Goal: Feedback & Contribution: Submit feedback/report problem

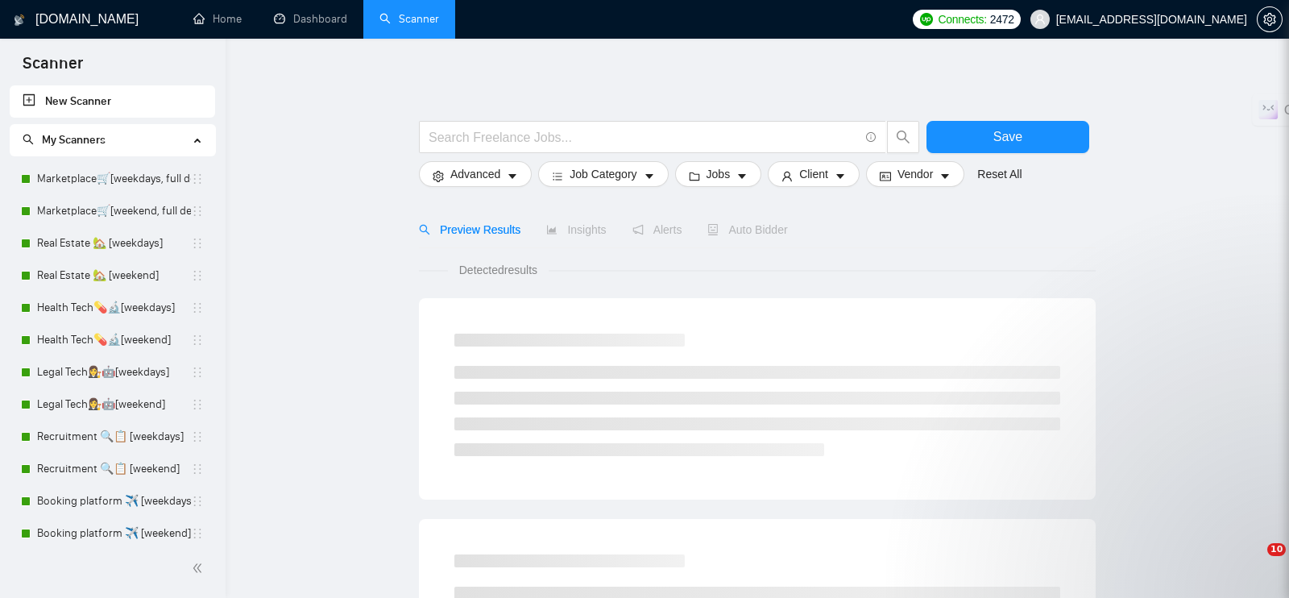
click at [85, 97] on link "New Scanner" at bounding box center [113, 101] width 180 height 32
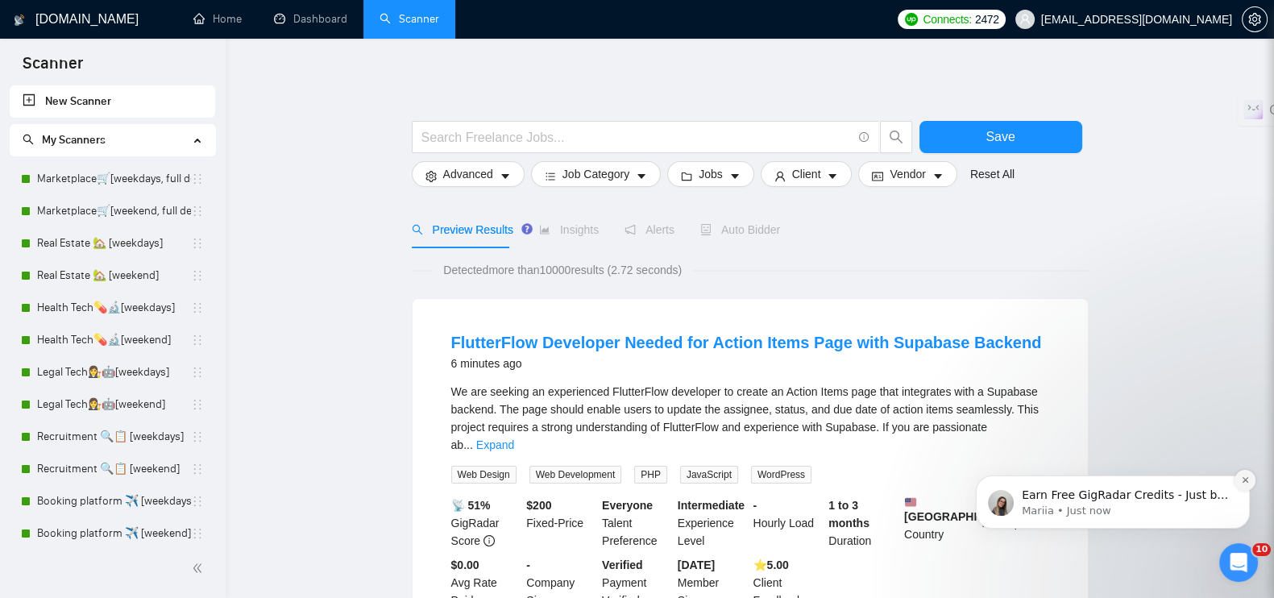
click at [1242, 480] on icon "Dismiss notification" at bounding box center [1245, 480] width 9 height 9
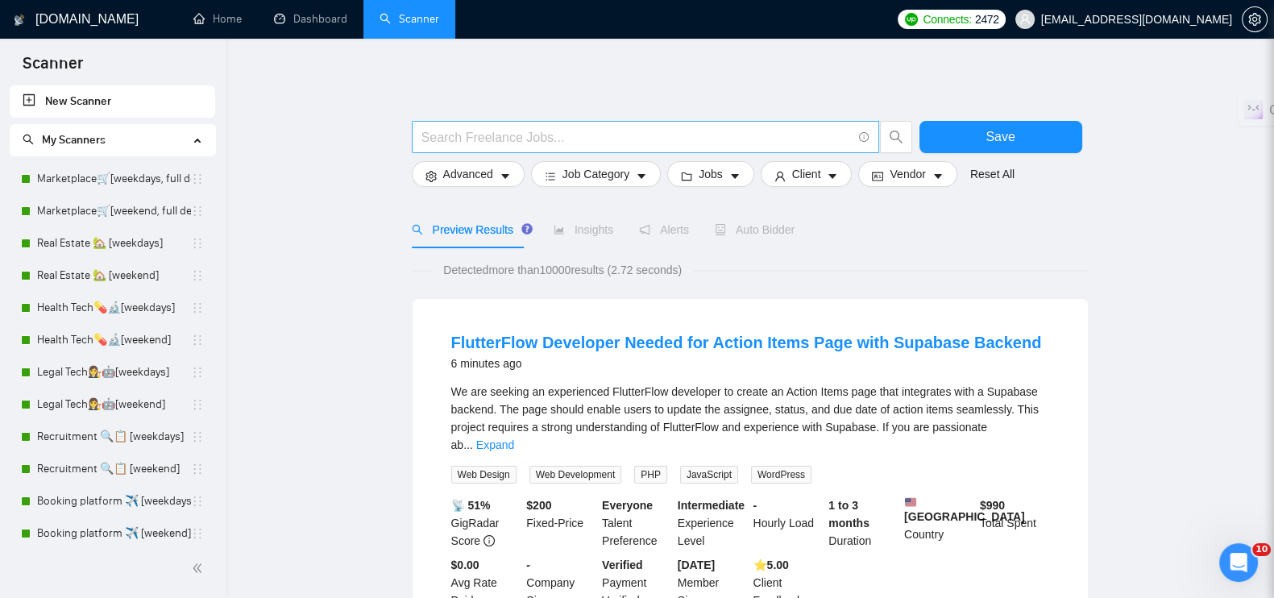
click at [484, 131] on input "text" at bounding box center [637, 137] width 430 height 20
paste input "AI Legal Assistant"
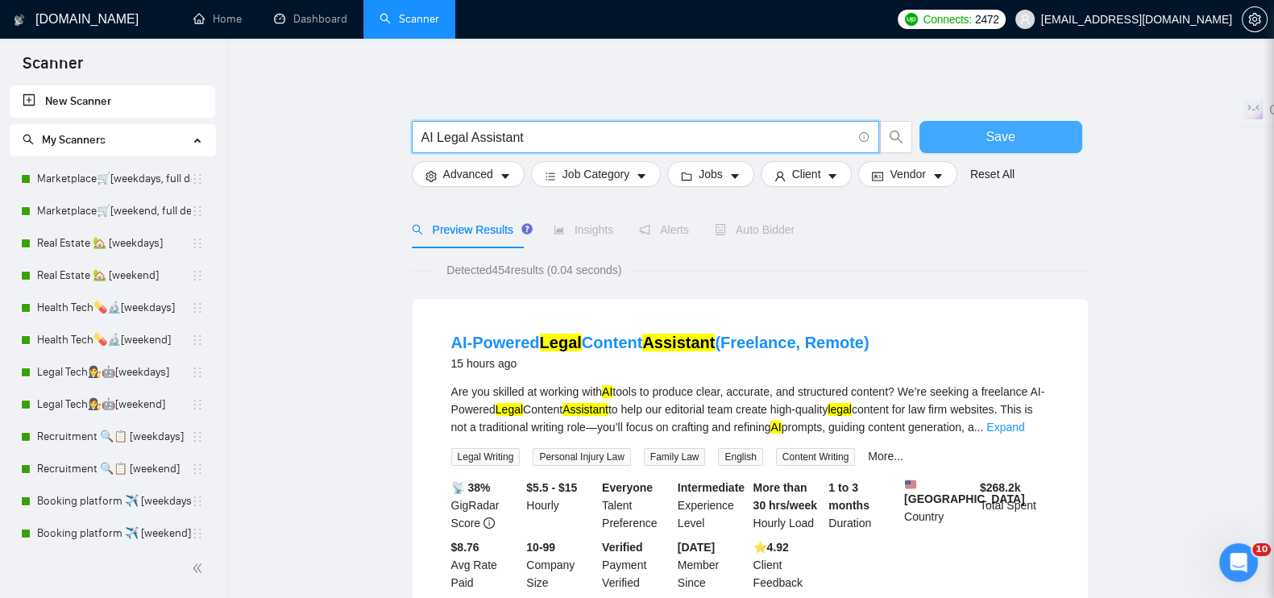
type input "AI Legal Assistant"
click at [1007, 135] on span "Save" at bounding box center [1000, 137] width 29 height 20
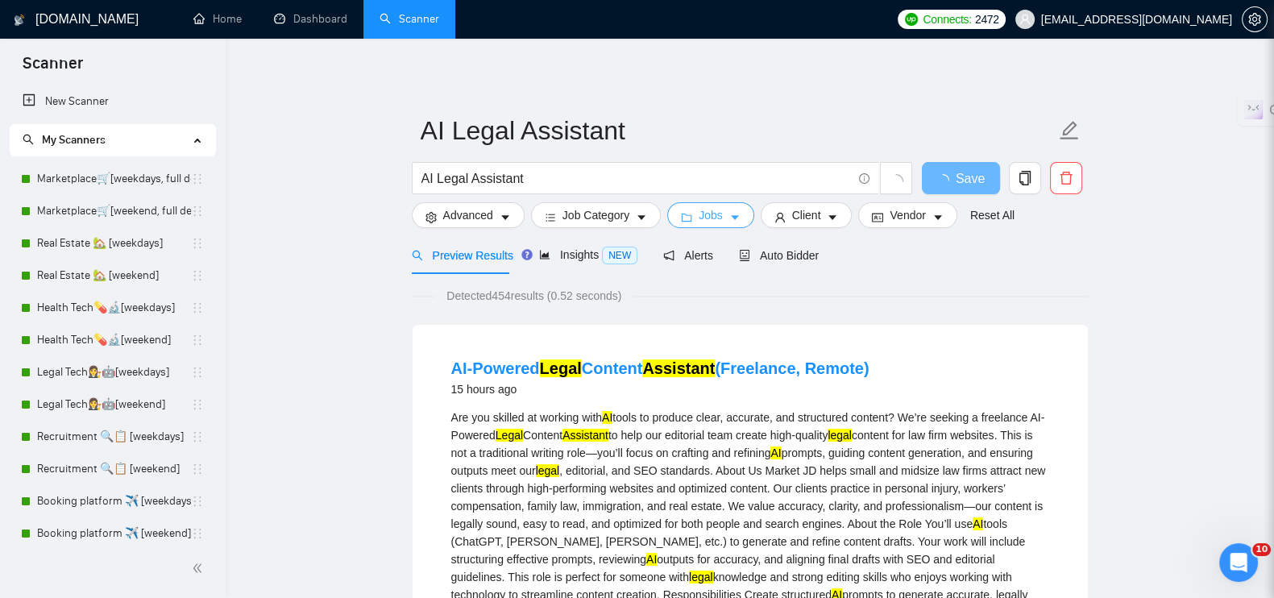
click at [715, 214] on span "Jobs" at bounding box center [711, 215] width 24 height 18
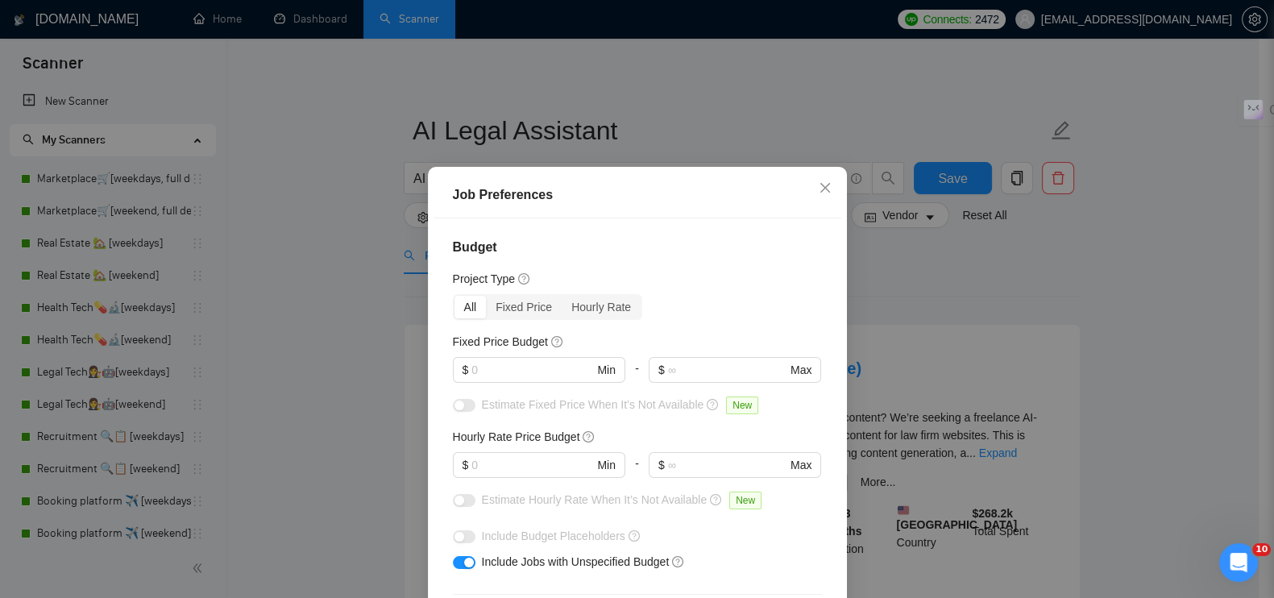
click at [704, 115] on div "Job Preferences Budget Project Type All Fixed Price Hourly Rate Fixed Price Bud…" at bounding box center [637, 299] width 1274 height 598
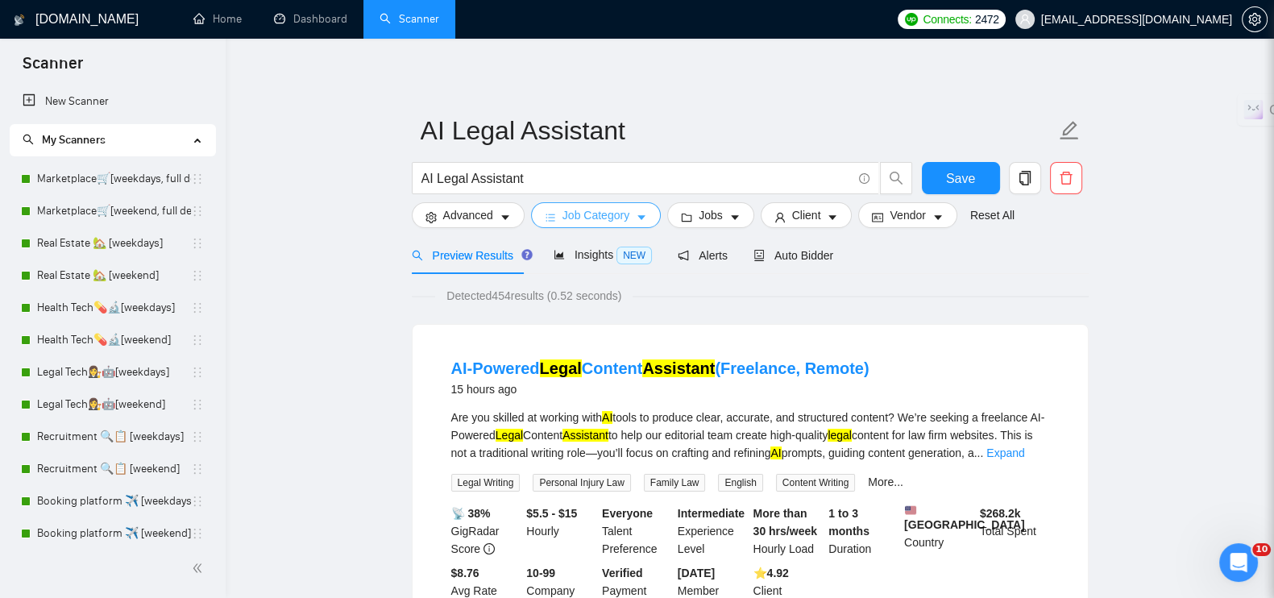
click at [610, 217] on span "Job Category" at bounding box center [596, 215] width 67 height 18
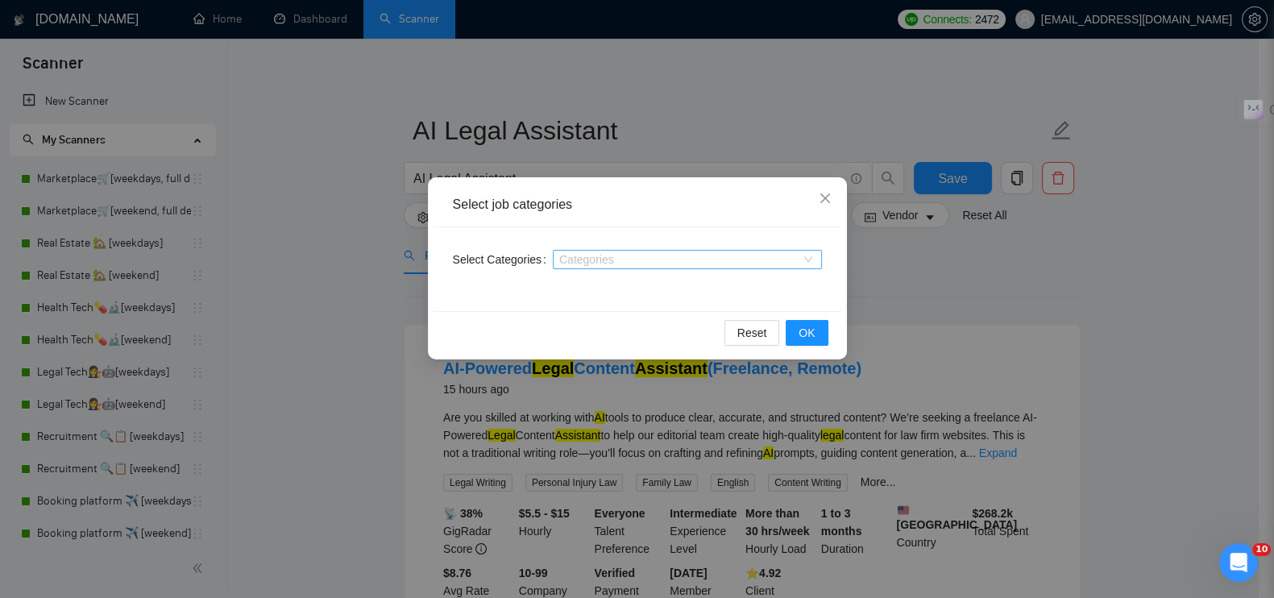
click at [592, 260] on div at bounding box center [679, 259] width 245 height 13
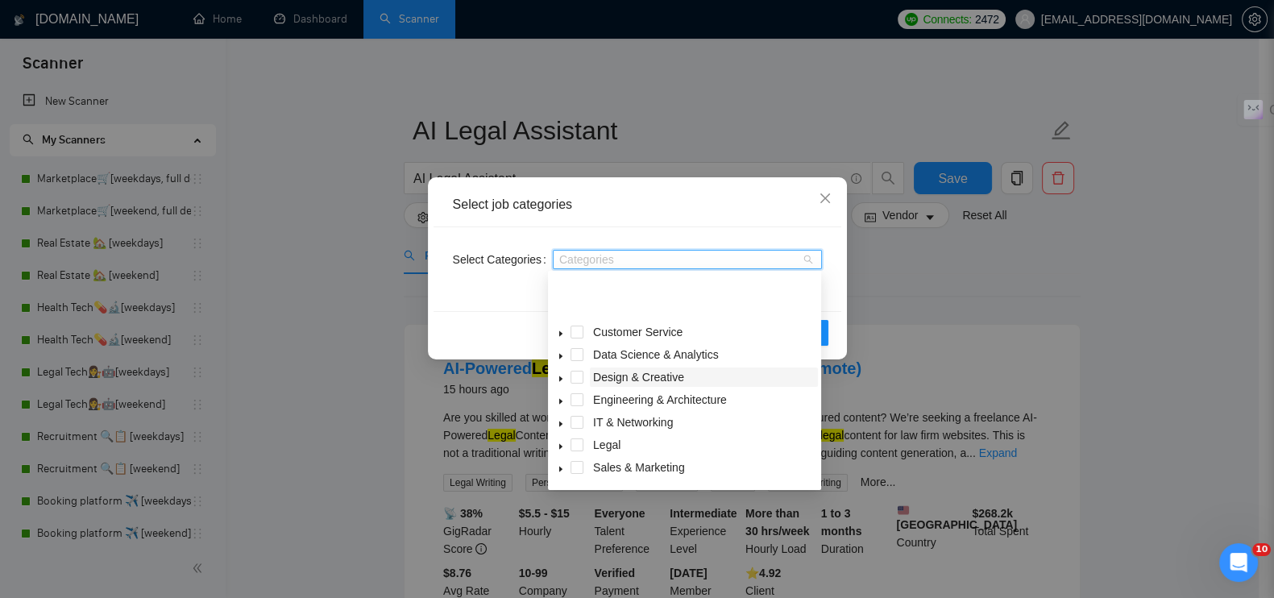
scroll to position [64, 0]
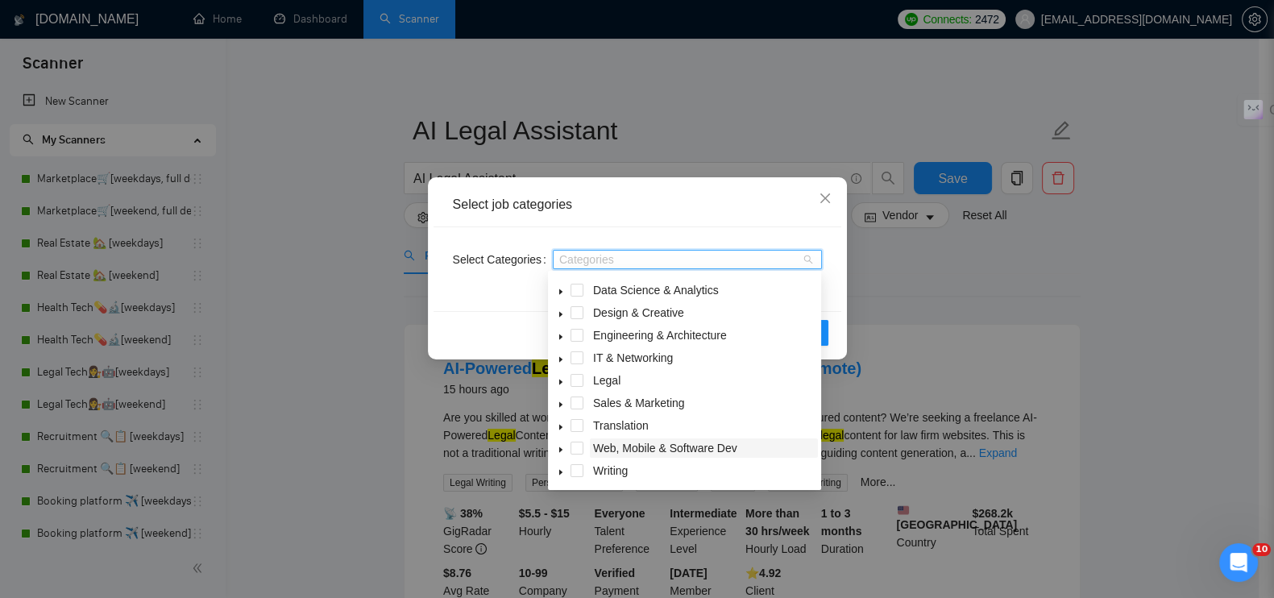
click at [621, 451] on span "Web, Mobile & Software Dev" at bounding box center [665, 448] width 144 height 13
click at [831, 260] on div "Select Categories Web, Mobile & Software Dev" at bounding box center [638, 269] width 408 height 84
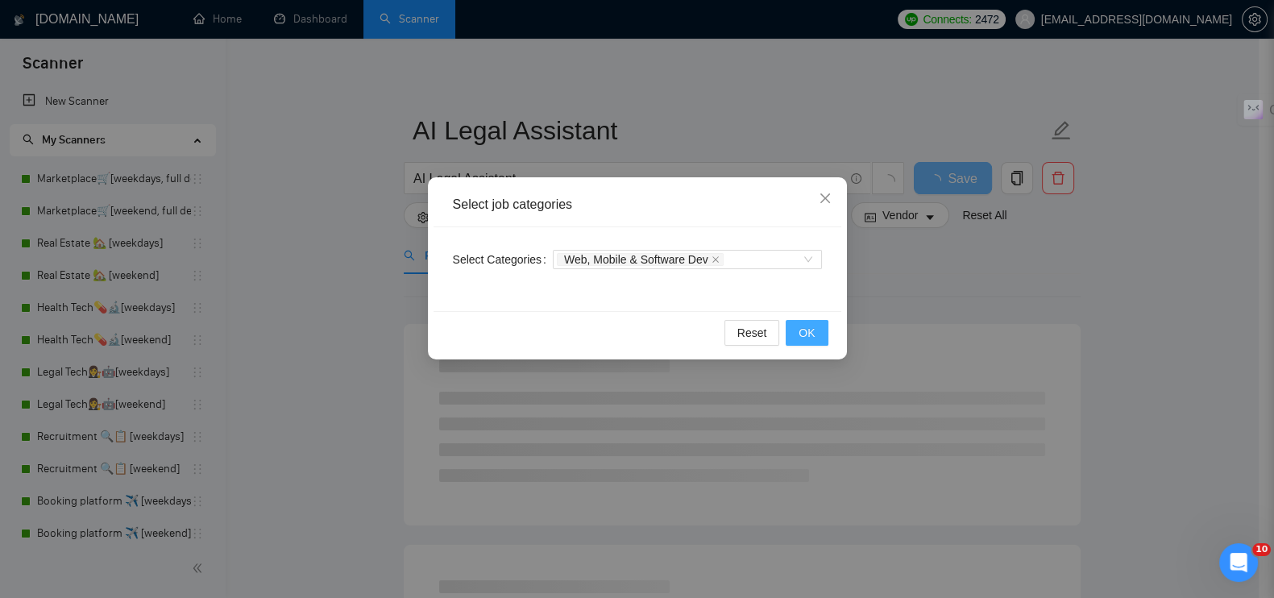
click at [806, 330] on span "OK" at bounding box center [807, 333] width 16 height 18
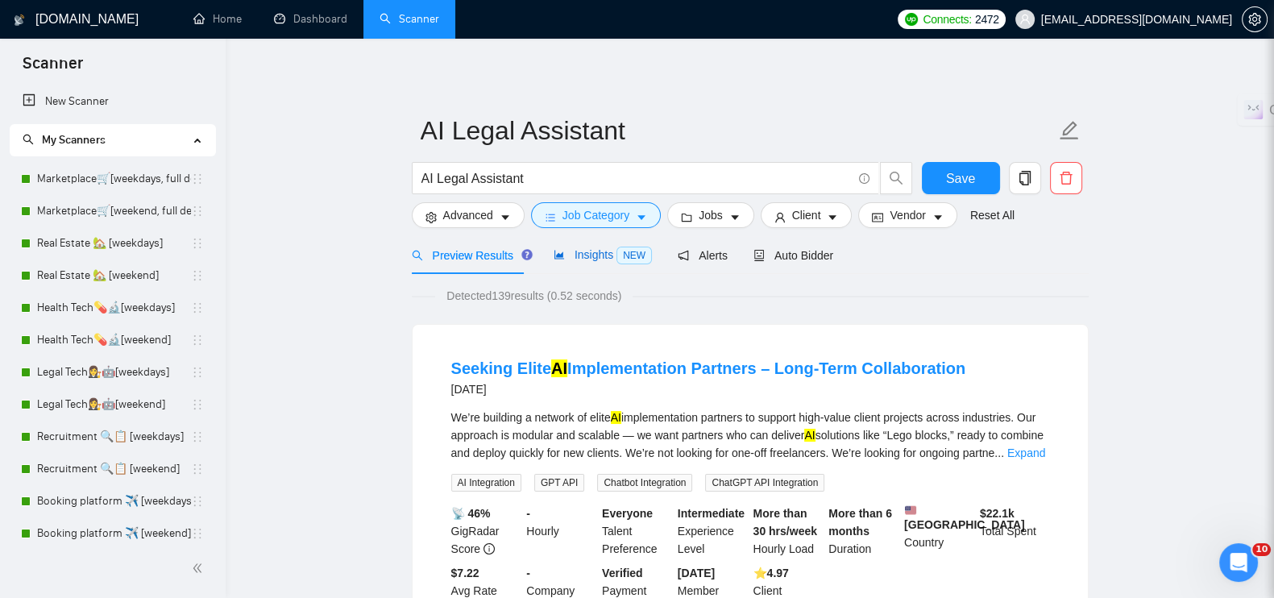
click at [572, 253] on span "Insights NEW" at bounding box center [603, 254] width 98 height 13
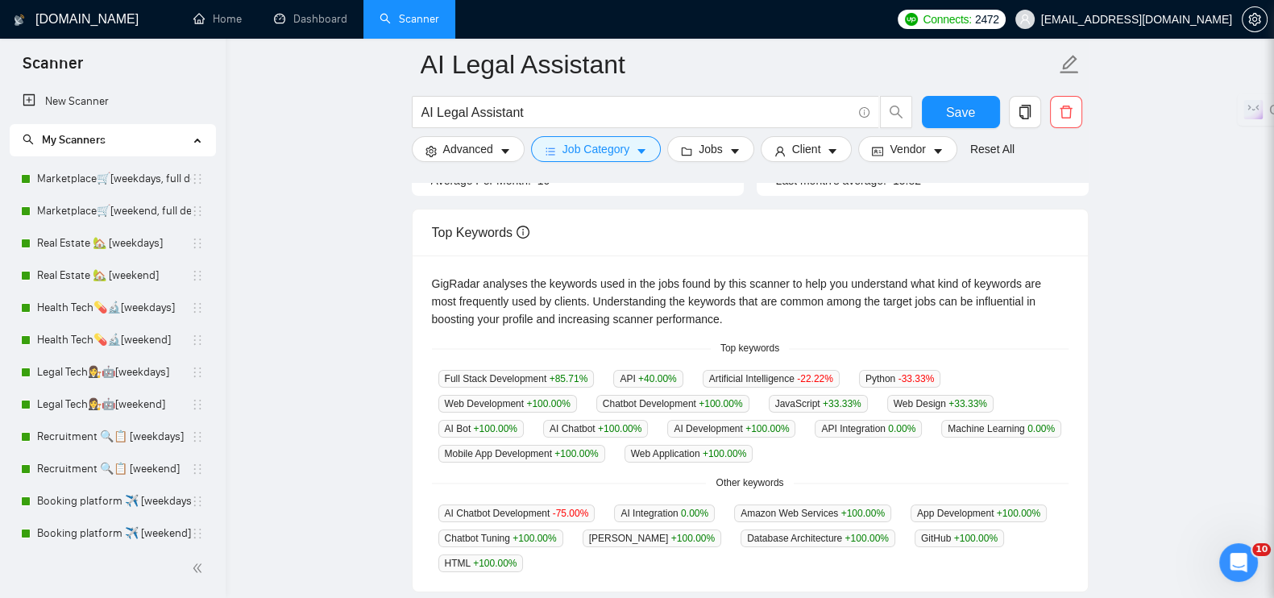
scroll to position [302, 0]
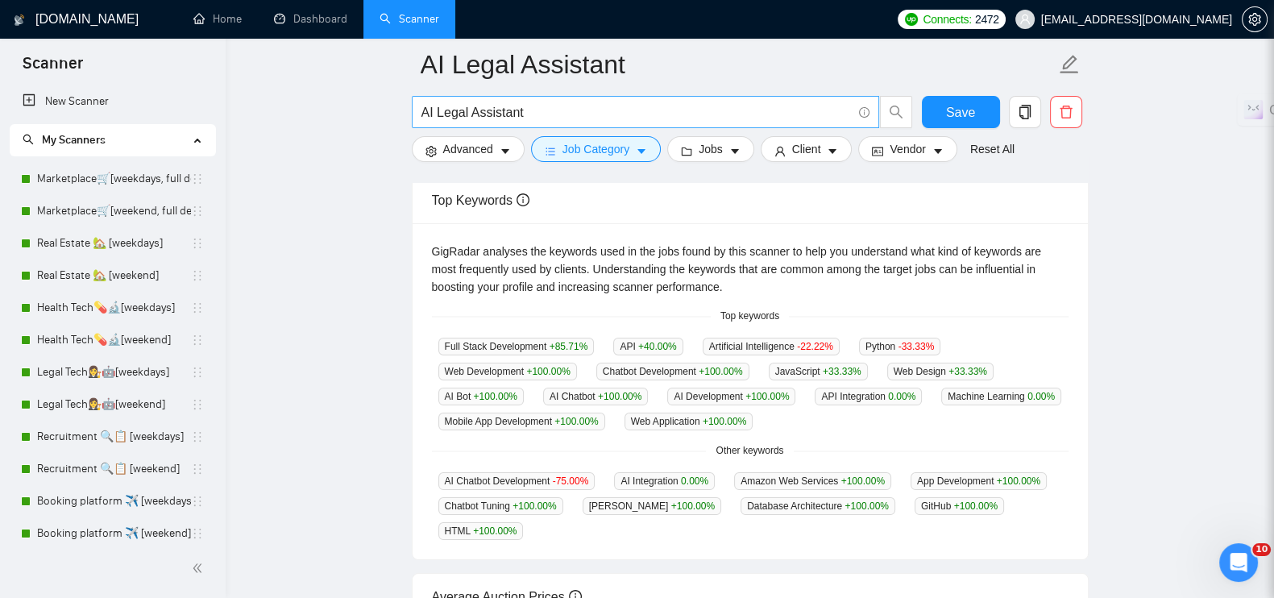
click at [542, 102] on input "AI Legal Assistant" at bounding box center [637, 112] width 430 height 20
drag, startPoint x: 542, startPoint y: 114, endPoint x: 343, endPoint y: 110, distance: 199.1
click at [343, 110] on main "AI Legal Assistant AI Legal Assistant Save Advanced Job Category Jobs Client Ve…" at bounding box center [749, 321] width 997 height 1119
paste input "AI-Powered Assistant for Climate Policy"
click at [974, 120] on button "Save" at bounding box center [961, 112] width 78 height 32
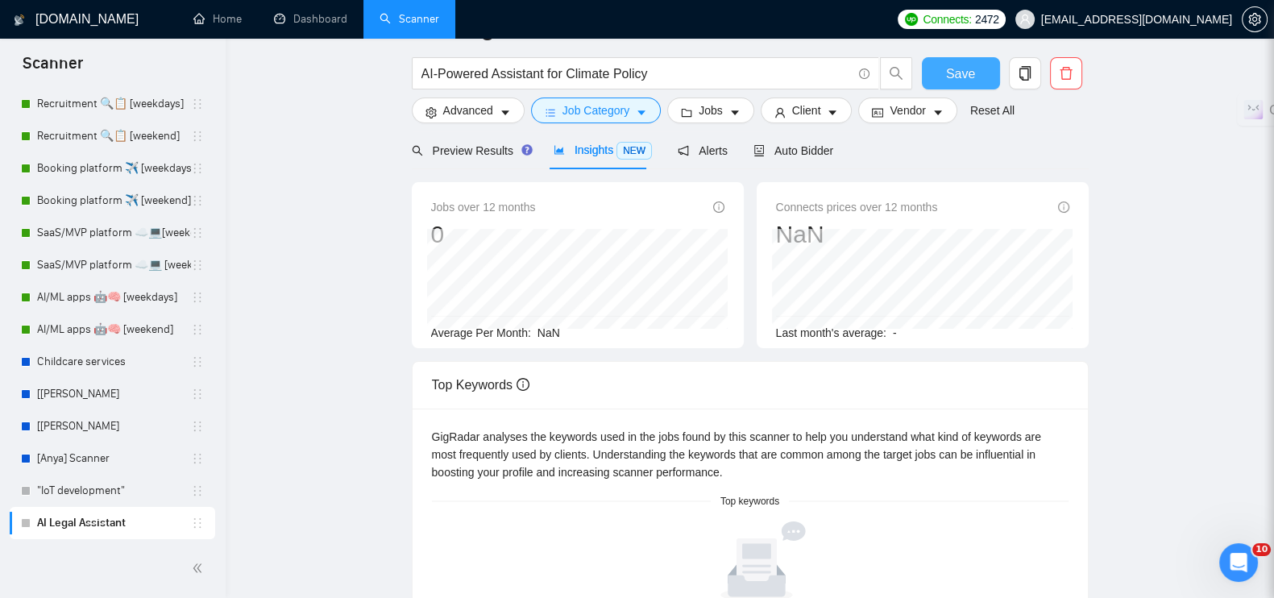
scroll to position [0, 0]
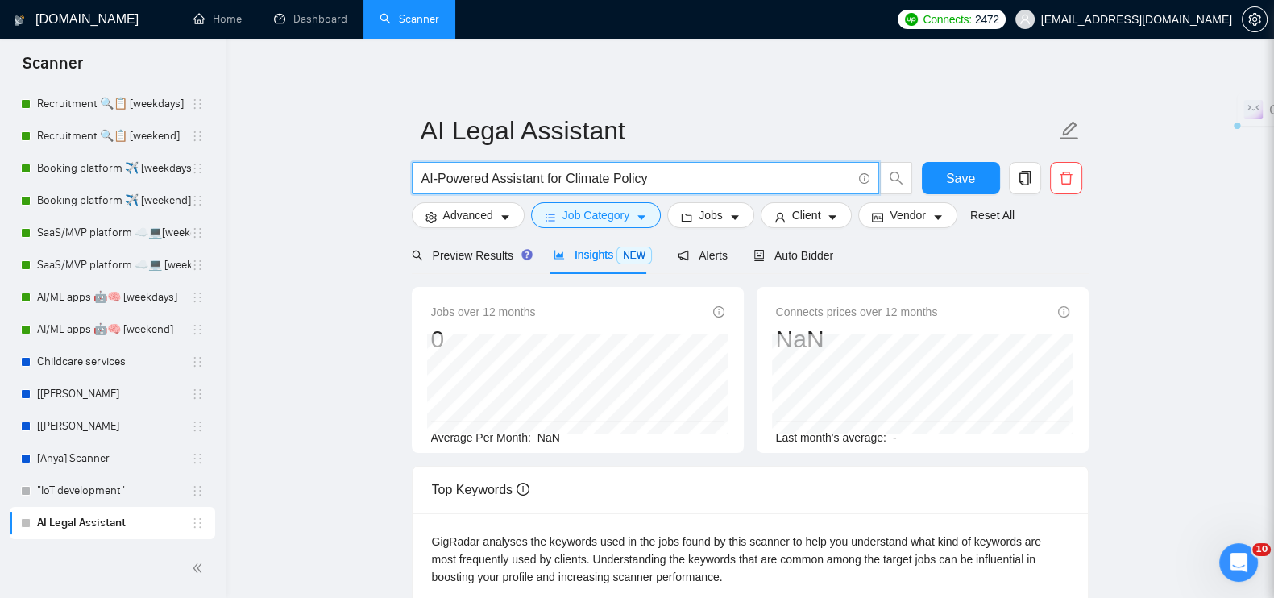
drag, startPoint x: 544, startPoint y: 179, endPoint x: 776, endPoint y: 177, distance: 232.1
click at [776, 177] on input "AI-Powered Assistant for Climate Policy" at bounding box center [637, 178] width 430 height 20
click at [664, 177] on input "AI-Powered Assistant for Climate Policy" at bounding box center [637, 178] width 430 height 20
click at [542, 175] on input "AI-Powered Assistant for Climate Policy" at bounding box center [637, 178] width 430 height 20
click at [422, 176] on input "AI-Powered Assistant for Climate Policy" at bounding box center [637, 178] width 430 height 20
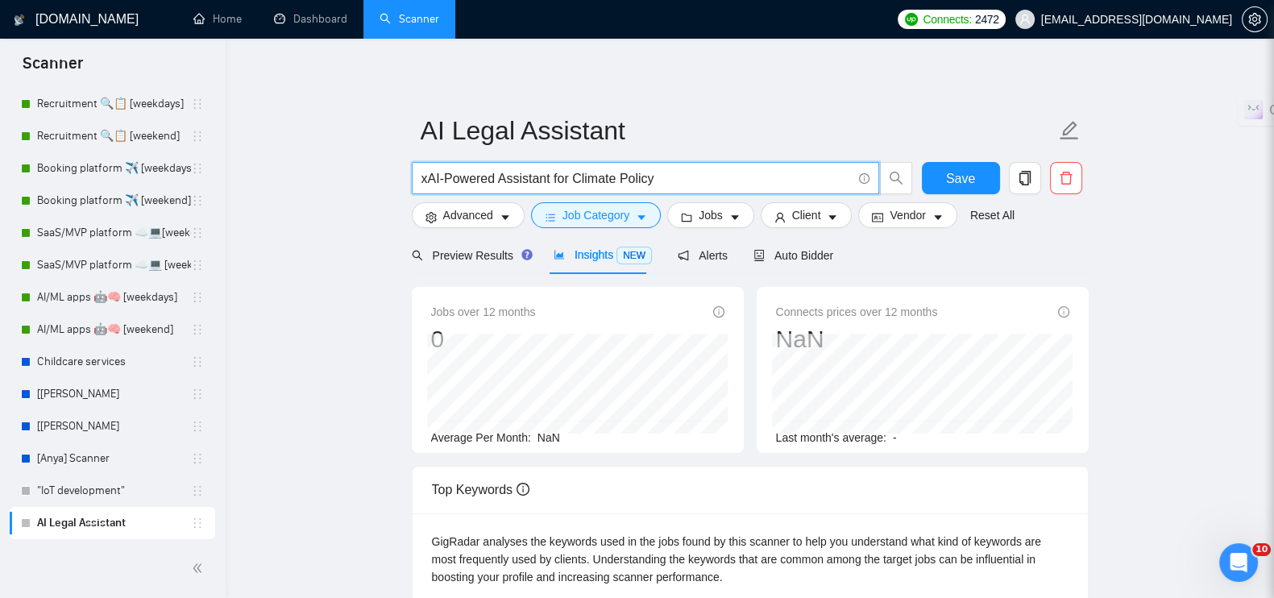
type input "AI-Powered Assistant for Climate Policy"
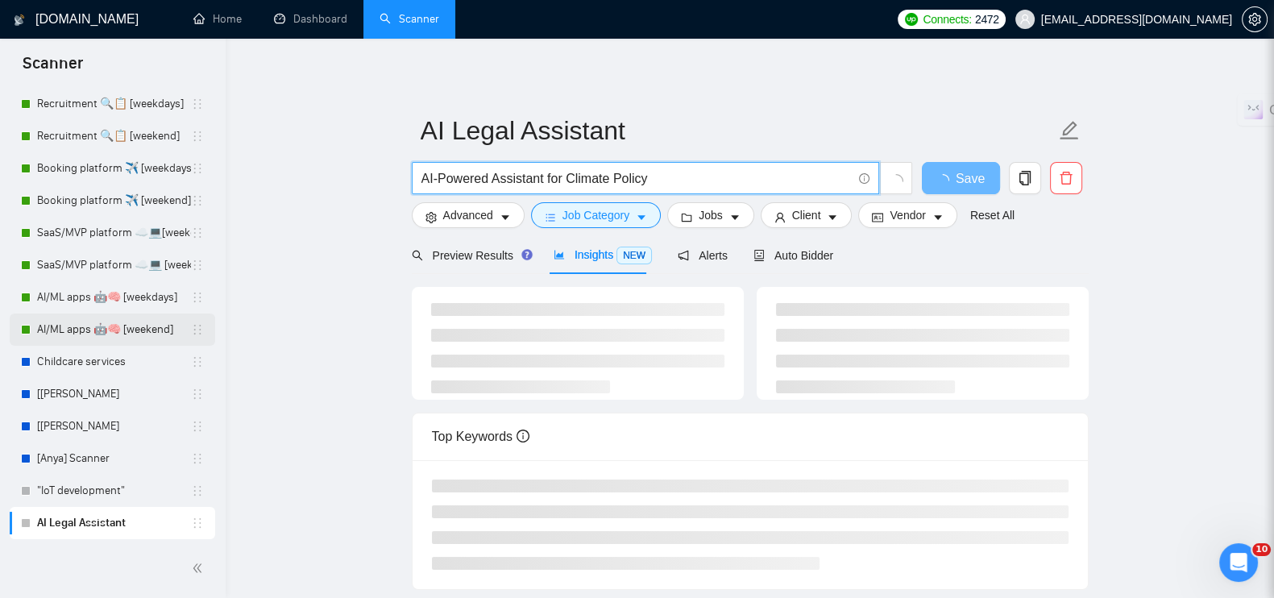
click at [140, 319] on link "AI/ML apps 🤖🧠 [weekend]" at bounding box center [114, 330] width 154 height 32
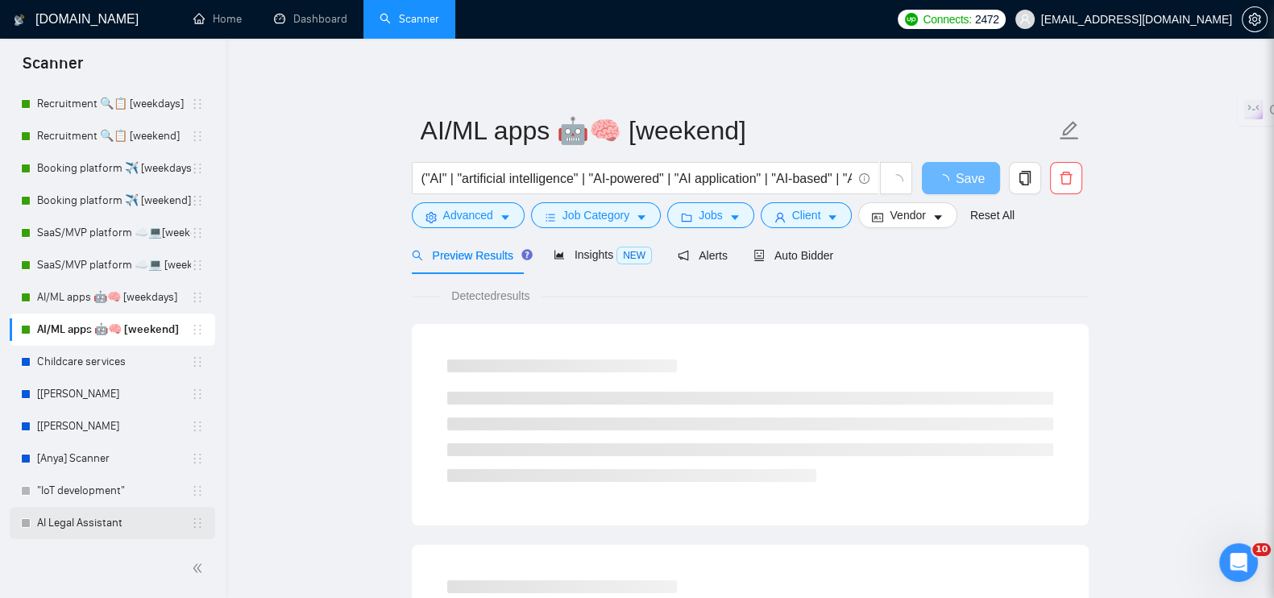
click at [95, 521] on link "AI Legal Assistant" at bounding box center [114, 523] width 154 height 32
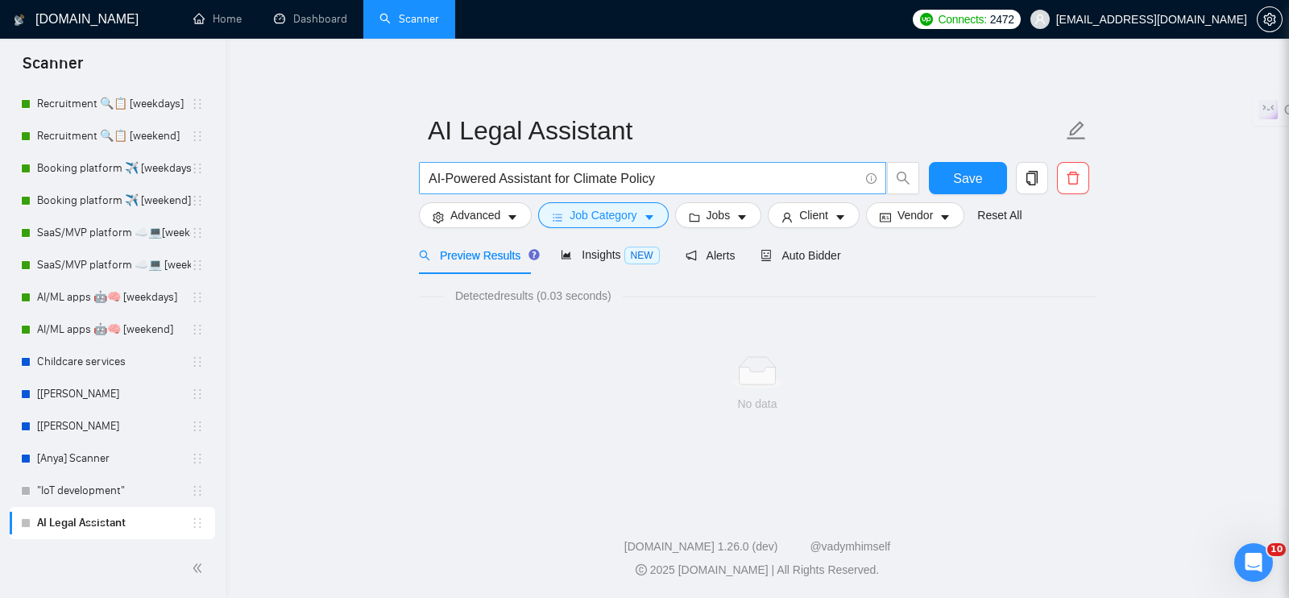
click at [429, 177] on input "AI-Powered Assistant for Climate Policy" at bounding box center [644, 178] width 430 height 20
click at [553, 175] on input "(AI-Powered Assistant for Climate Policy" at bounding box center [644, 178] width 430 height 20
click at [554, 179] on input "(AI-Powered Assistant for Climate Policy" at bounding box center [644, 178] width 430 height 20
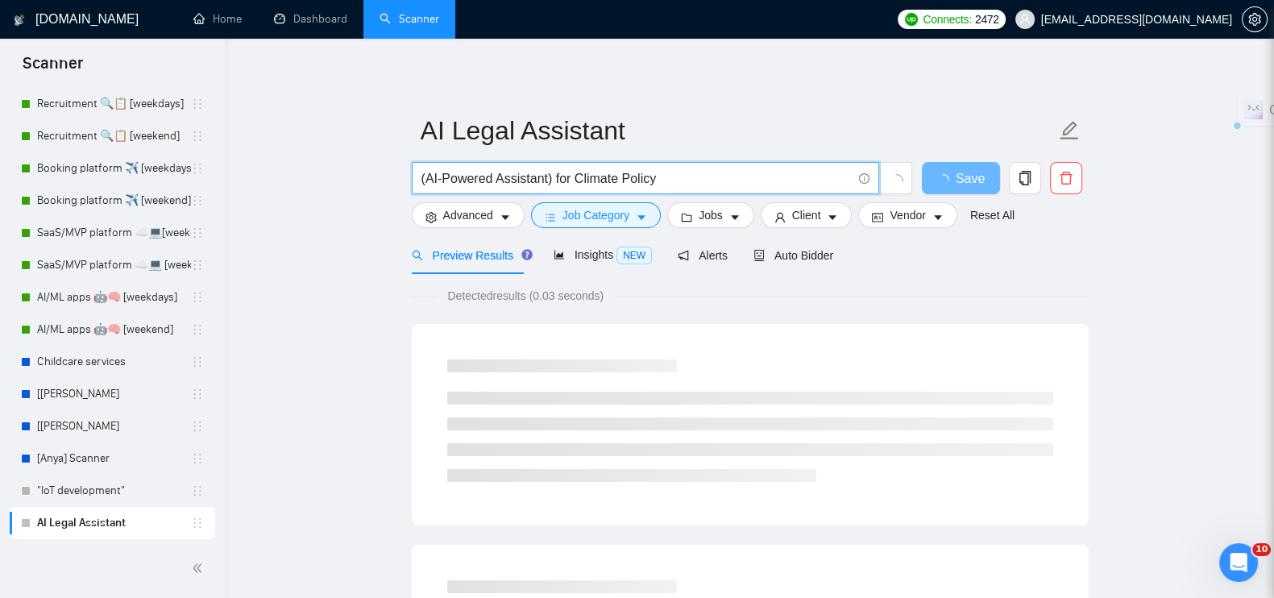
drag, startPoint x: 579, startPoint y: 174, endPoint x: 559, endPoint y: 176, distance: 21.0
click at [559, 176] on input "(AI-Powered Assistant) for Climate Policy" at bounding box center [637, 178] width 430 height 20
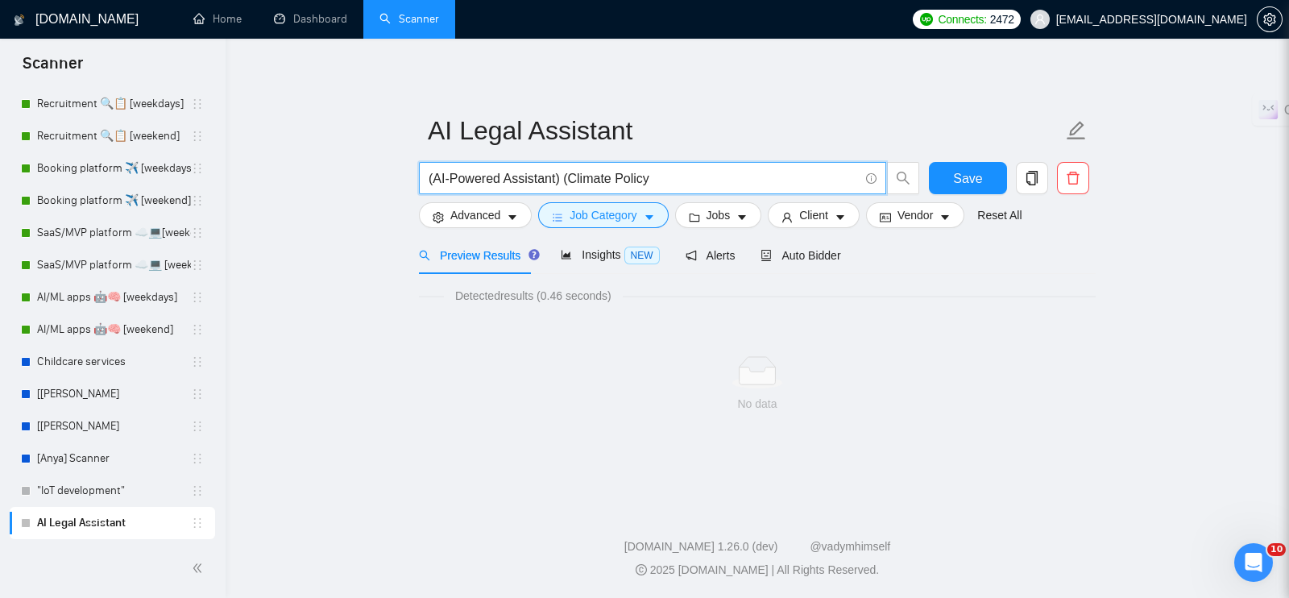
click at [680, 173] on input "(AI-Powered Assistant) (Climate Policy" at bounding box center [644, 178] width 430 height 20
drag, startPoint x: 608, startPoint y: 175, endPoint x: 642, endPoint y: 176, distance: 34.7
click at [642, 176] on input "(AI-Powered Assistant) (Climate Policy)" at bounding box center [644, 178] width 430 height 20
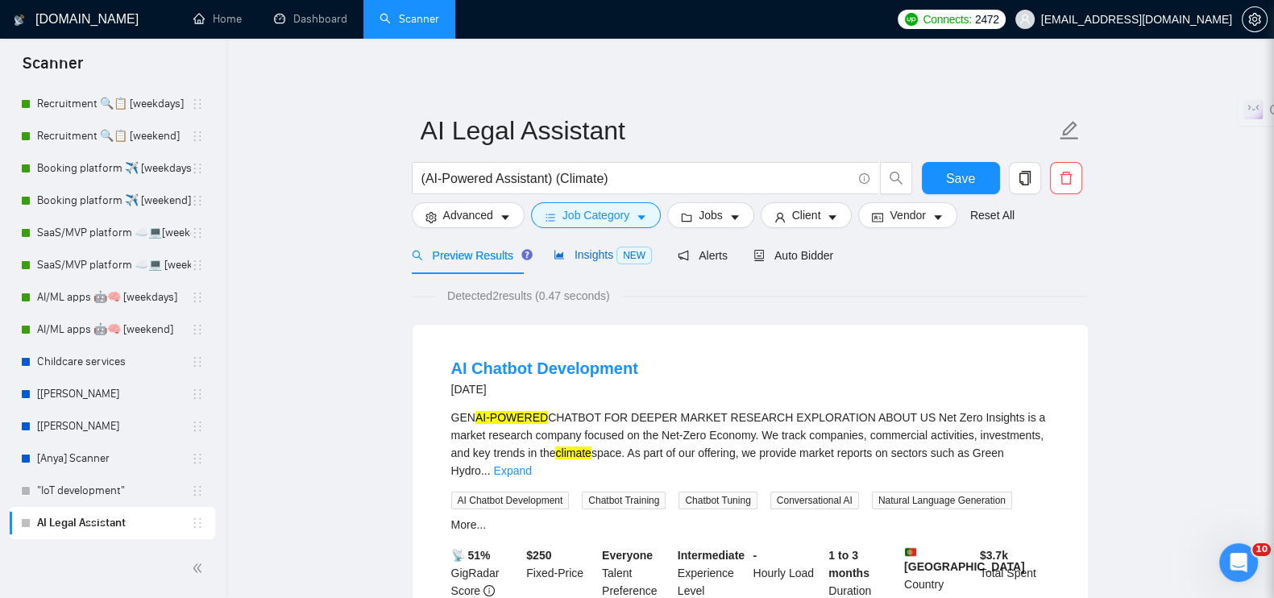
click at [575, 251] on span "Insights NEW" at bounding box center [603, 254] width 98 height 13
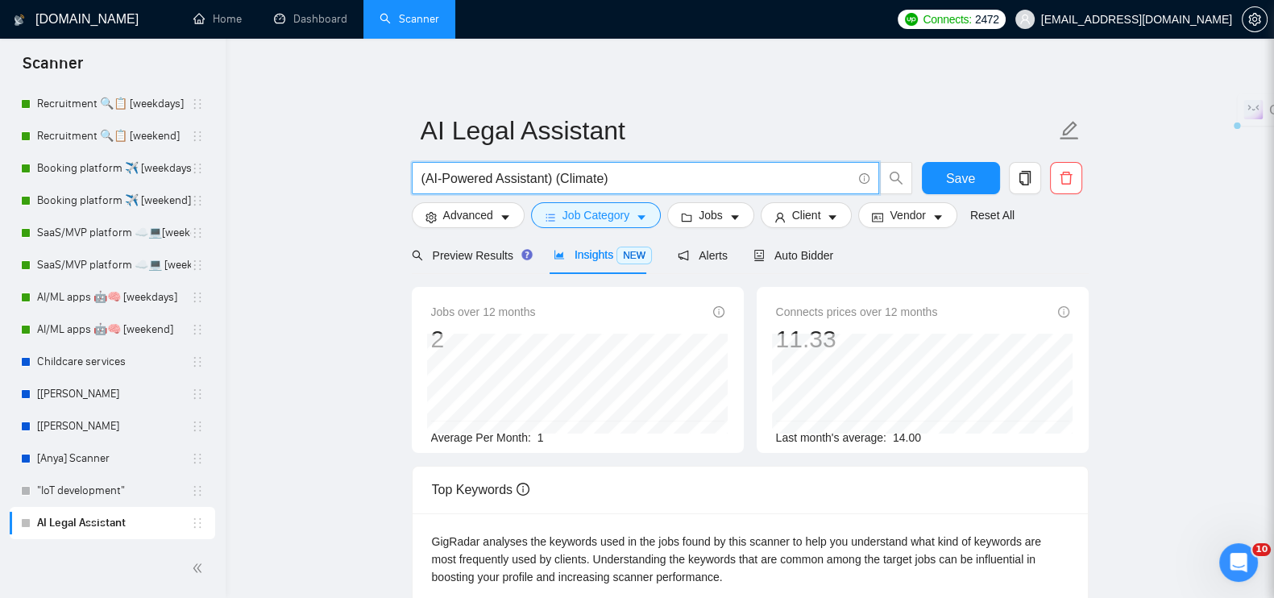
drag, startPoint x: 551, startPoint y: 176, endPoint x: 677, endPoint y: 189, distance: 126.3
click at [677, 189] on span "(AI-Powered Assistant) (Climate)" at bounding box center [645, 178] width 467 height 32
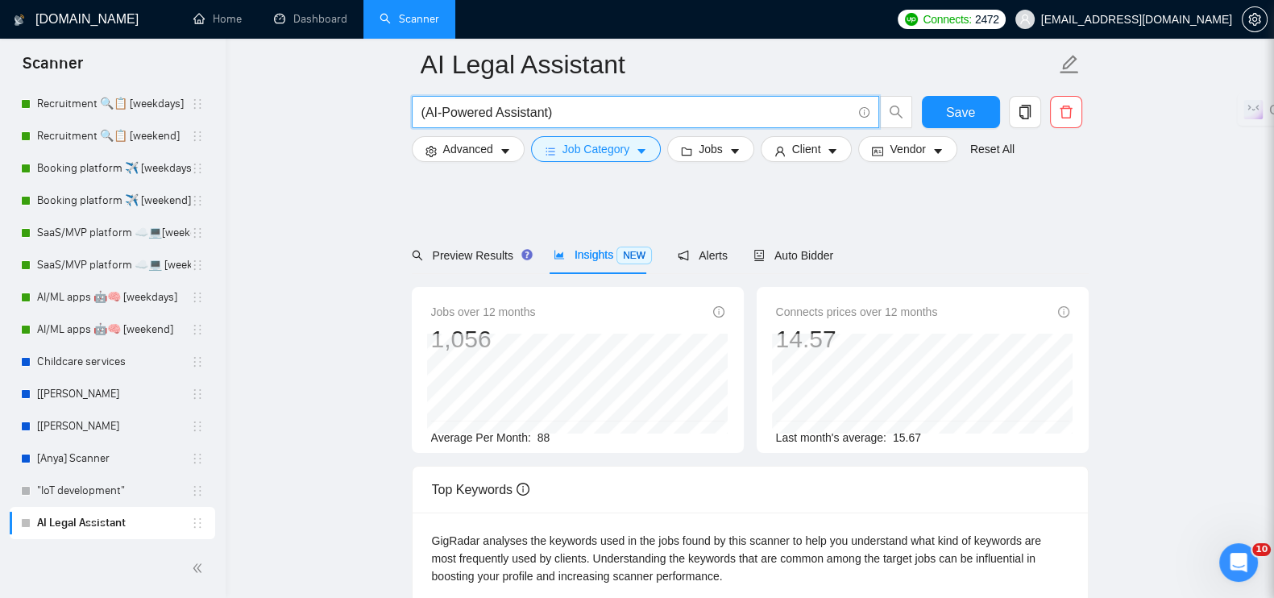
scroll to position [402, 0]
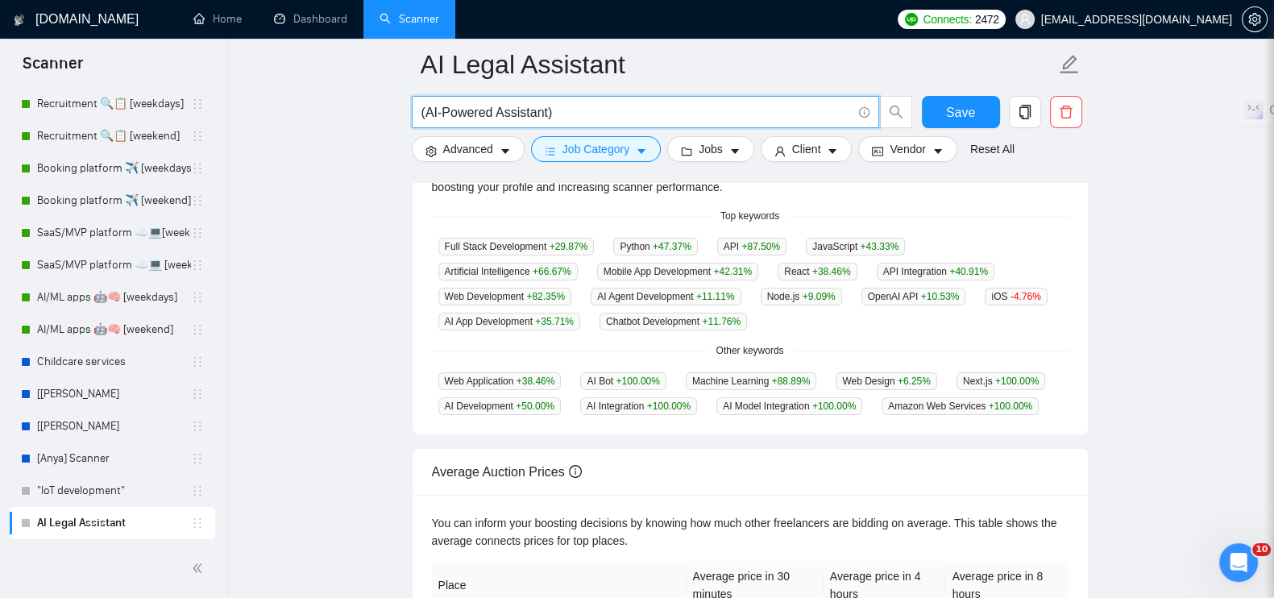
type input "(AI-Powered Assistant)"
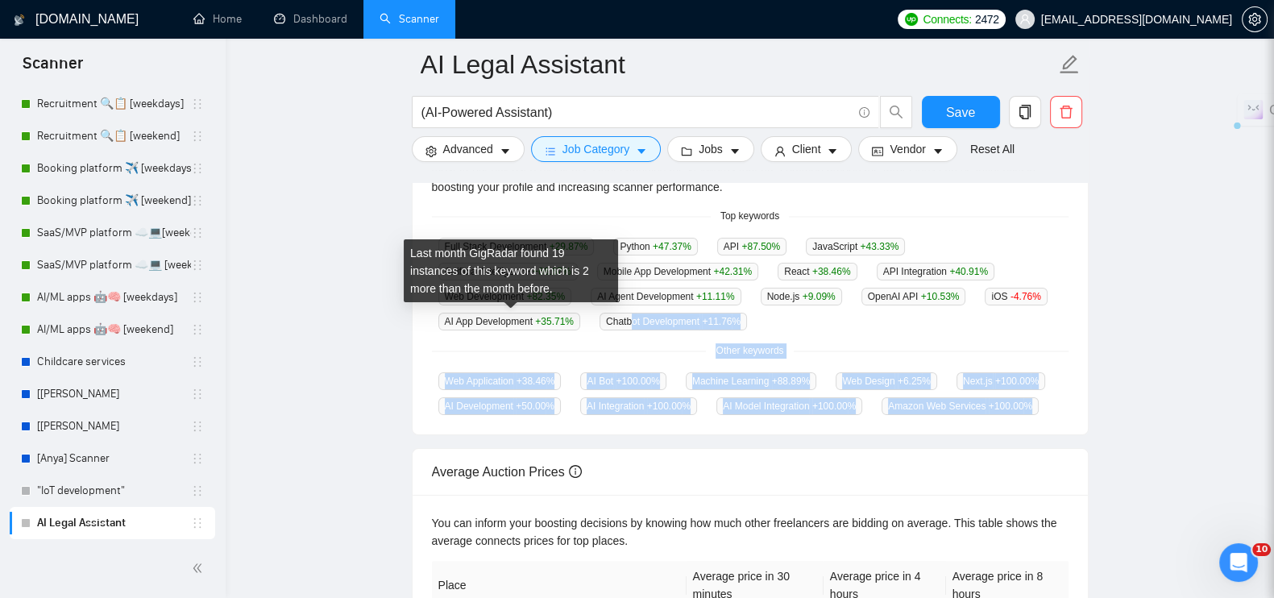
drag, startPoint x: 1055, startPoint y: 402, endPoint x: 467, endPoint y: 324, distance: 592.7
click at [467, 324] on div "GigRadar analyses the keywords used in the jobs found by this scanner to help y…" at bounding box center [750, 278] width 675 height 311
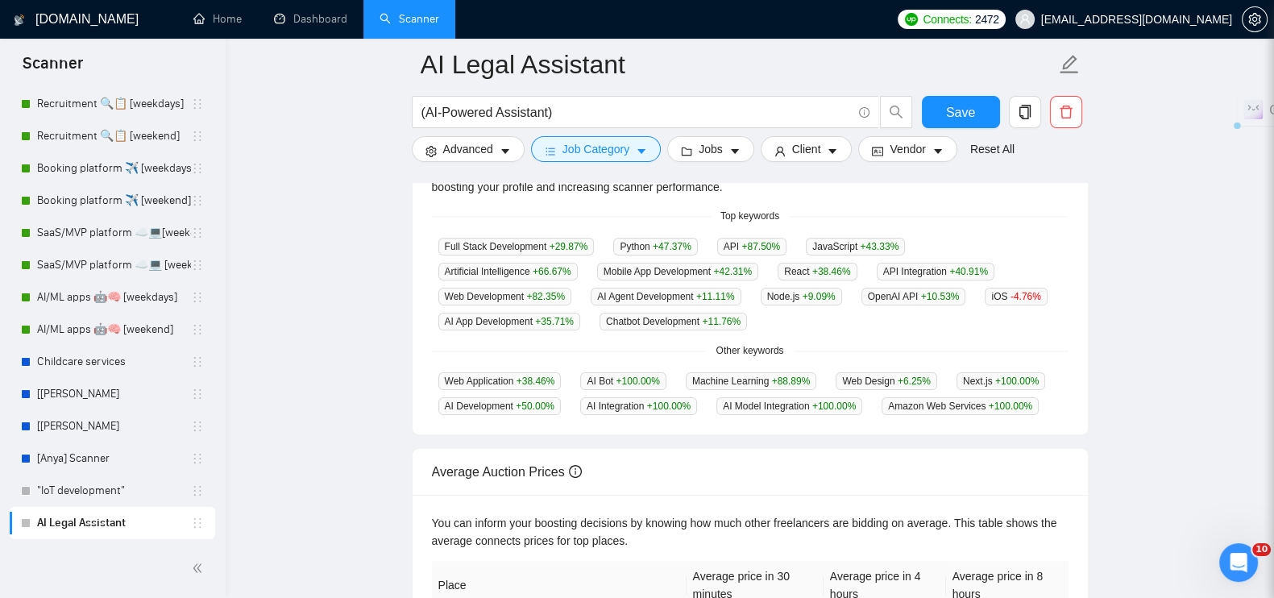
click at [417, 231] on div "GigRadar analyses the keywords used in the jobs found by this scanner to help y…" at bounding box center [750, 278] width 675 height 311
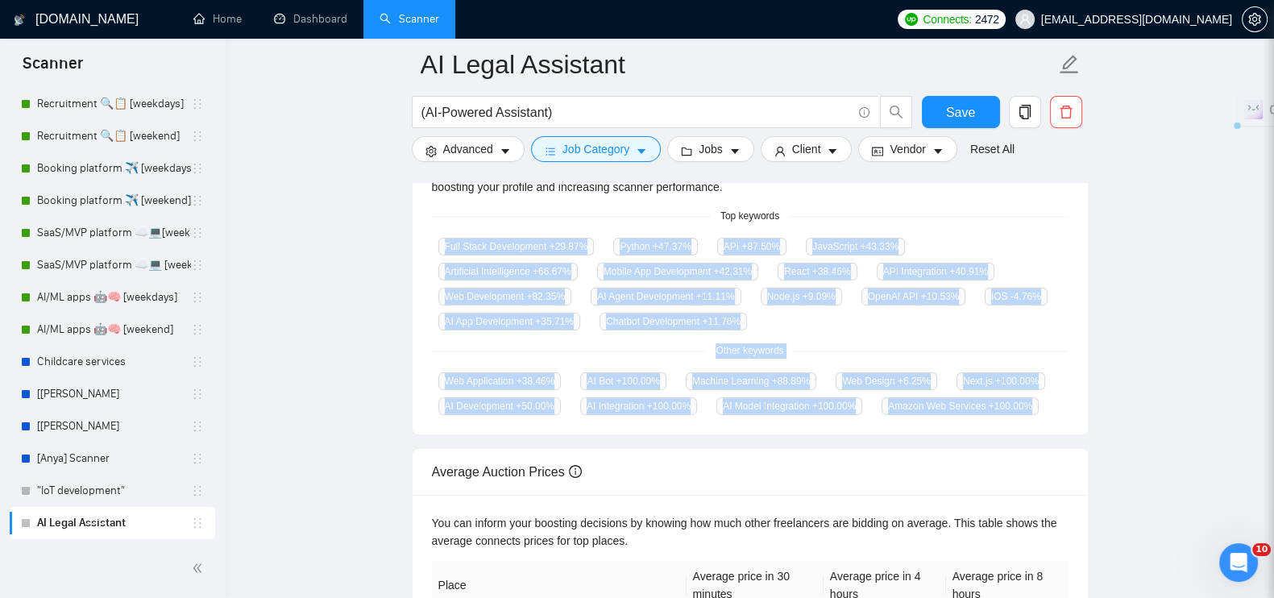
drag, startPoint x: 417, startPoint y: 231, endPoint x: 1023, endPoint y: 416, distance: 632.8
click at [1023, 416] on div "GigRadar analyses the keywords used in the jobs found by this scanner to help y…" at bounding box center [750, 278] width 675 height 311
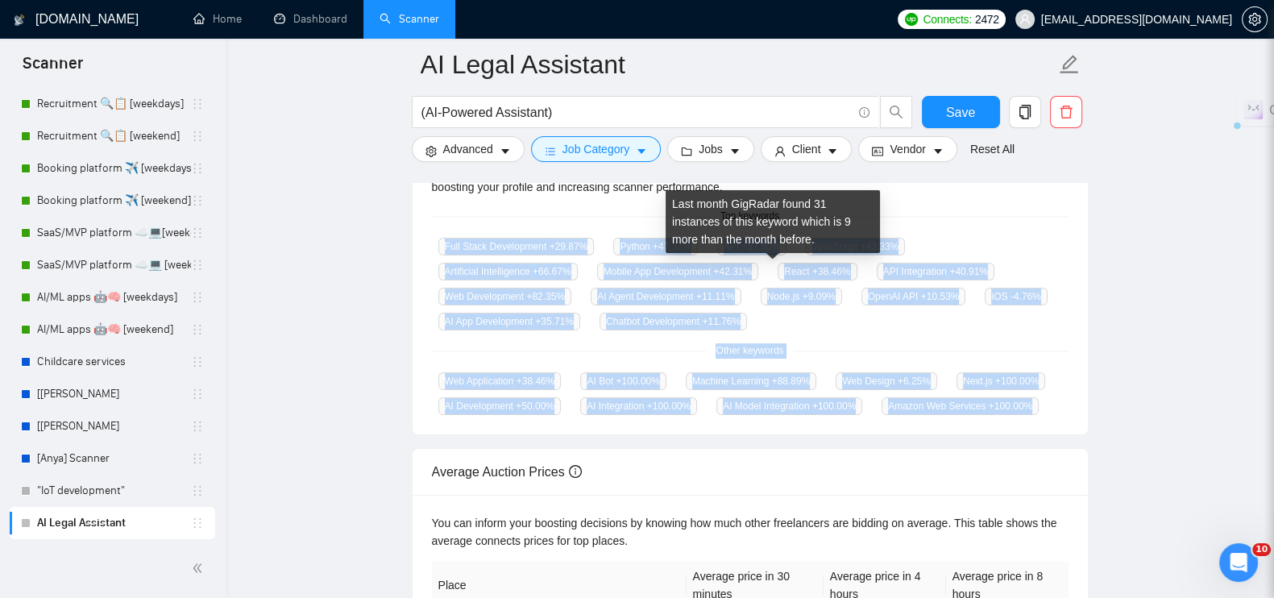
copy div "Full Stack Development +29.87 % Python +47.37 % API +87.50 % JavaScript +43.33 …"
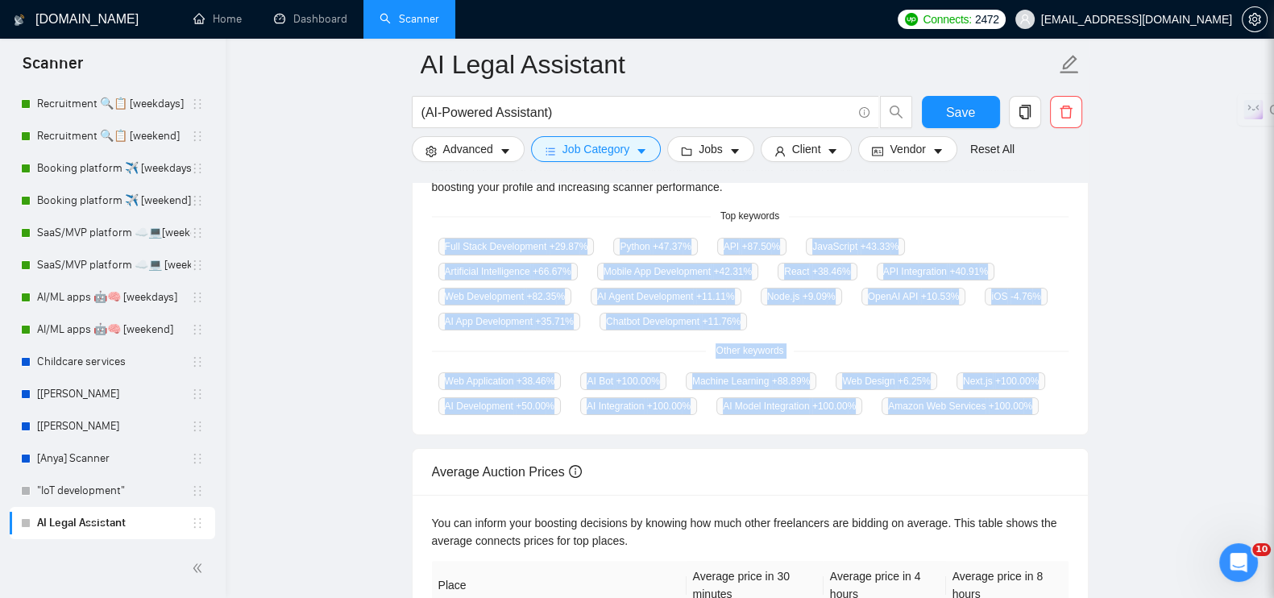
click at [1185, 252] on main "AI Legal Assistant (AI-Powered Assistant) Save Advanced Job Category Jobs Clien…" at bounding box center [749, 209] width 997 height 1094
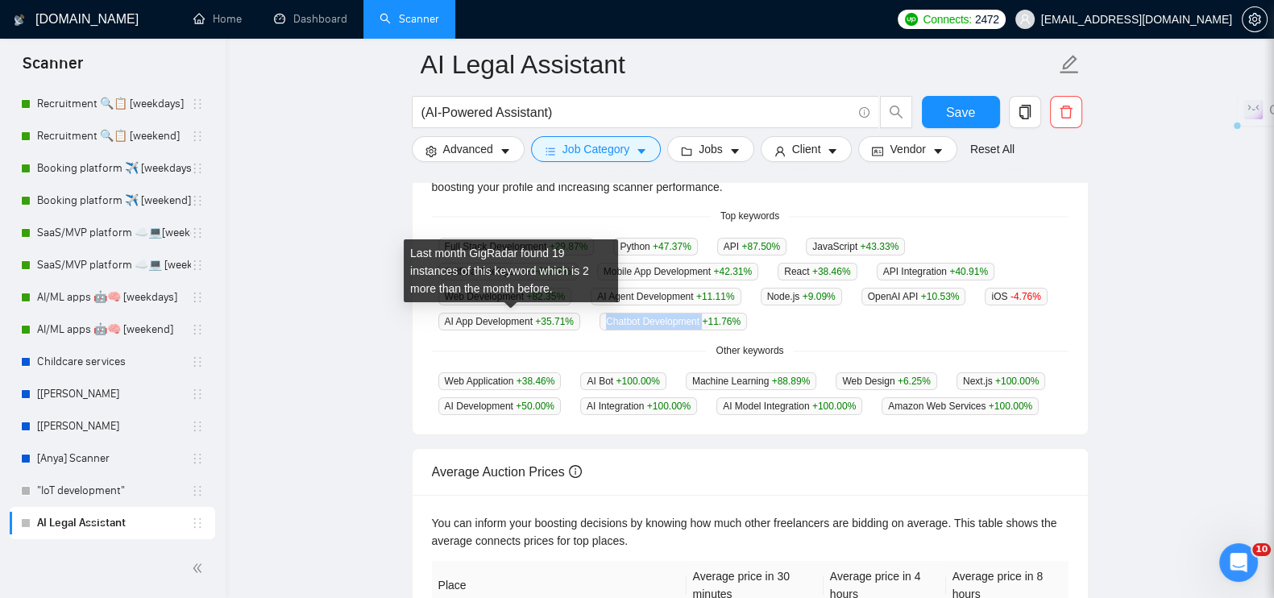
drag, startPoint x: 443, startPoint y: 318, endPoint x: 540, endPoint y: 320, distance: 96.7
click at [600, 320] on span "Chatbot Development +11.76 %" at bounding box center [673, 322] width 147 height 18
copy span "Chatbot Development"
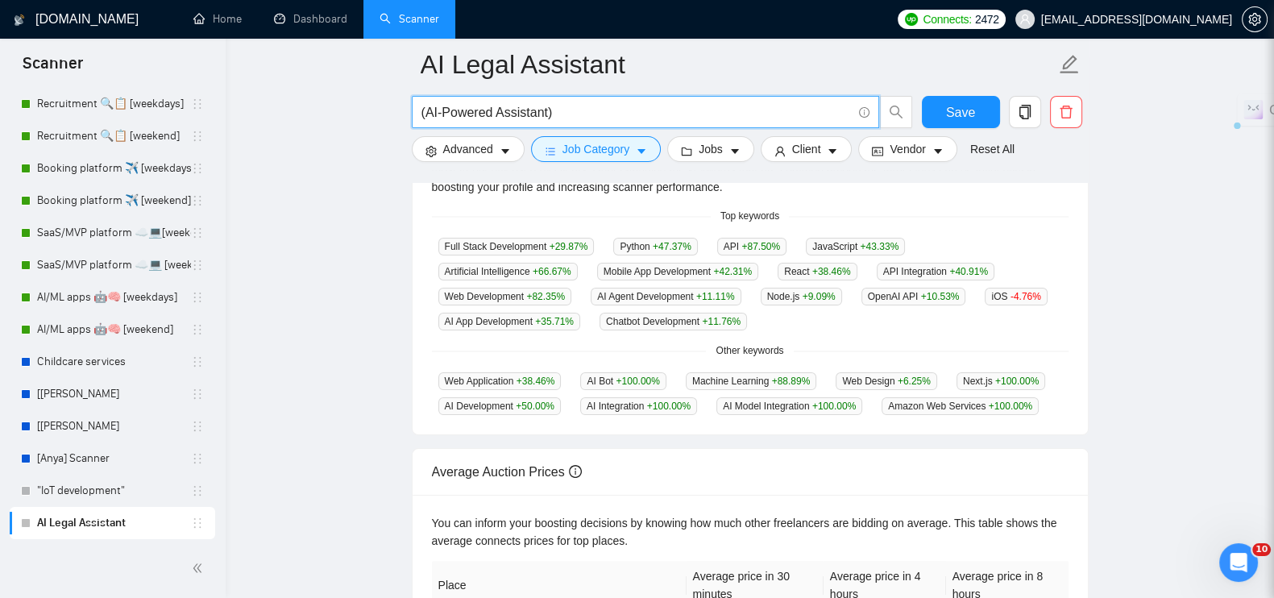
drag, startPoint x: 583, startPoint y: 114, endPoint x: 361, endPoint y: 105, distance: 221.8
click at [361, 105] on main "AI Legal Assistant (AI-Powered Assistant) Save Advanced Job Category Jobs Clien…" at bounding box center [749, 209] width 997 height 1094
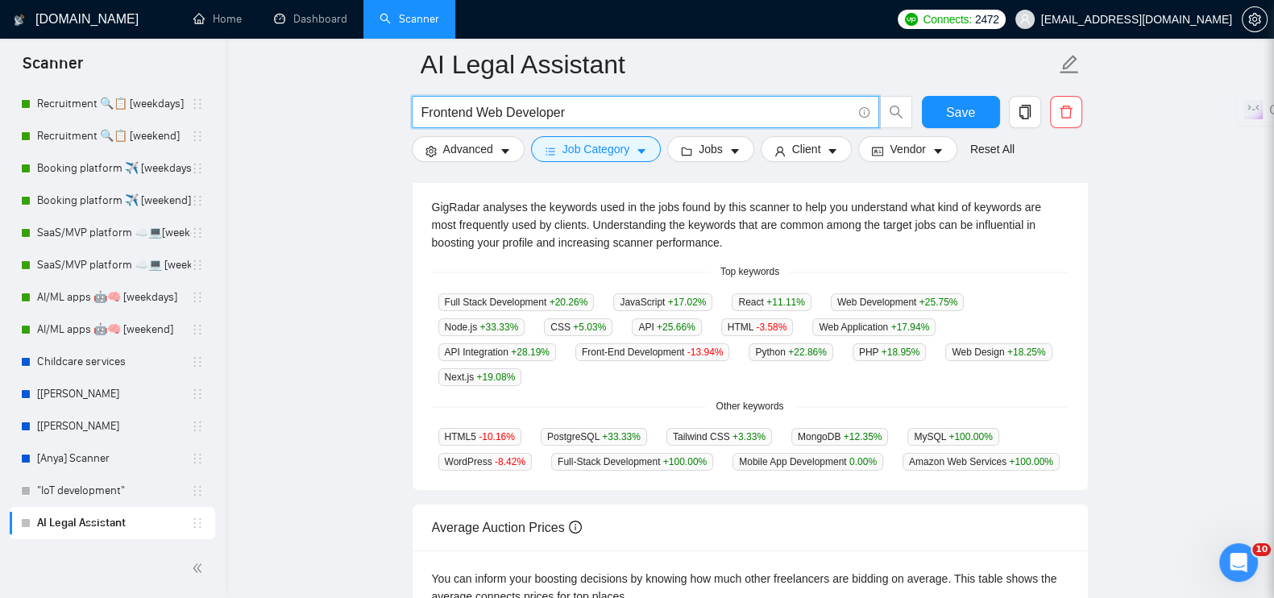
scroll to position [302, 0]
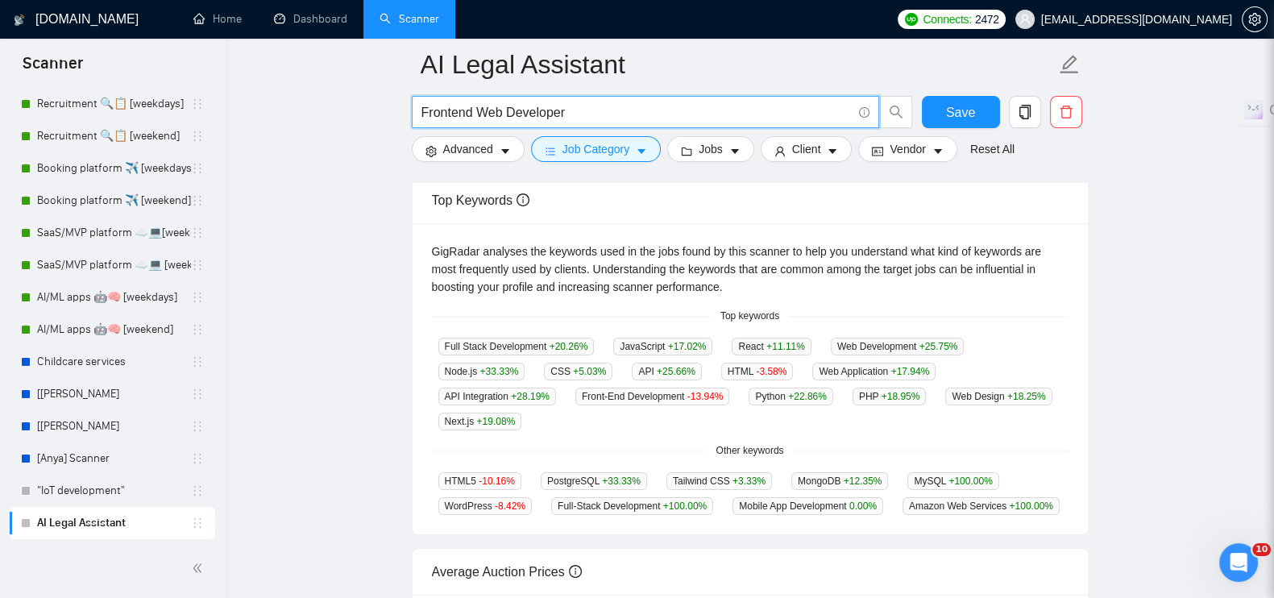
type input "Frontend Web Developer"
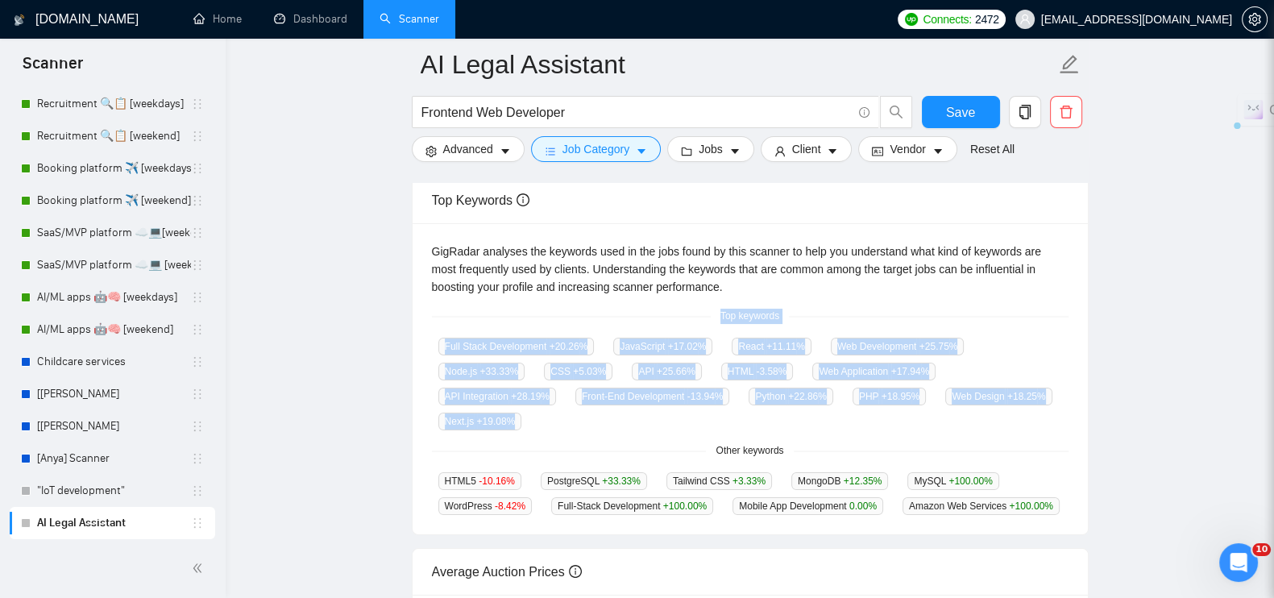
drag, startPoint x: 441, startPoint y: 321, endPoint x: 1040, endPoint y: 382, distance: 601.9
click at [1040, 382] on div "GigRadar analyses the keywords used in the jobs found by this scanner to help y…" at bounding box center [750, 378] width 675 height 311
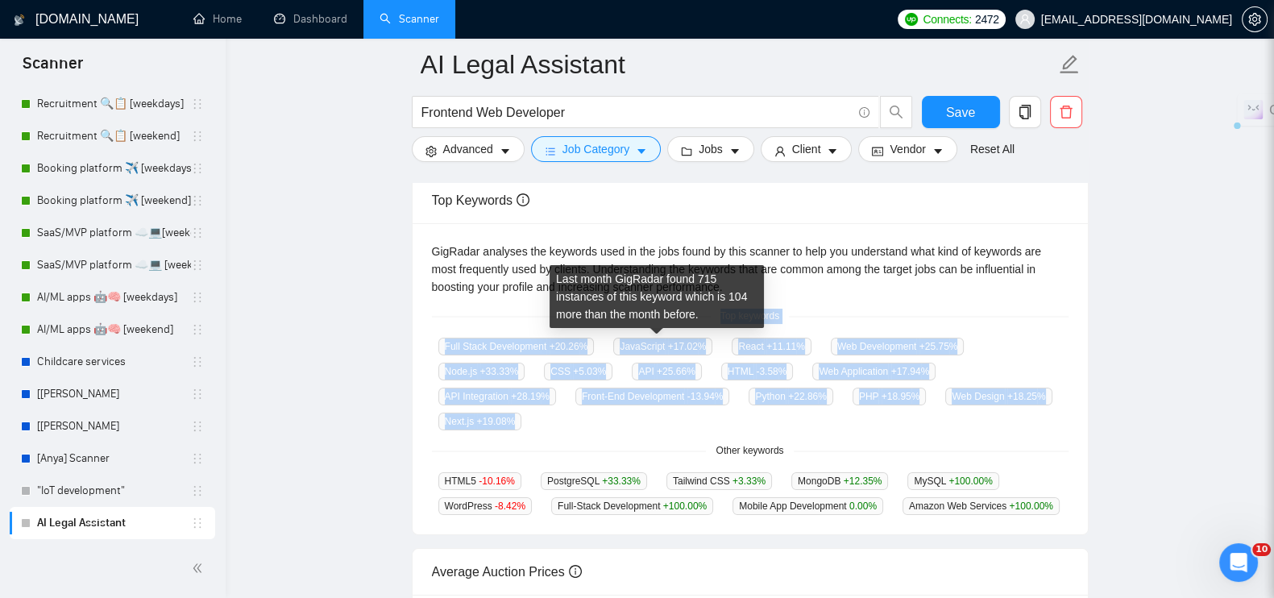
copy div "Top keywords Full Stack Development +20.26 % JavaScript +17.02 % React +11.11 %…"
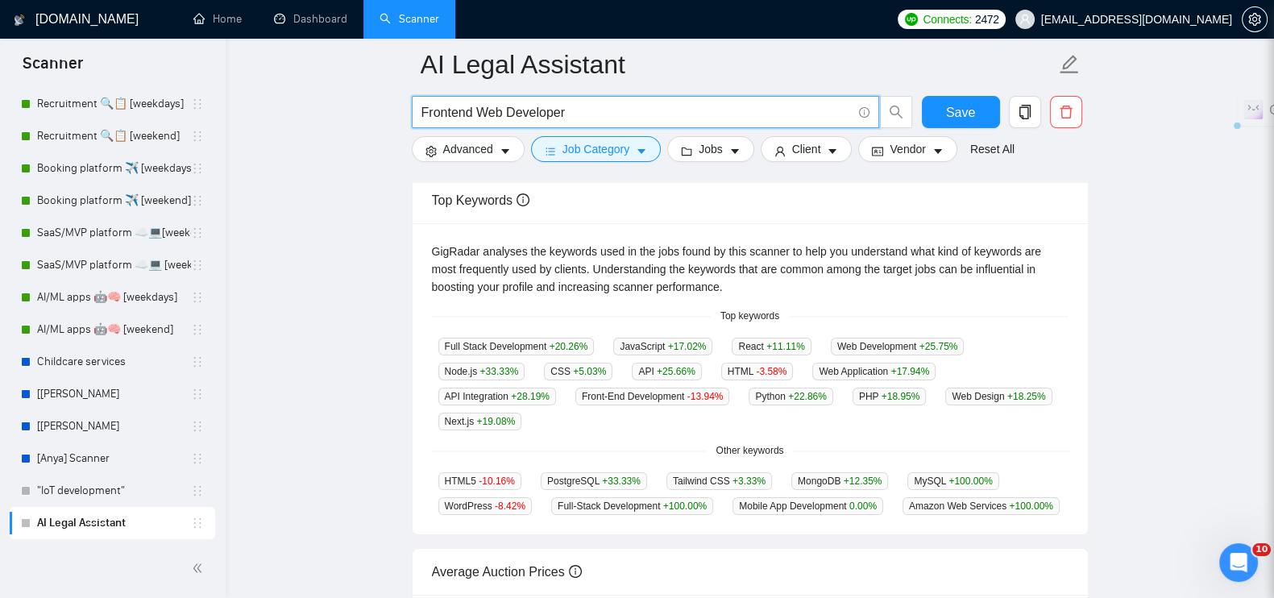
drag, startPoint x: 575, startPoint y: 118, endPoint x: 397, endPoint y: 118, distance: 178.1
click at [397, 118] on main "AI Legal Assistant Frontend Web Developer Save Advanced Job Category Jobs Clien…" at bounding box center [749, 309] width 997 height 1094
paste input "AI Chatbot"
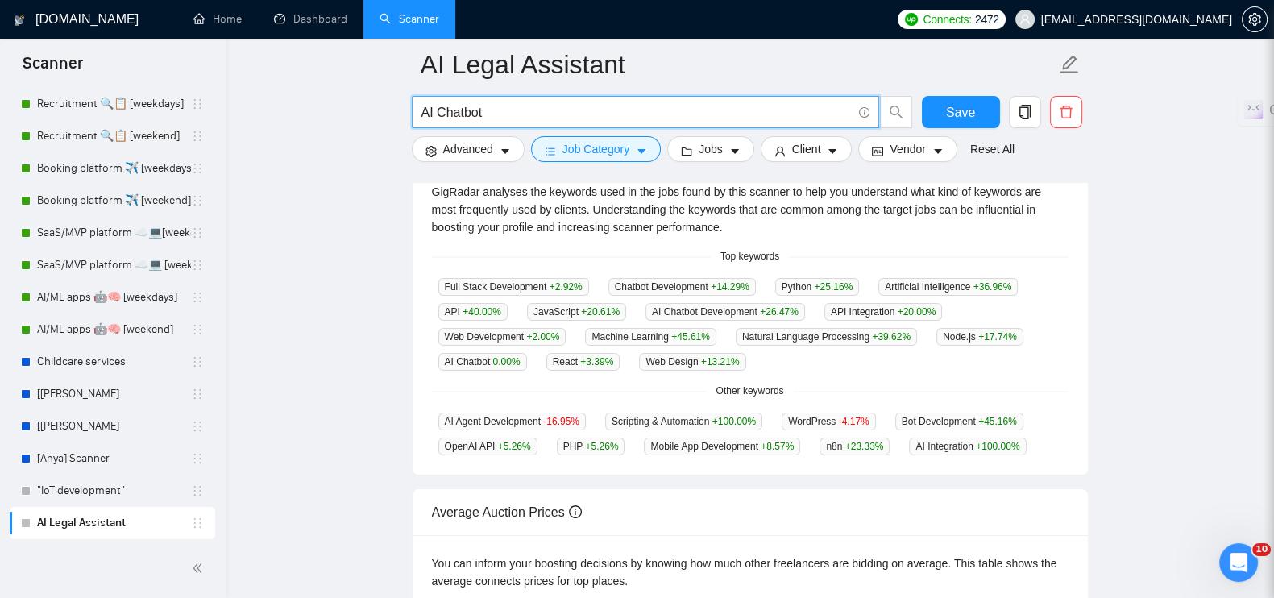
scroll to position [402, 0]
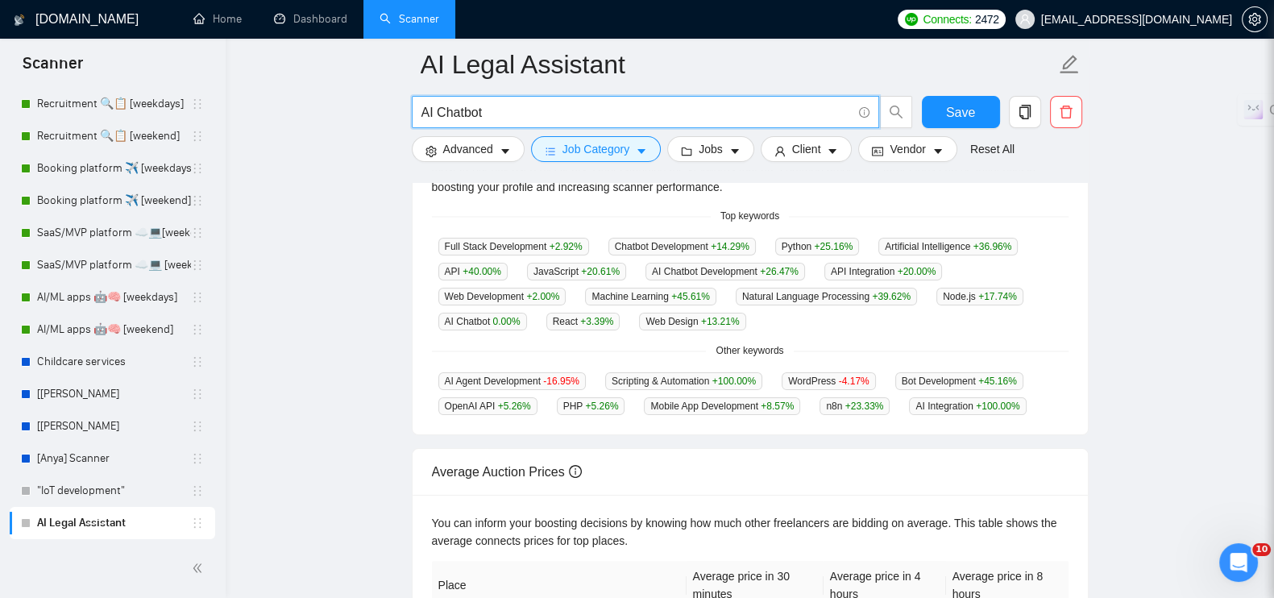
type input "AI Chatbot"
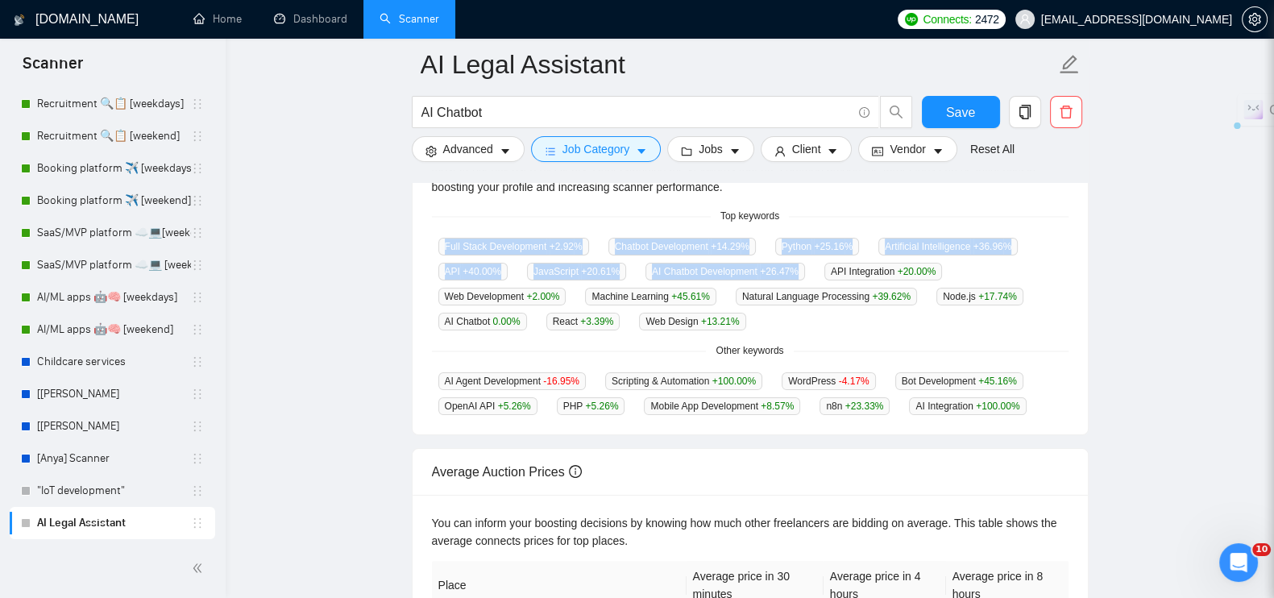
drag, startPoint x: 427, startPoint y: 225, endPoint x: 801, endPoint y: 274, distance: 377.2
click at [801, 274] on div "GigRadar analyses the keywords used in the jobs found by this scanner to help y…" at bounding box center [750, 278] width 675 height 311
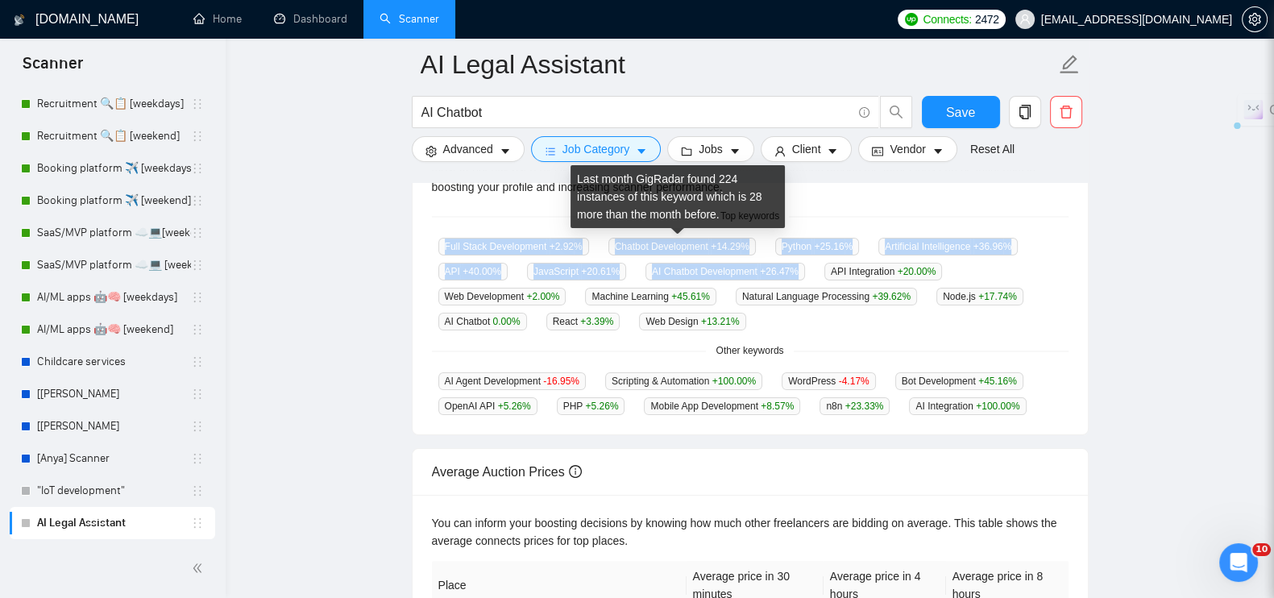
copy div "Full Stack Development +2.92 % Chatbot Development +14.29 % Python +25.16 % Art…"
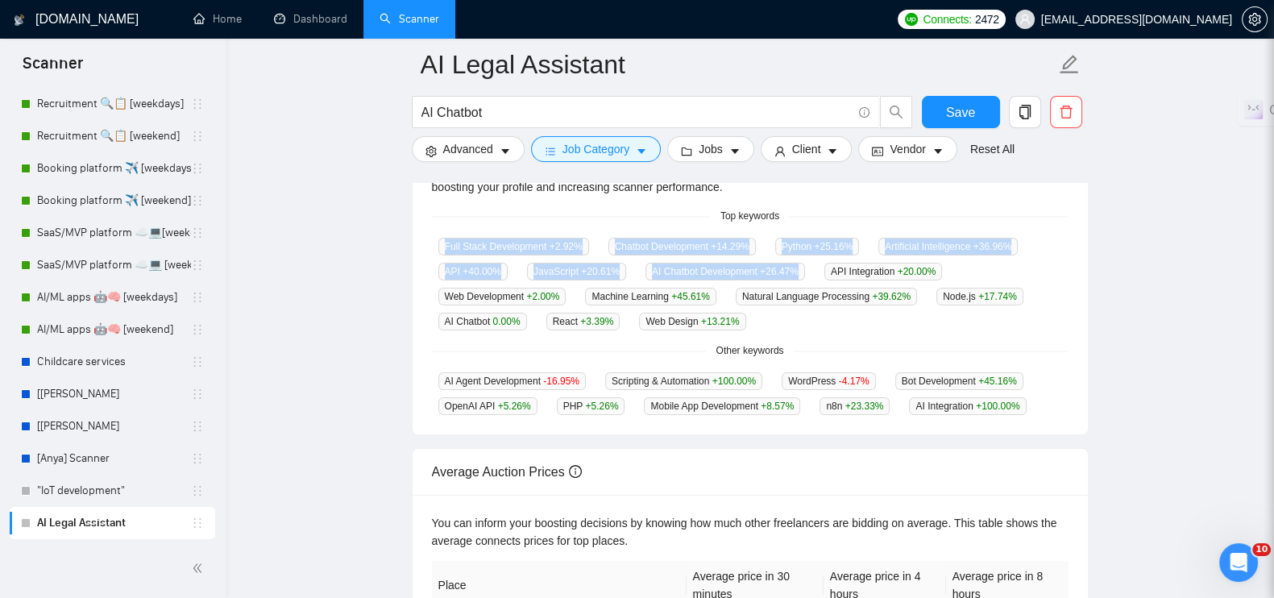
click at [196, 524] on icon "holder" at bounding box center [197, 523] width 13 height 13
click at [149, 524] on link "AI Legal Assistant" at bounding box center [114, 523] width 154 height 32
click at [1066, 112] on icon "delete" at bounding box center [1066, 112] width 15 height 15
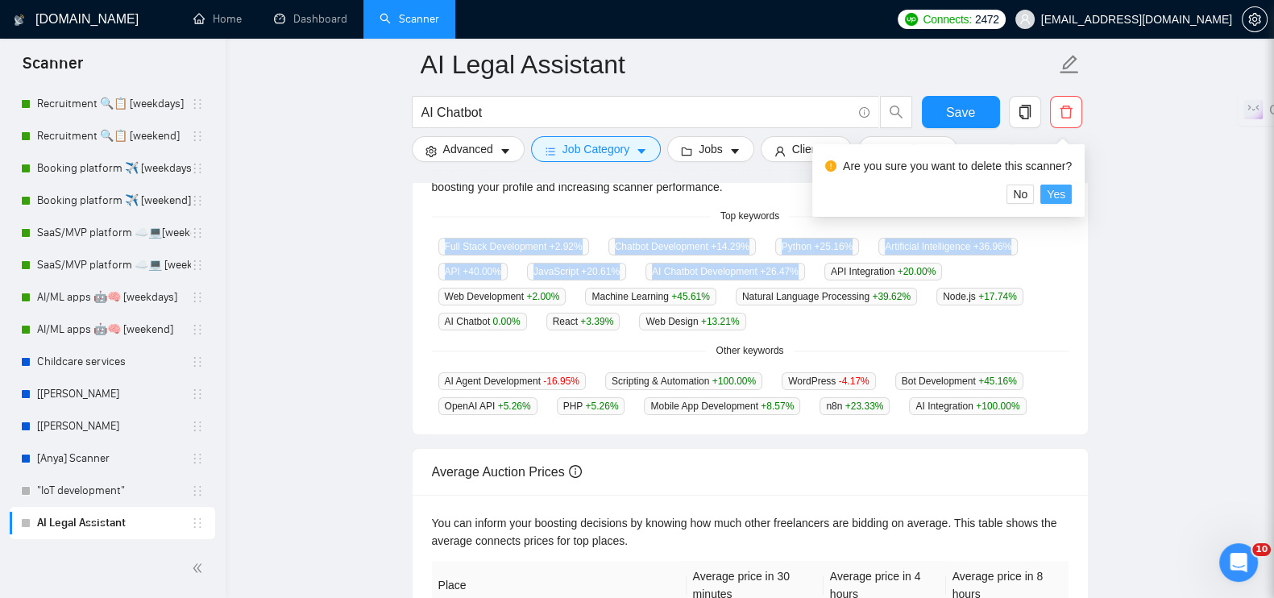
click at [1059, 192] on span "Yes" at bounding box center [1056, 194] width 19 height 18
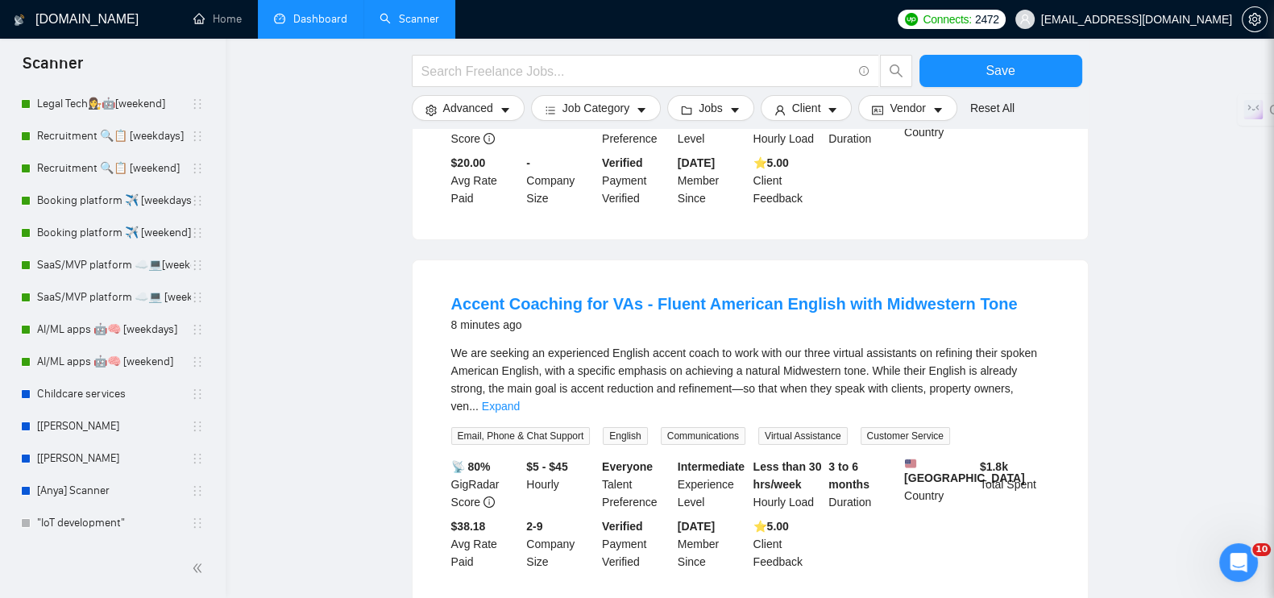
click at [344, 19] on link "Dashboard" at bounding box center [310, 19] width 73 height 14
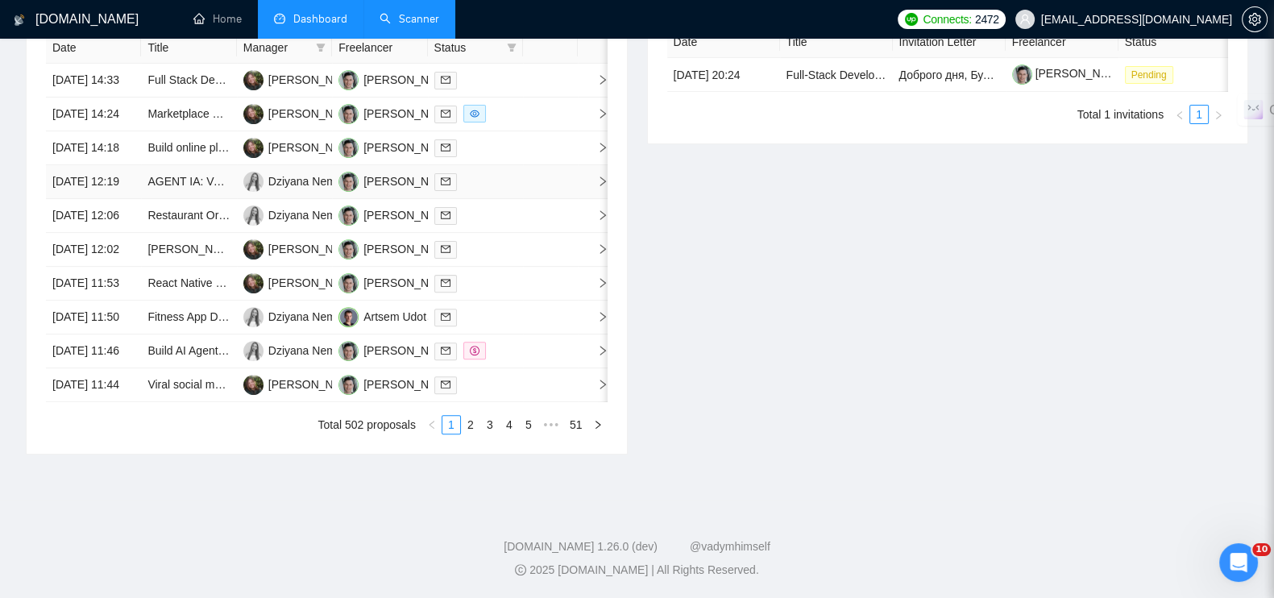
scroll to position [542, 0]
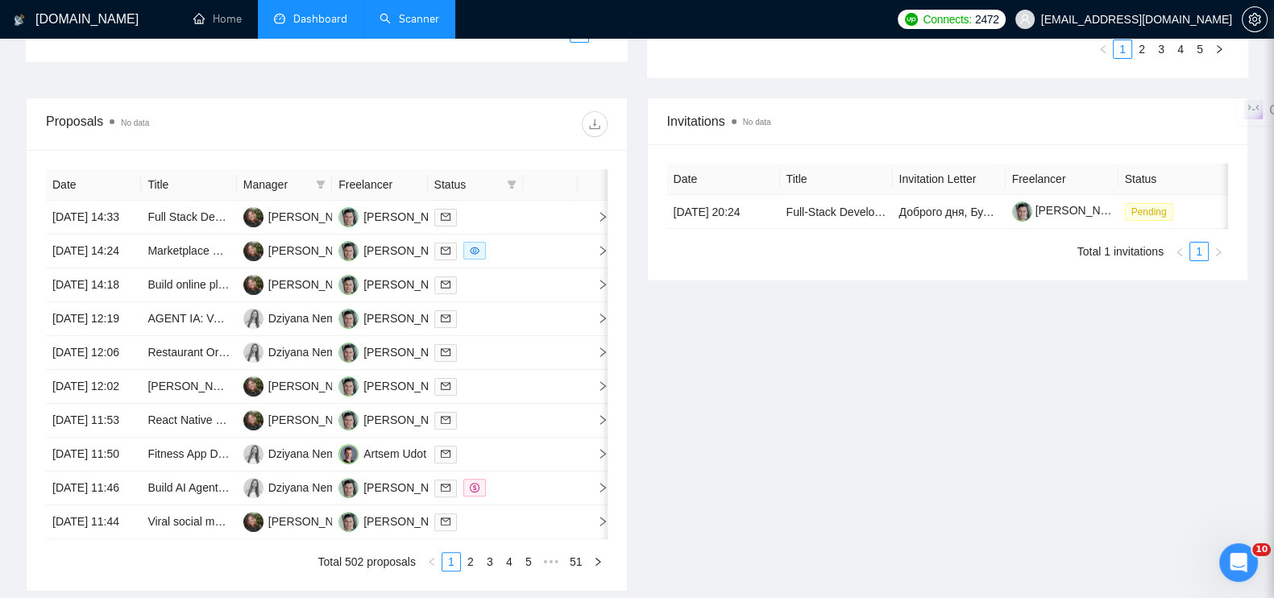
click at [271, 183] on span "Manager" at bounding box center [276, 185] width 66 height 18
click at [323, 181] on icon "filter" at bounding box center [321, 185] width 9 height 8
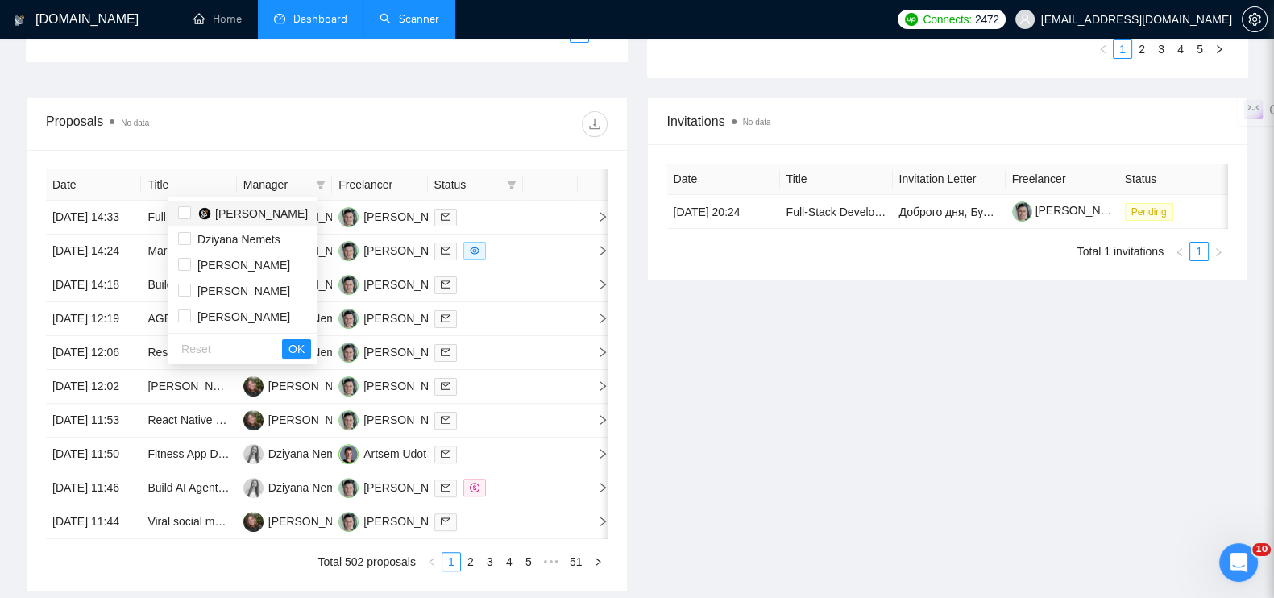
click at [248, 210] on span "[PERSON_NAME]" at bounding box center [261, 213] width 93 height 13
checkbox input "true"
click at [305, 349] on span "OK" at bounding box center [297, 349] width 16 height 18
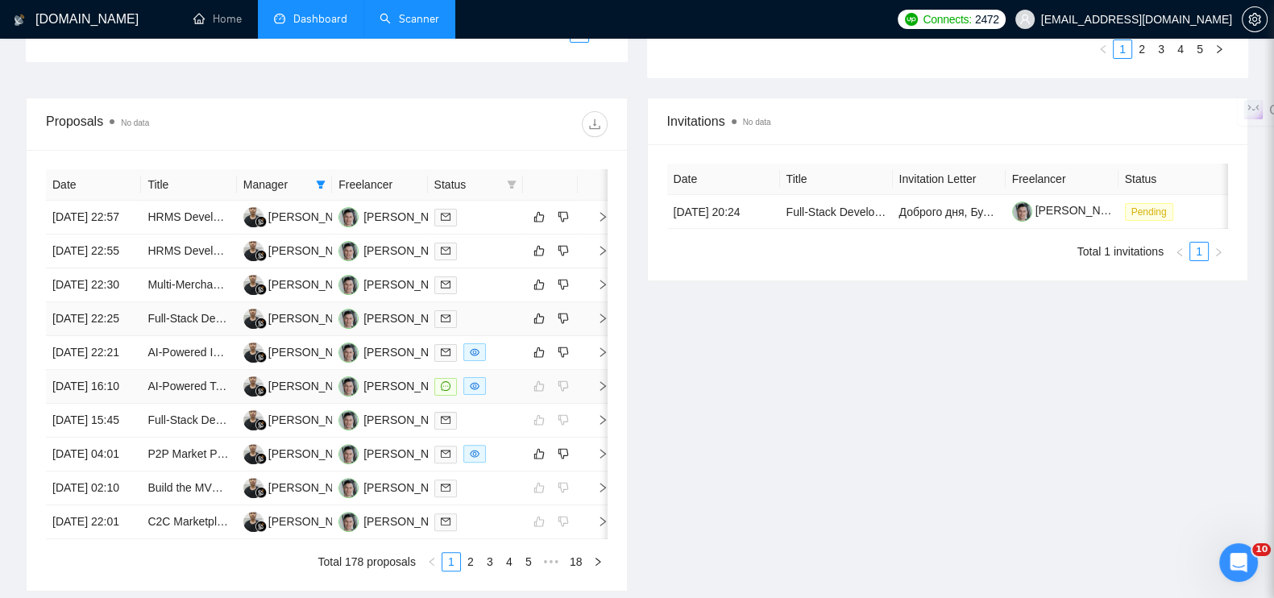
scroll to position [744, 0]
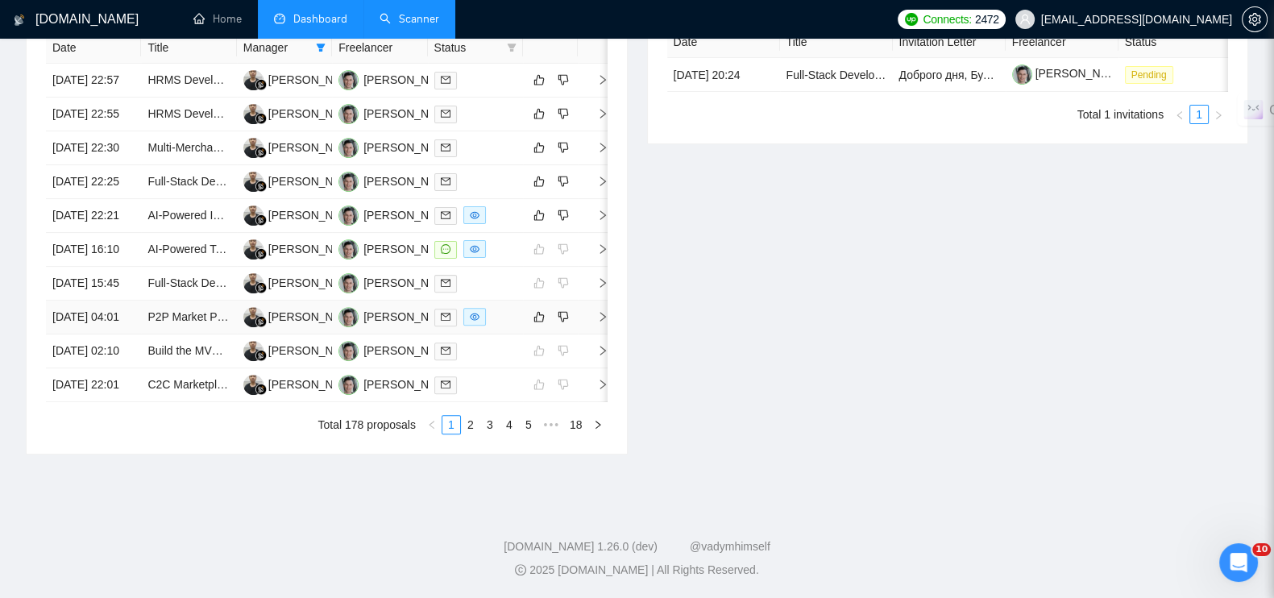
click at [600, 322] on icon "right" at bounding box center [602, 316] width 11 height 11
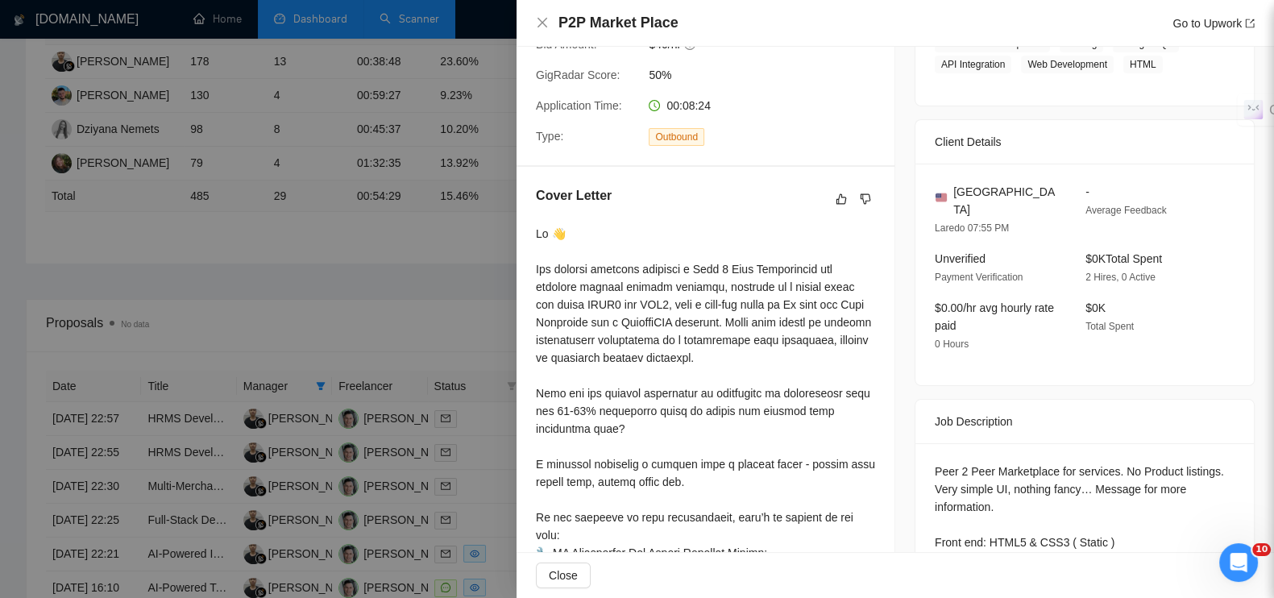
scroll to position [515, 0]
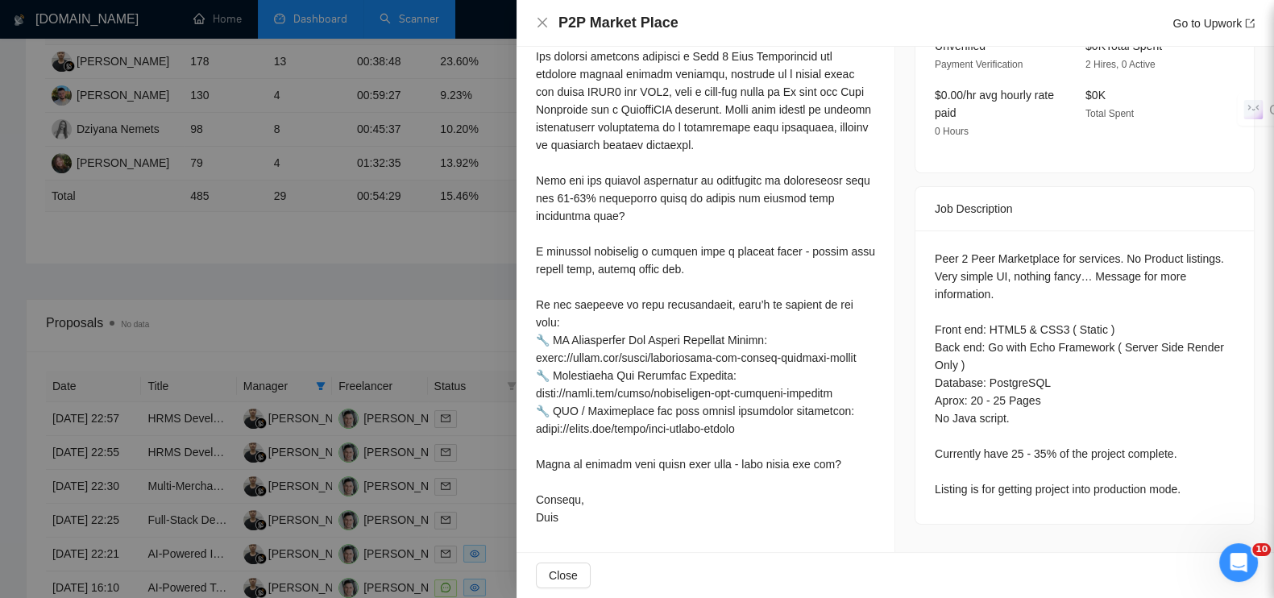
click at [422, 228] on div at bounding box center [637, 299] width 1274 height 598
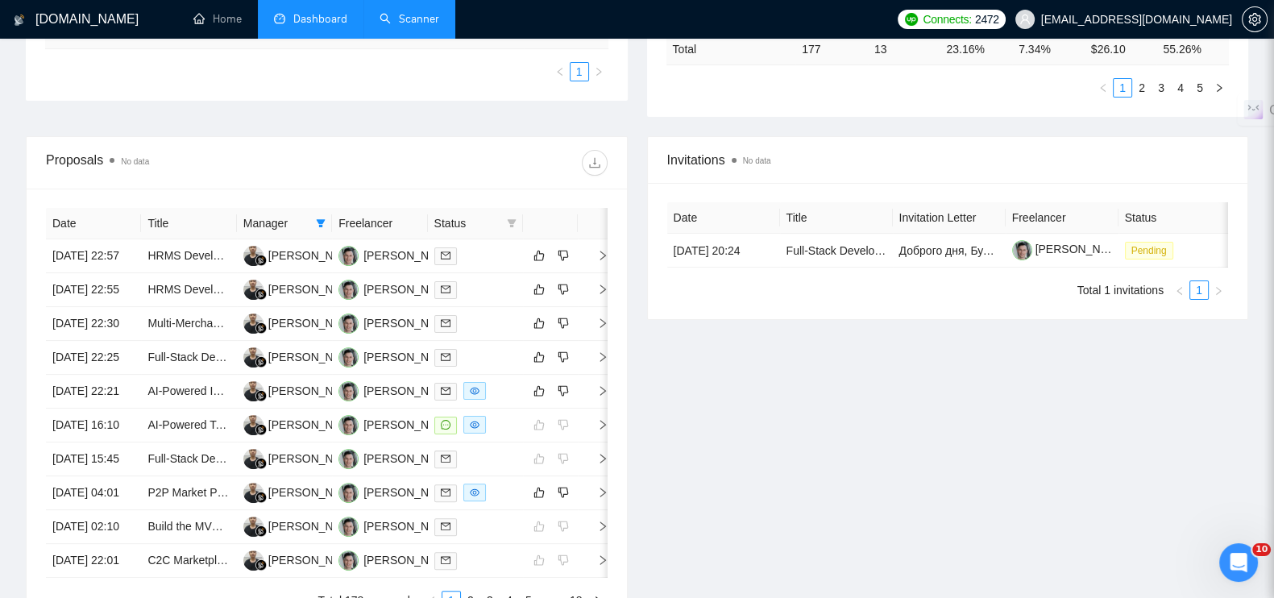
scroll to position [643, 0]
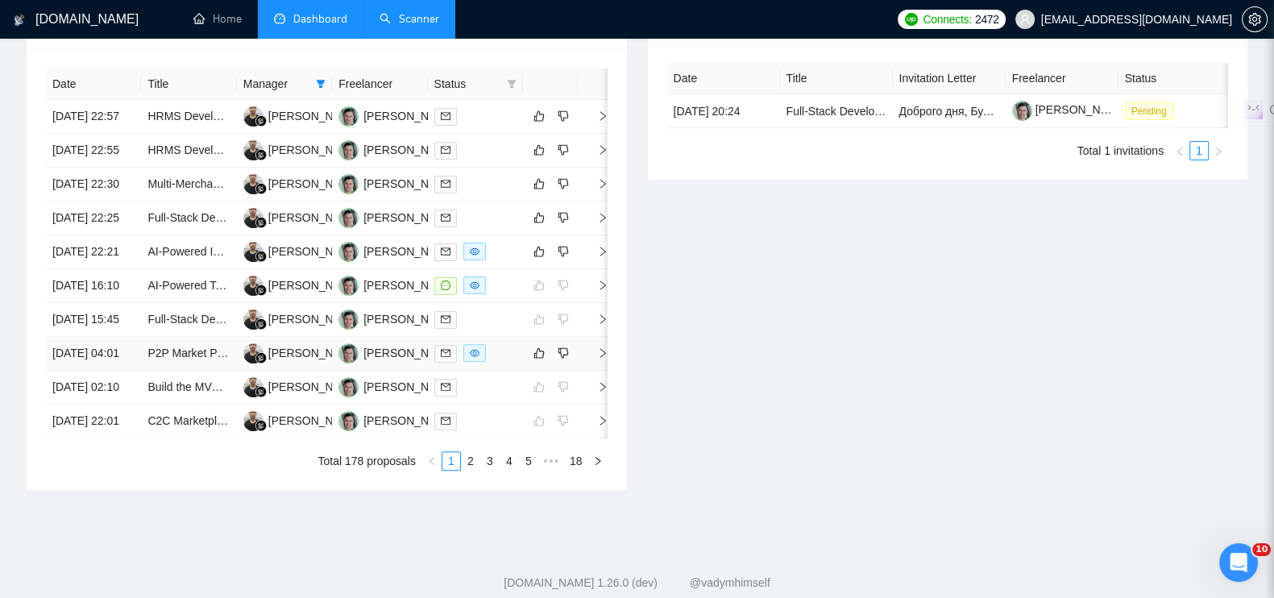
click at [599, 359] on icon "right" at bounding box center [602, 352] width 11 height 11
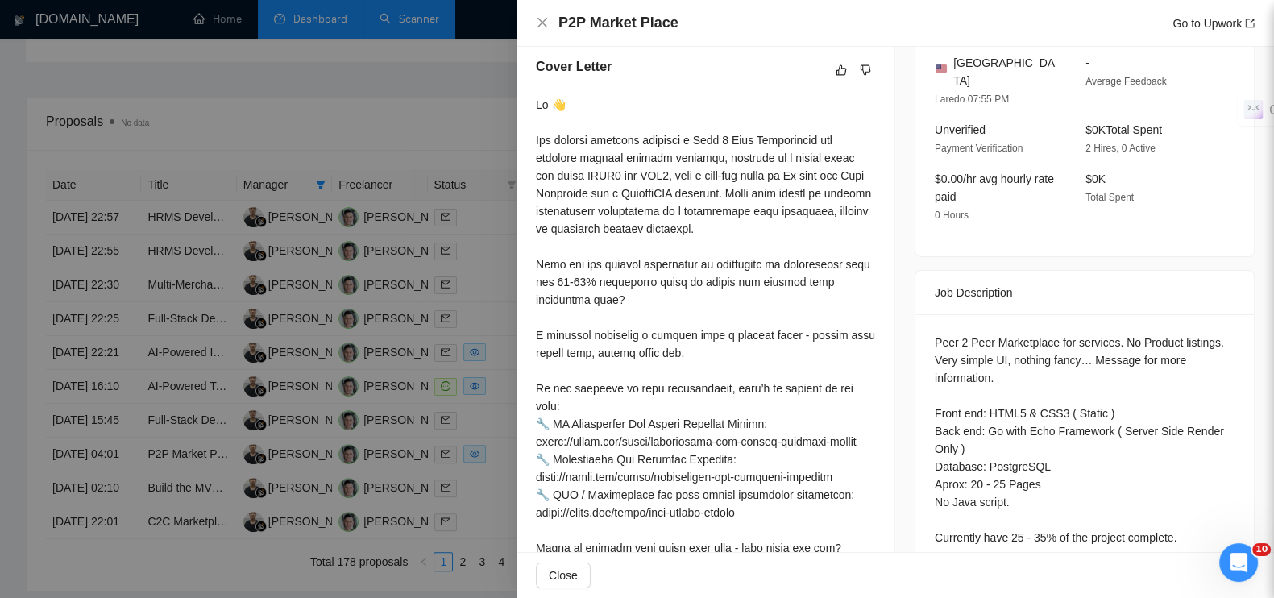
scroll to position [515, 0]
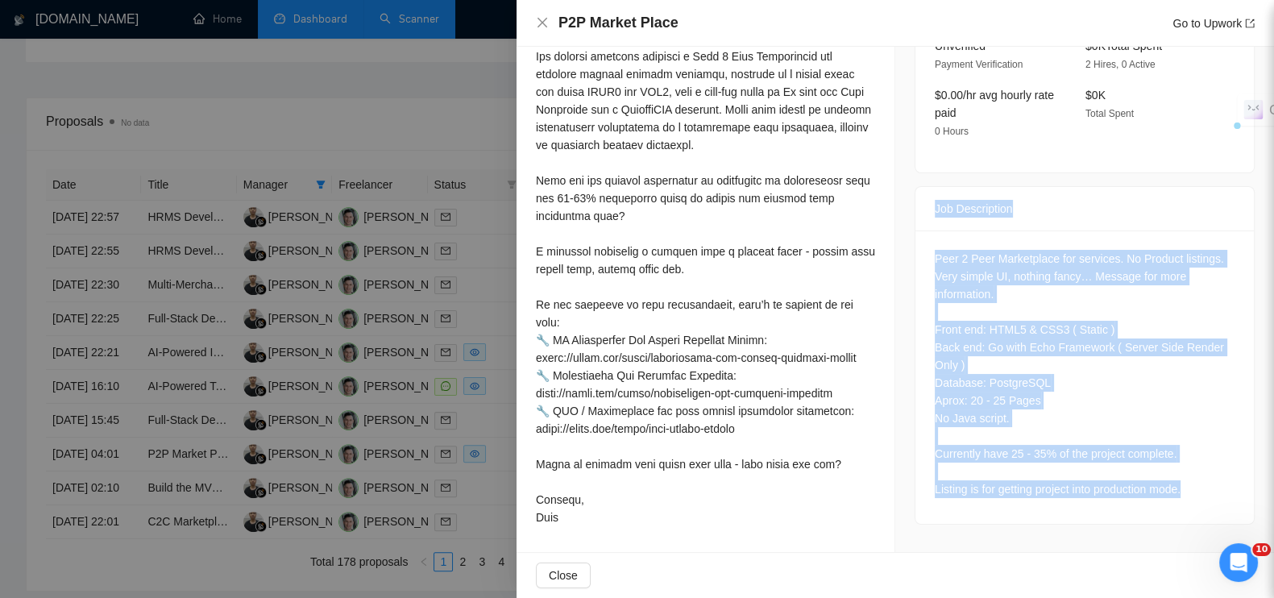
drag, startPoint x: 1213, startPoint y: 470, endPoint x: 922, endPoint y: 181, distance: 410.3
click at [922, 186] on div "Job Description Peer 2 Peer Marketplace for services. No Product listings. Very…" at bounding box center [1085, 355] width 340 height 338
copy div "Job Description Peer 2 Peer Marketplace for services. No Product listings. Very…"
click at [1046, 500] on div "Peer 2 Peer Marketplace for services. No Product listings. Very simple UI, noth…" at bounding box center [1085, 376] width 338 height 293
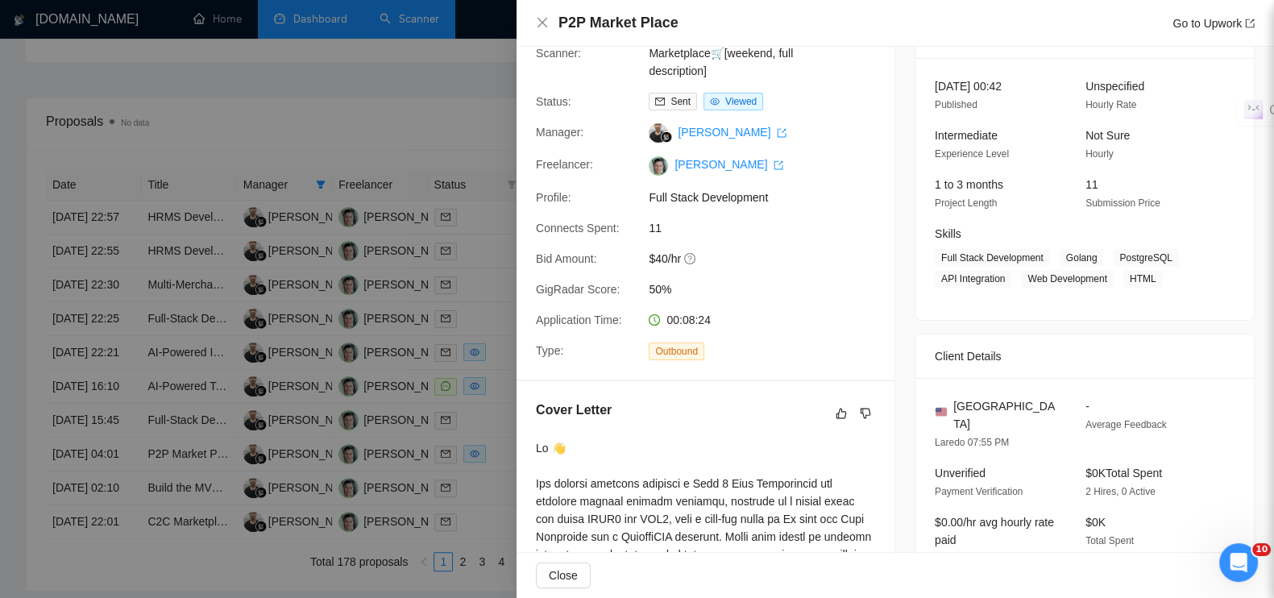
scroll to position [0, 0]
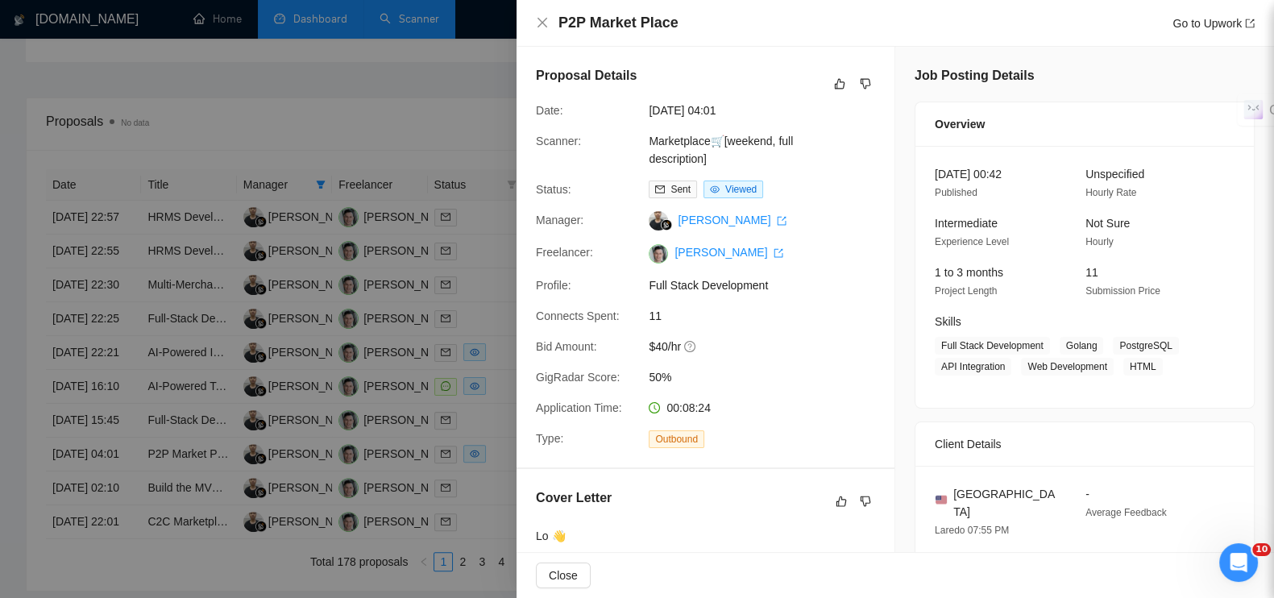
click at [473, 114] on div at bounding box center [637, 299] width 1274 height 598
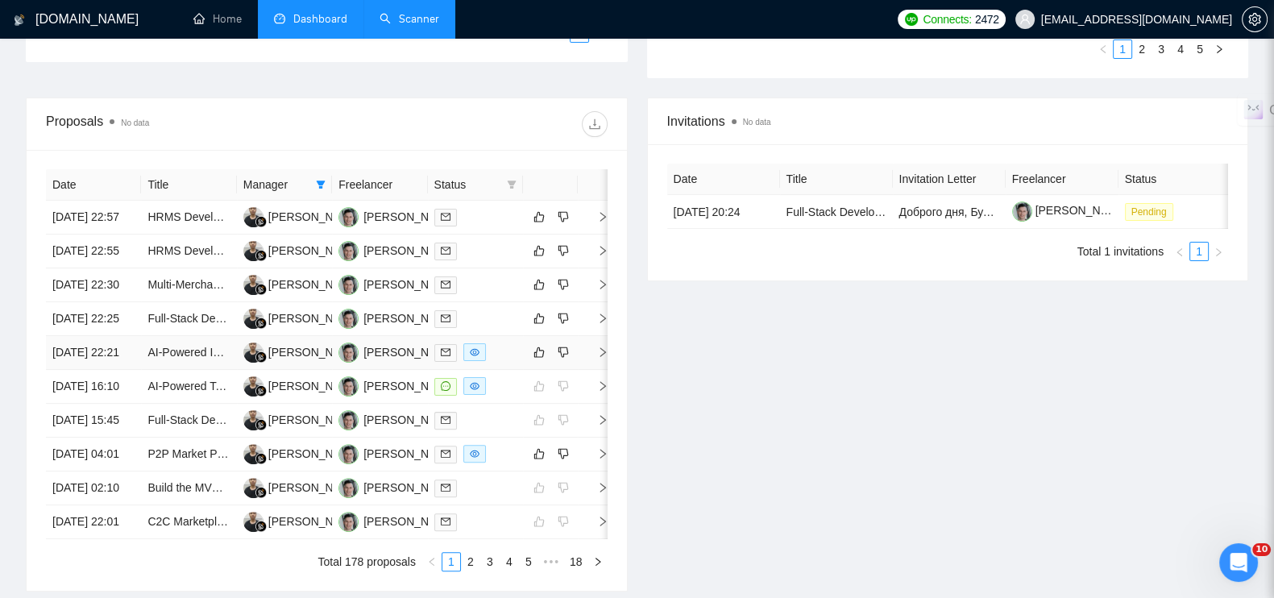
click at [604, 358] on icon "right" at bounding box center [602, 352] width 11 height 11
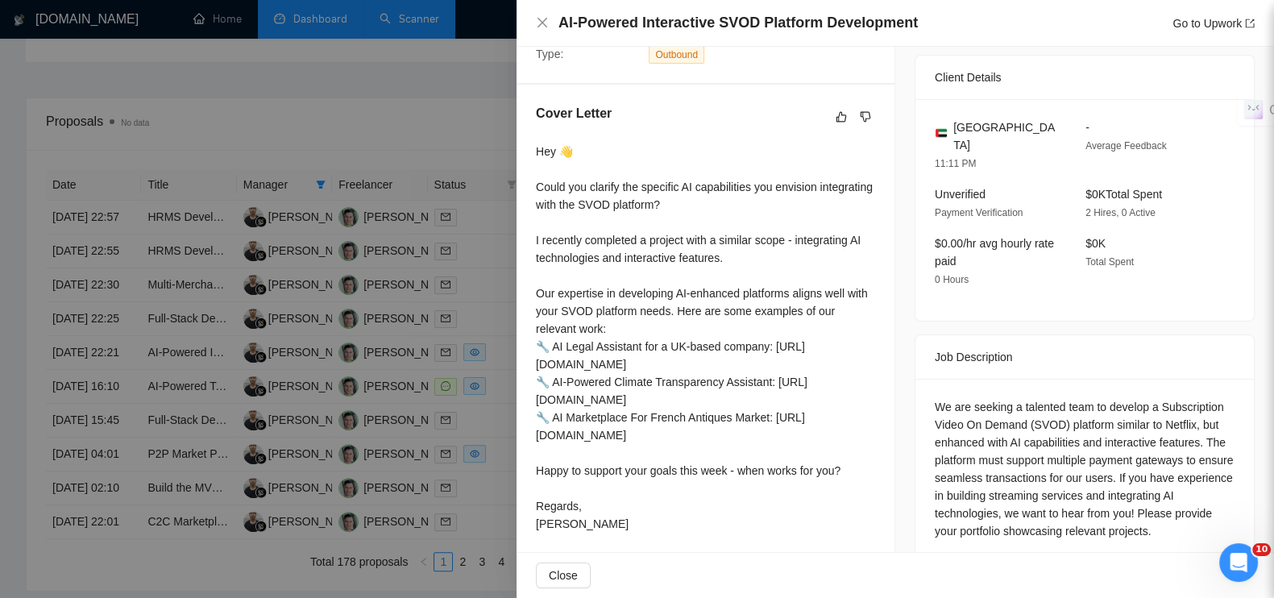
scroll to position [398, 0]
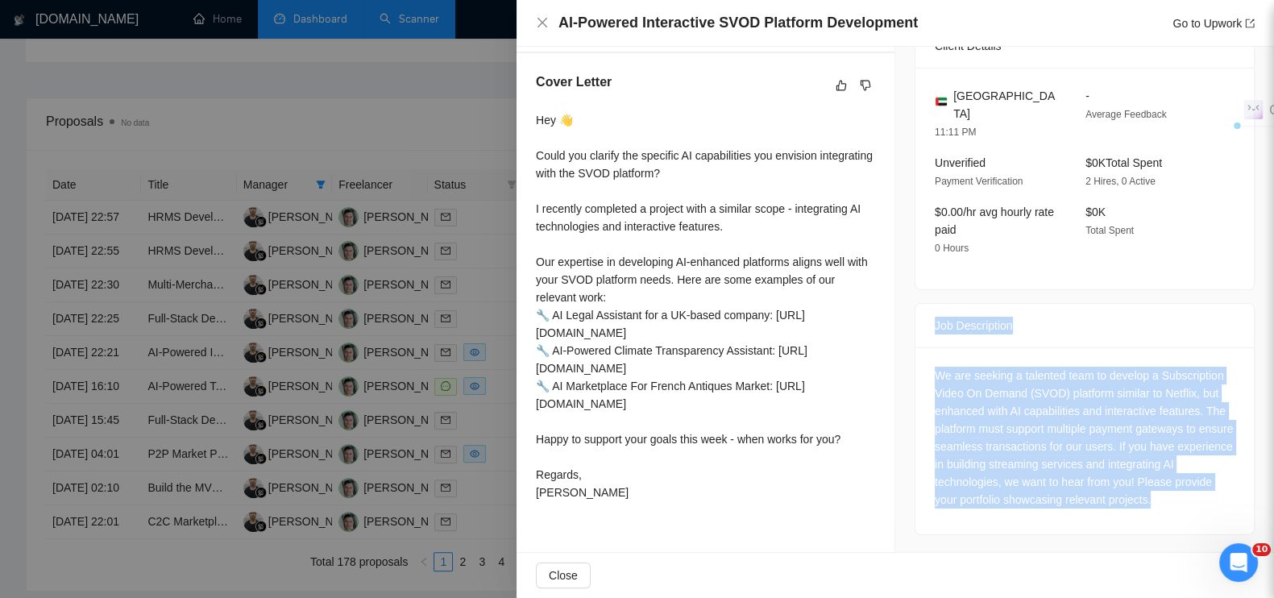
drag, startPoint x: 923, startPoint y: 322, endPoint x: 1135, endPoint y: 472, distance: 260.1
click at [1202, 511] on div "Job Description We are seeking a talented team to develop a Subscription Video …" at bounding box center [1085, 419] width 340 height 232
copy div "Job Description We are seeking a talented team to develop a Subscription Video …"
click at [438, 90] on div at bounding box center [637, 299] width 1274 height 598
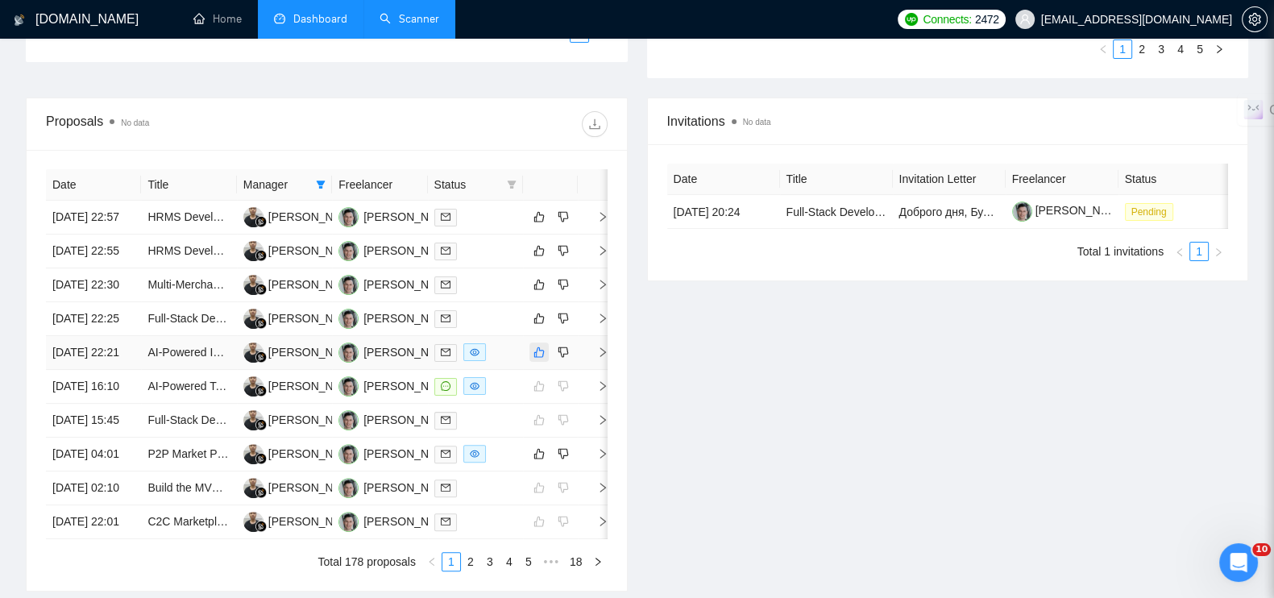
click at [539, 358] on icon "like" at bounding box center [539, 352] width 10 height 10
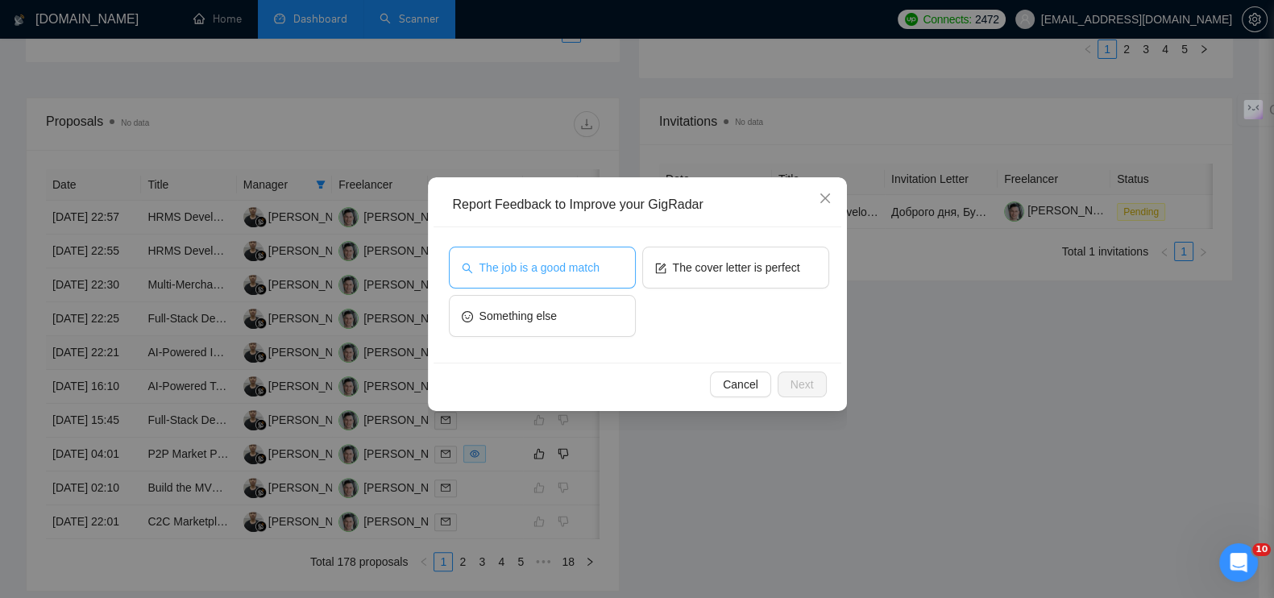
click at [530, 265] on span "The job is a good match" at bounding box center [540, 268] width 120 height 18
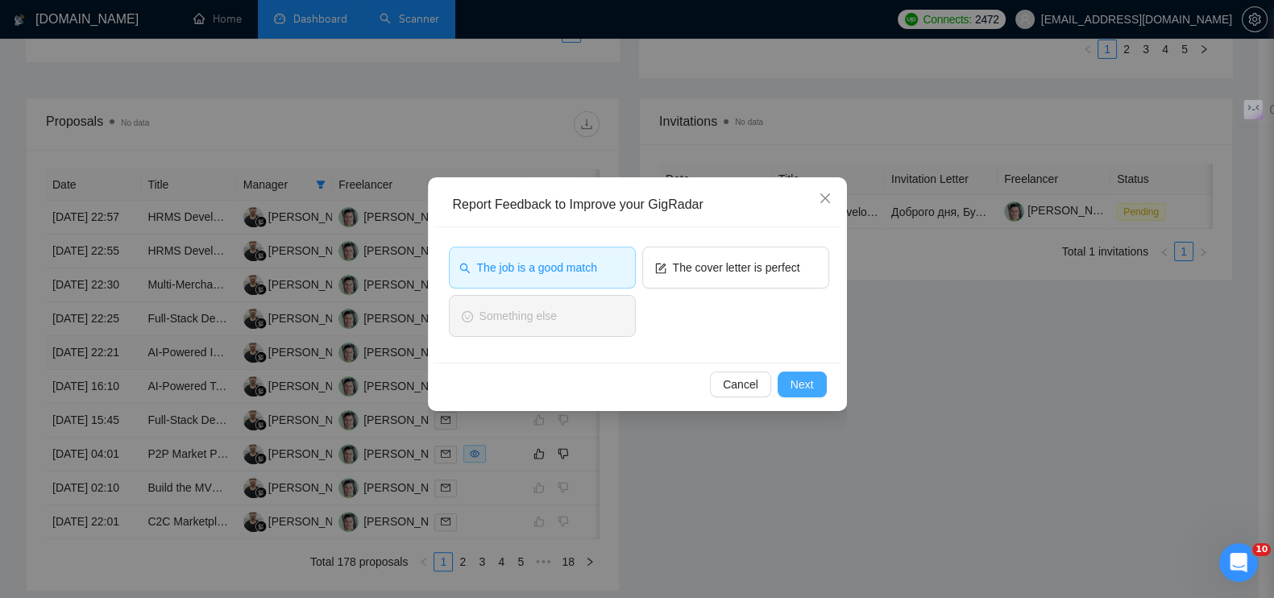
click at [805, 380] on span "Next" at bounding box center [802, 385] width 23 height 18
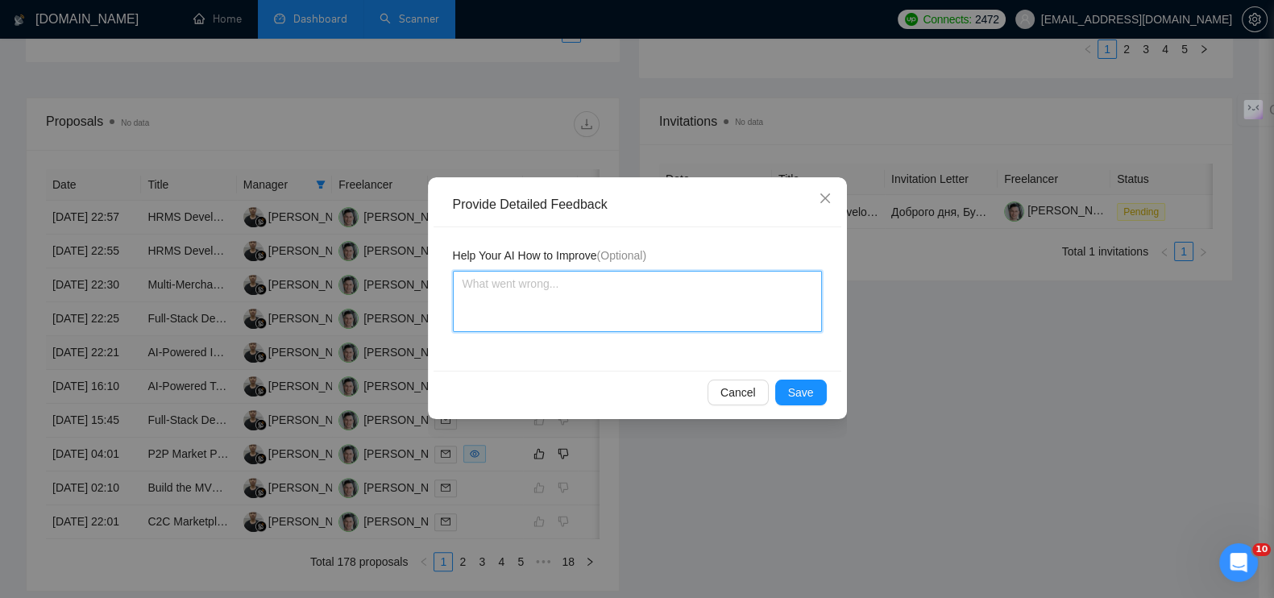
click at [552, 304] on textarea at bounding box center [637, 301] width 369 height 61
paste textarea "Это новая кастомная платформа с нуля"
type textarea "Это новая кастомная платформа с нуля"
type textarea "Это новая кастомная платформа с нуля."
click at [816, 394] on button "Save" at bounding box center [801, 393] width 52 height 26
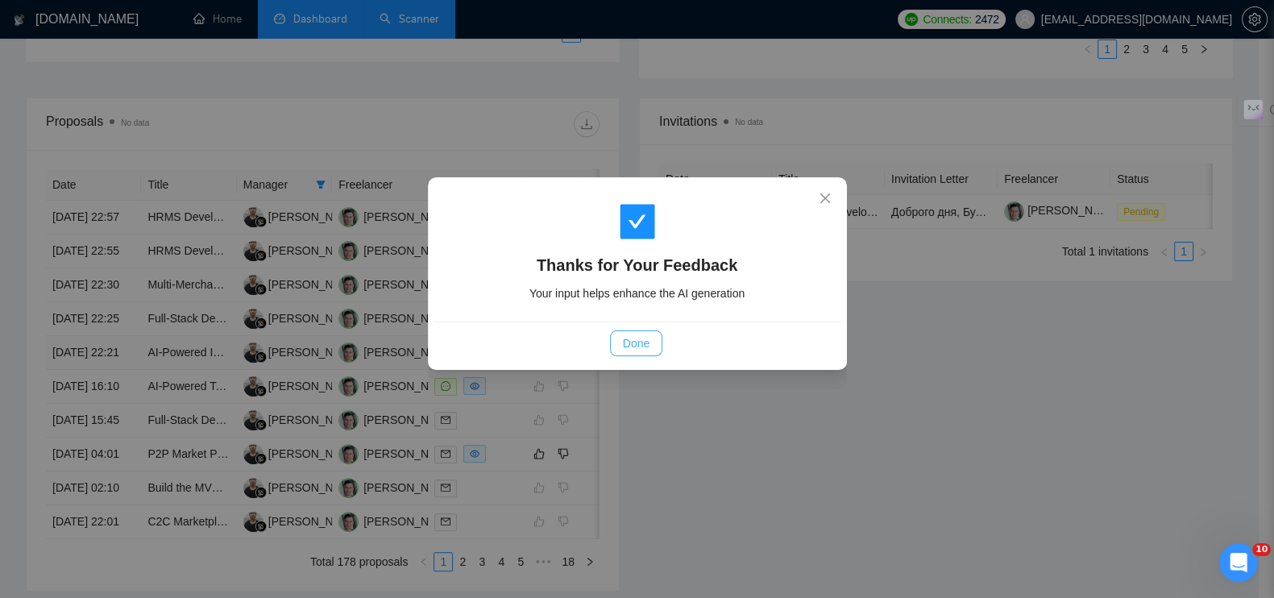
click at [623, 339] on span "Done" at bounding box center [636, 343] width 27 height 18
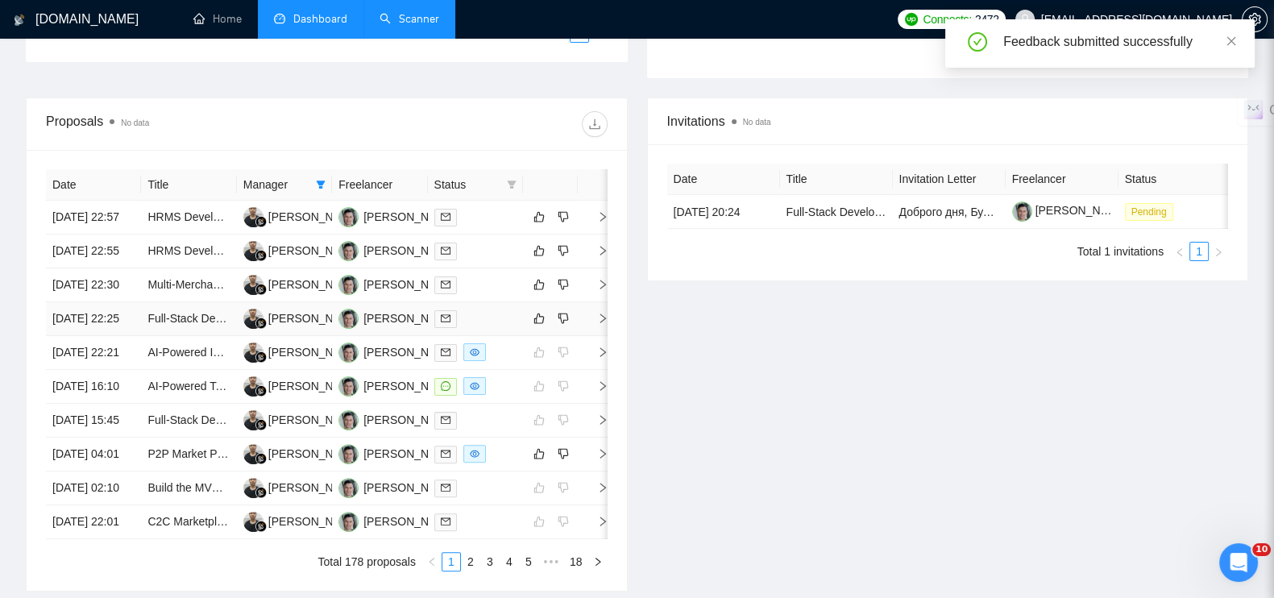
click at [597, 324] on icon "right" at bounding box center [602, 318] width 11 height 11
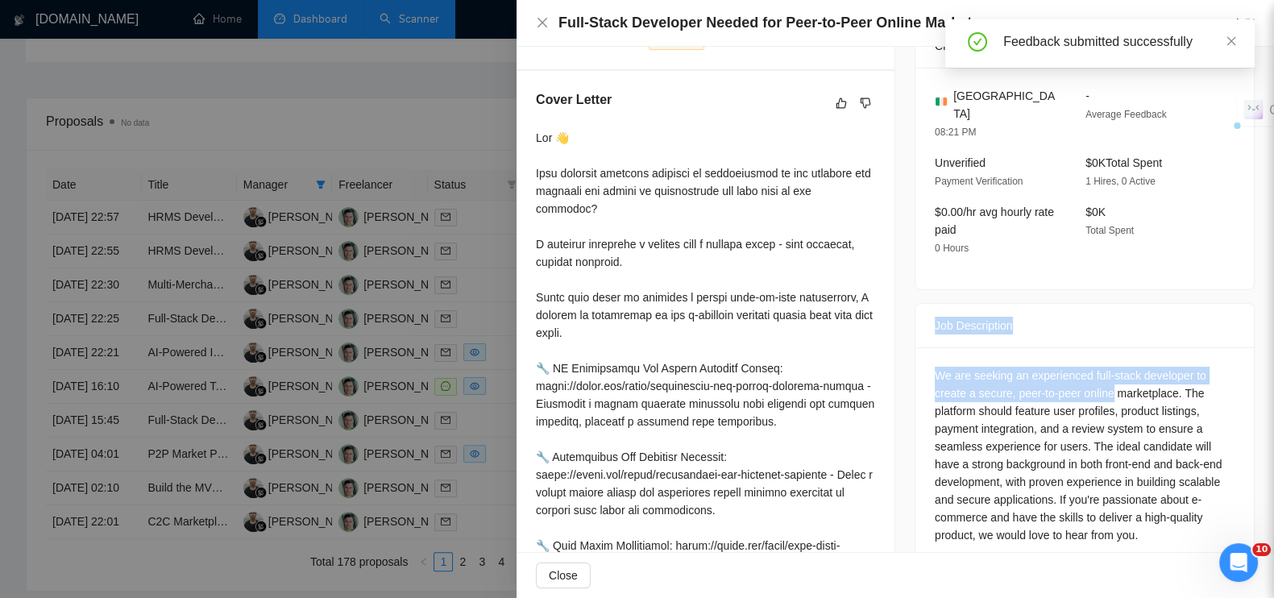
scroll to position [656, 0]
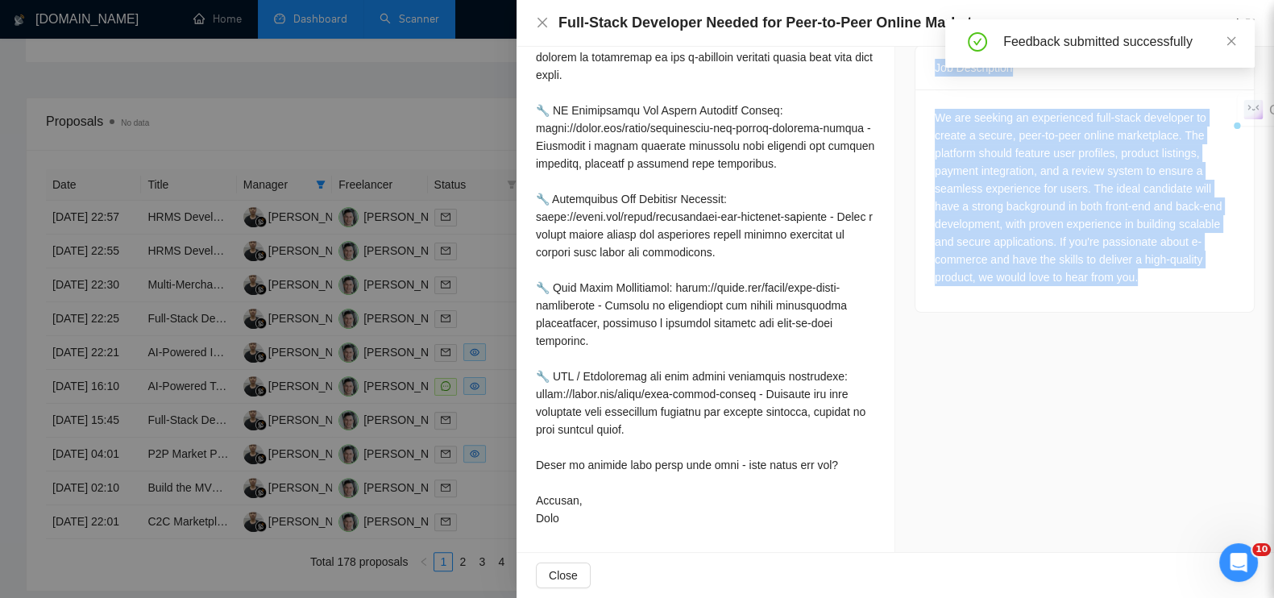
drag, startPoint x: 1018, startPoint y: 330, endPoint x: 1148, endPoint y: 291, distance: 135.6
click at [1148, 291] on div "Job Description We are seeking an experienced full-stack developer to create a …" at bounding box center [1085, 179] width 340 height 268
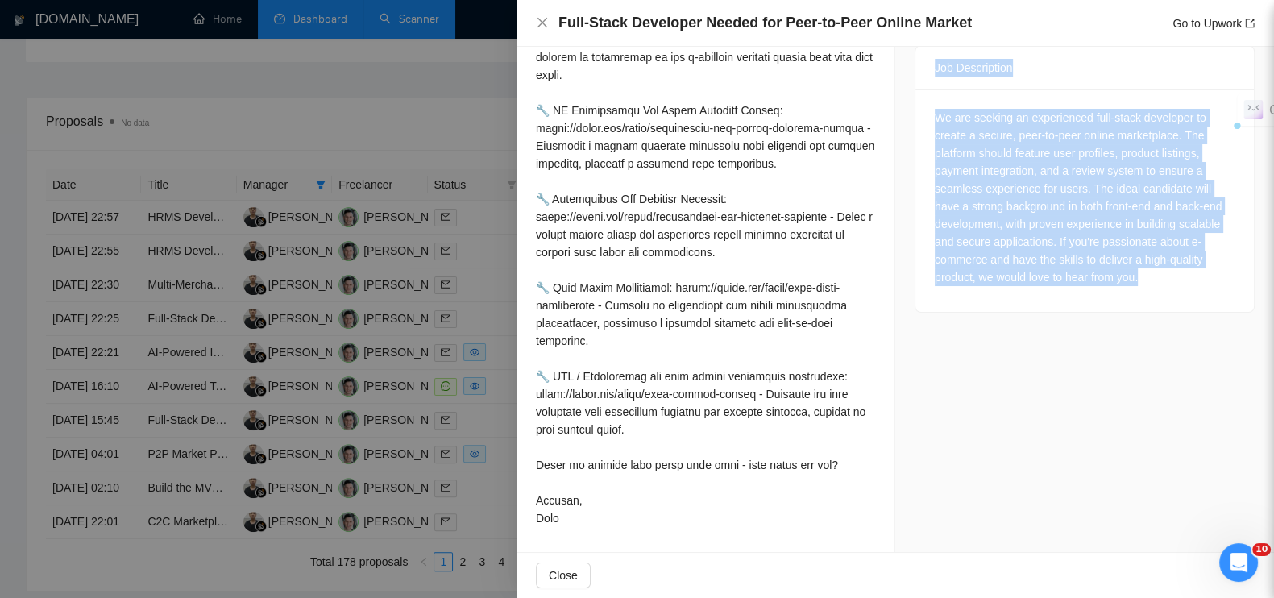
copy div "Job Description We are seeking an experienced full-stack developer to create a …"
click at [431, 119] on div at bounding box center [637, 299] width 1274 height 598
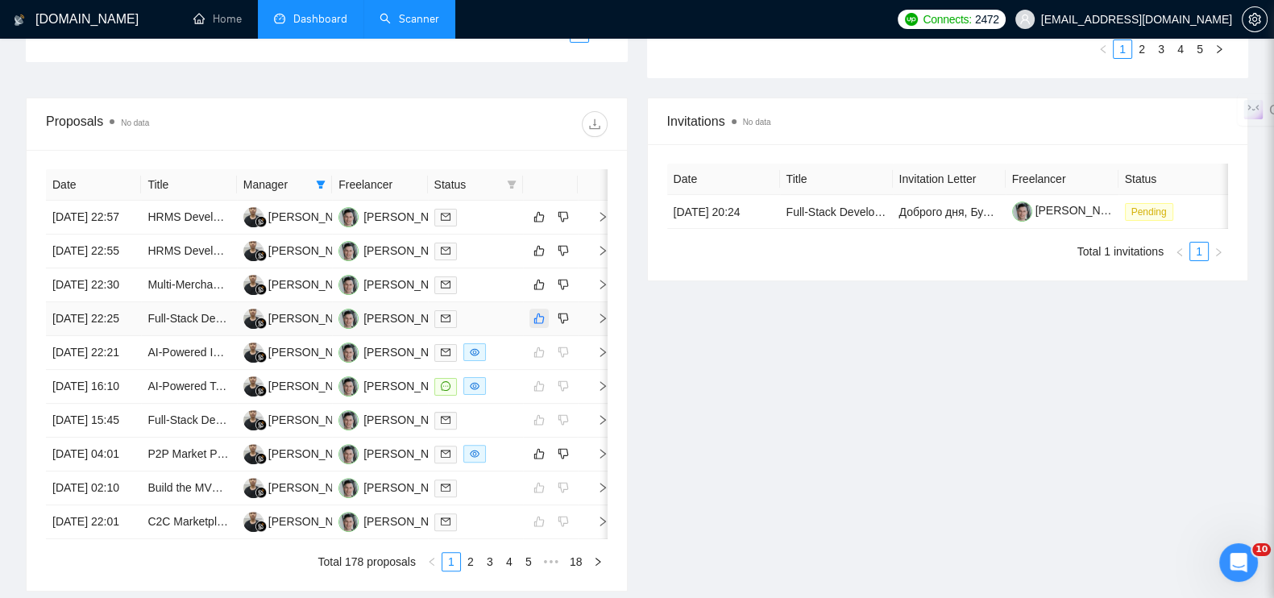
click at [540, 328] on button "button" at bounding box center [538, 318] width 19 height 19
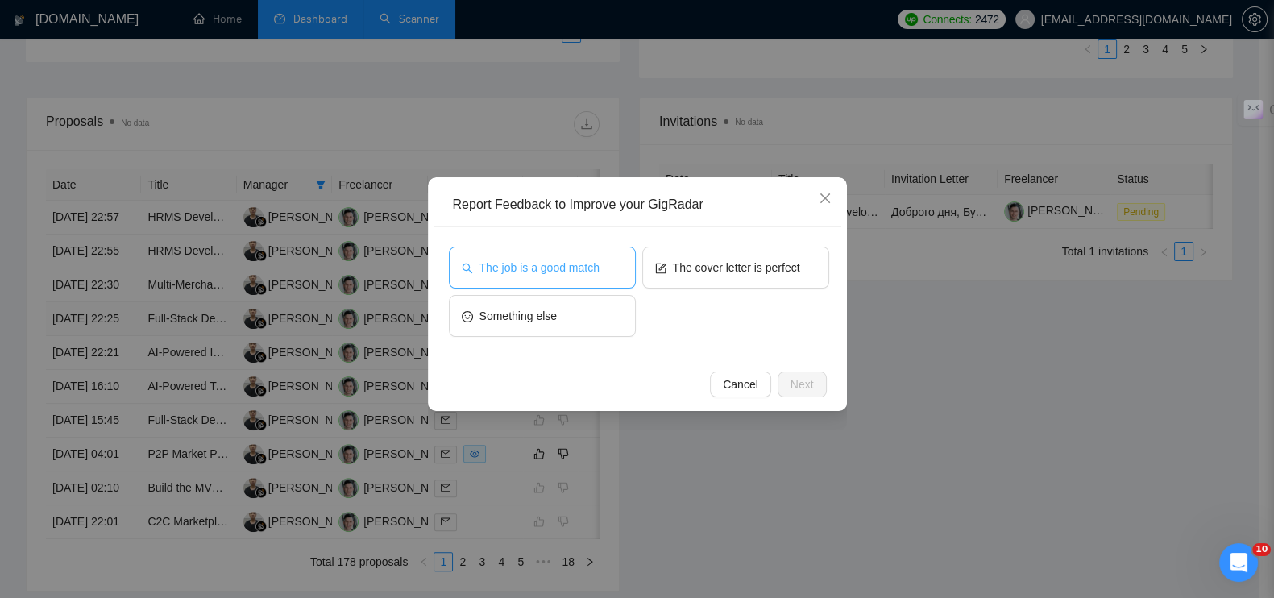
click at [571, 266] on span "The job is a good match" at bounding box center [540, 268] width 120 height 18
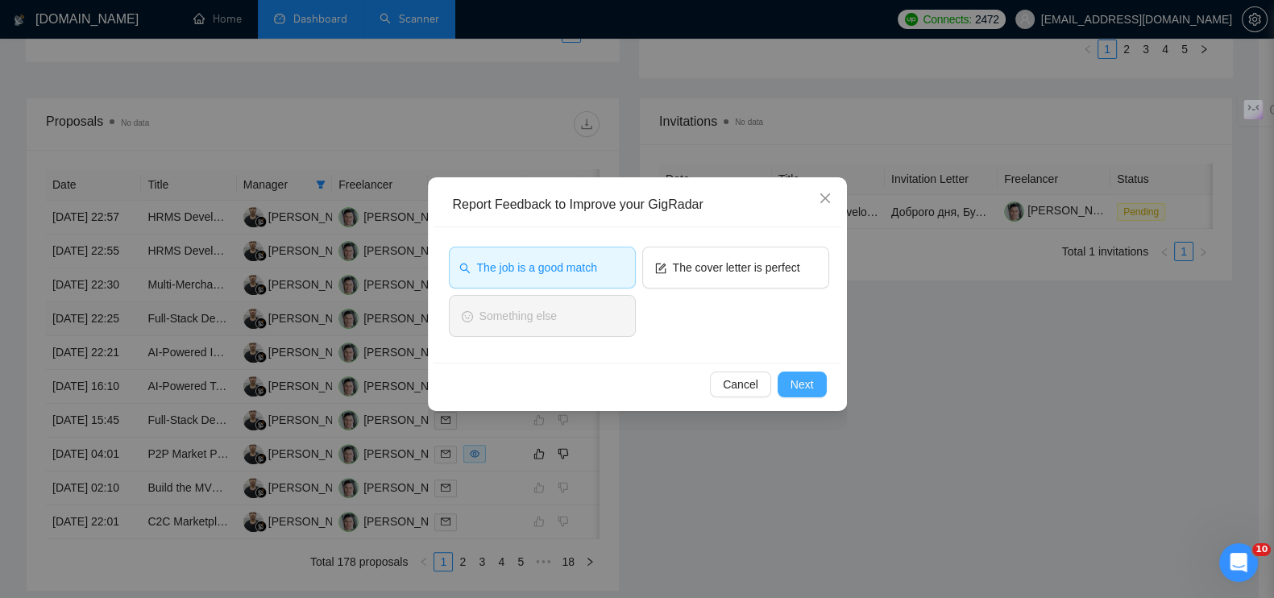
click at [804, 382] on span "Next" at bounding box center [802, 385] width 23 height 18
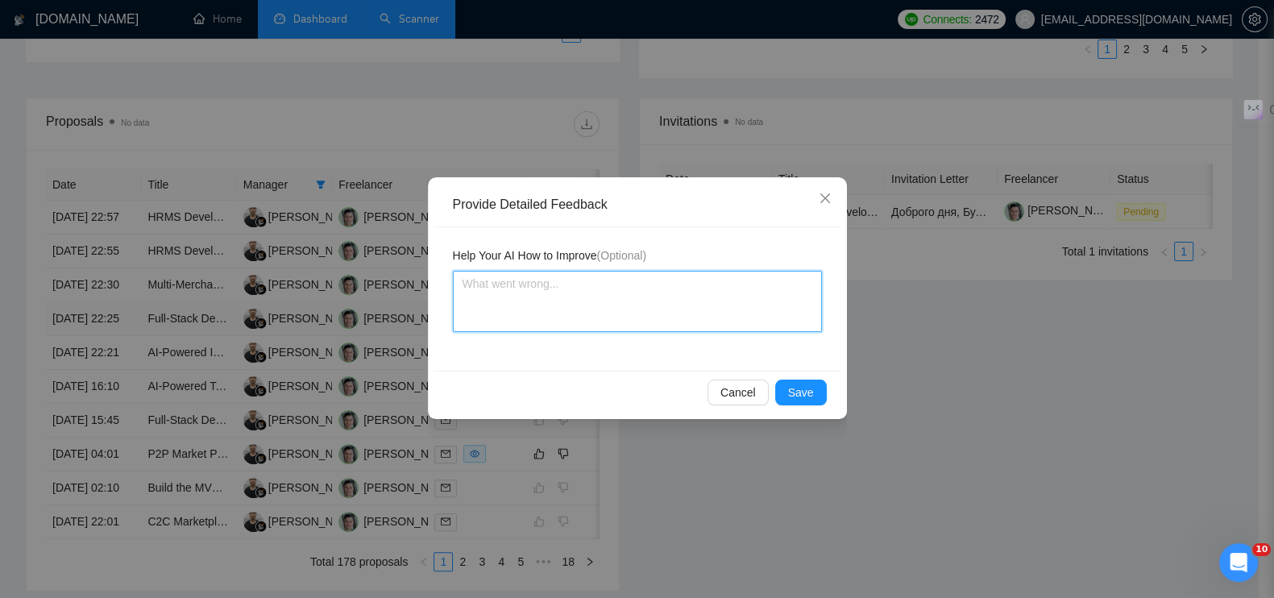
click at [520, 301] on textarea at bounding box center [637, 301] width 369 height 61
paste textarea "Это новая кастомная P2P платформа с нуля"
type textarea "Это новая кастомная P2P платформа с нуля"
type textarea "Это новая кастомная P2P платформа с нуля."
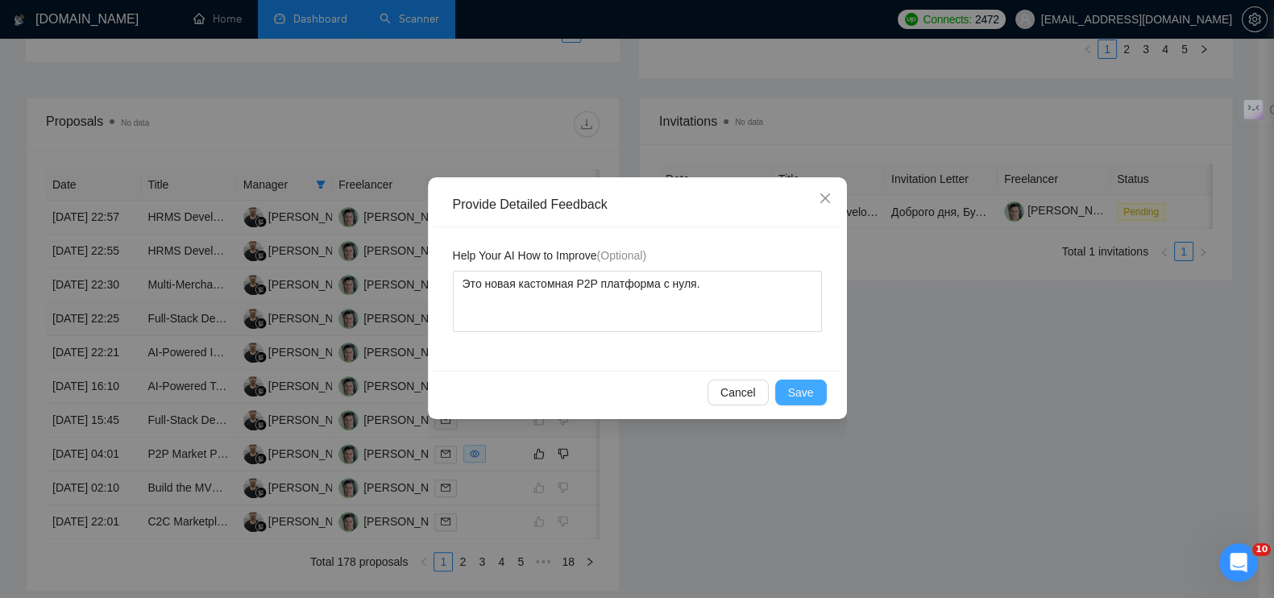
click at [801, 389] on span "Save" at bounding box center [801, 393] width 26 height 18
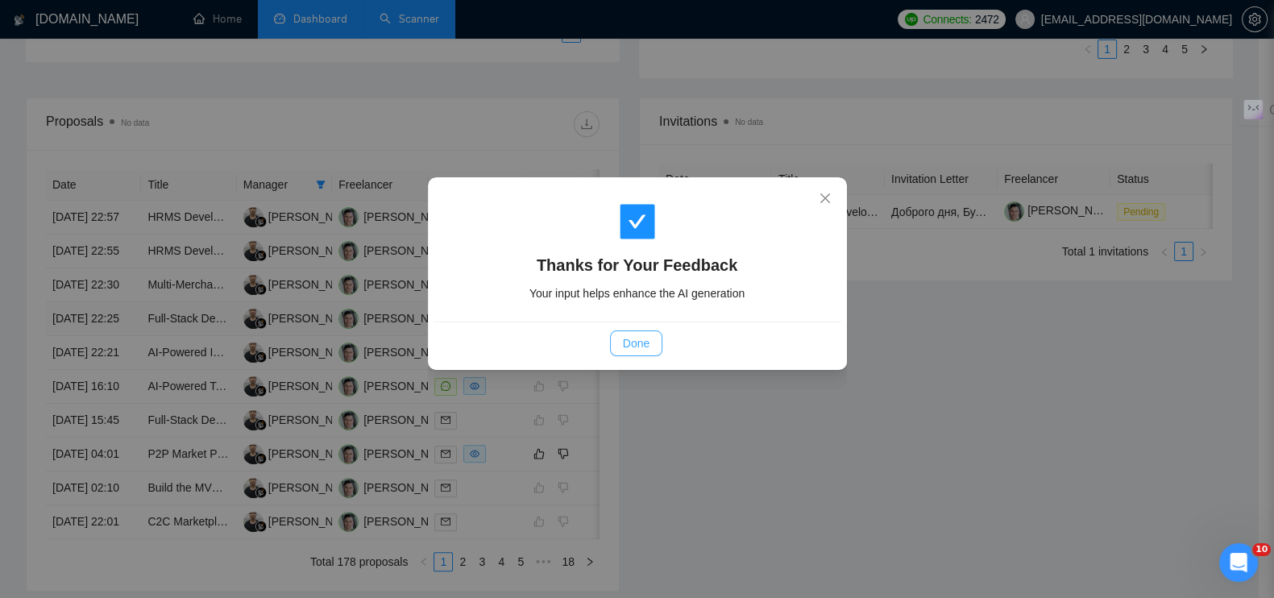
click at [647, 340] on span "Done" at bounding box center [636, 343] width 27 height 18
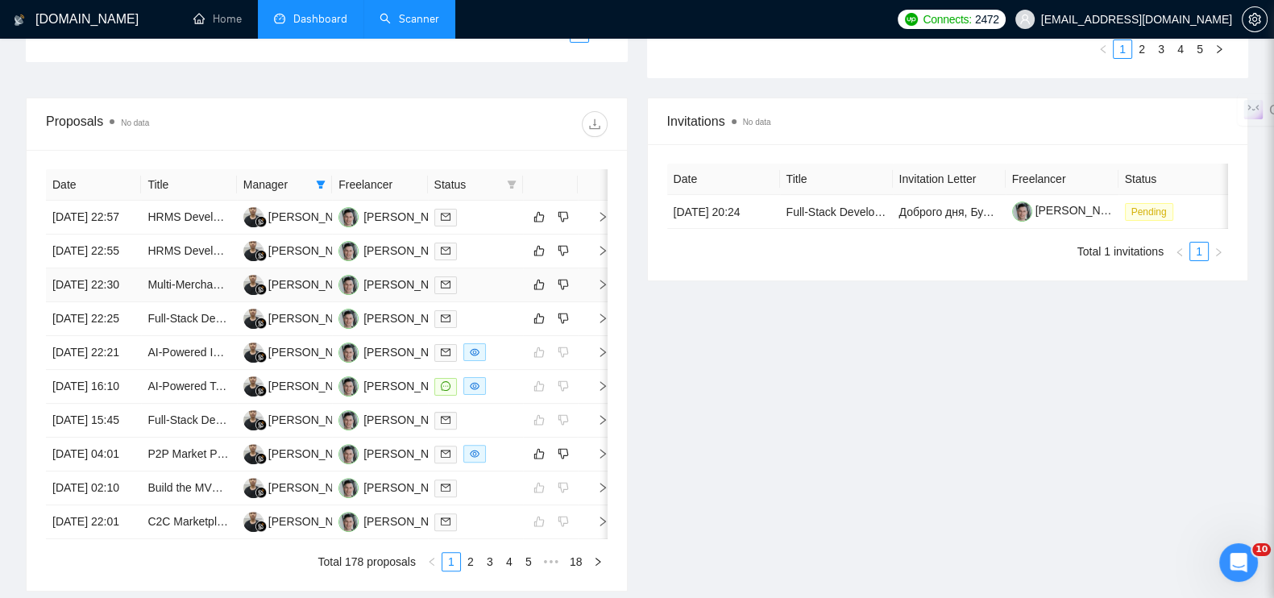
click at [600, 290] on icon "right" at bounding box center [602, 284] width 11 height 11
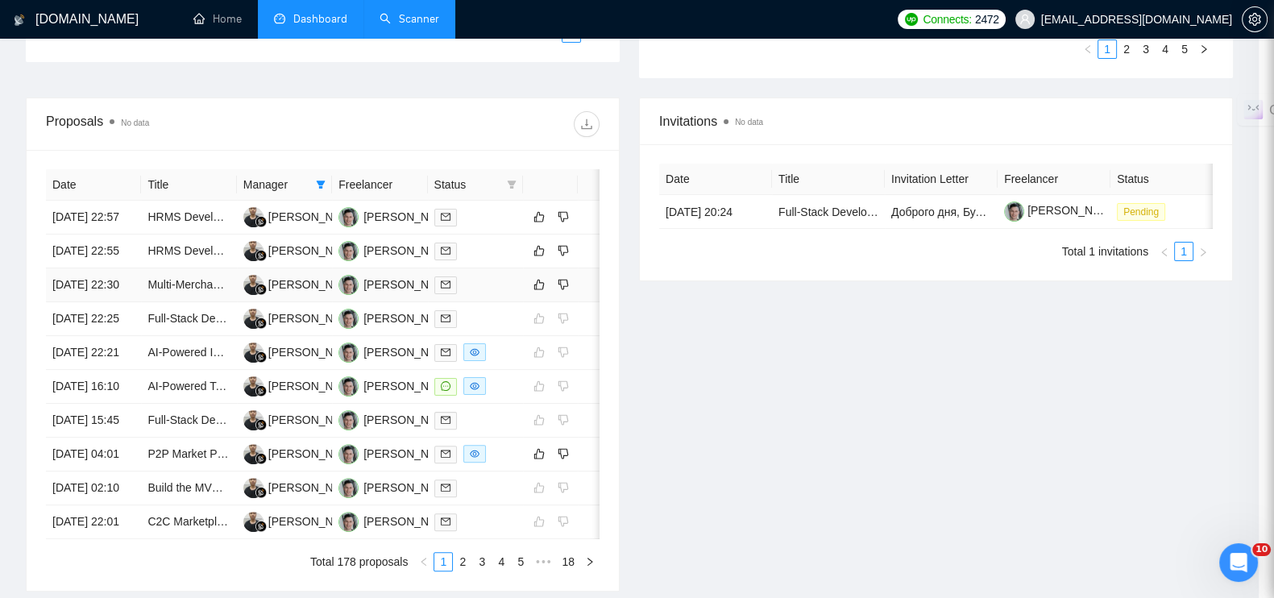
scroll to position [398, 0]
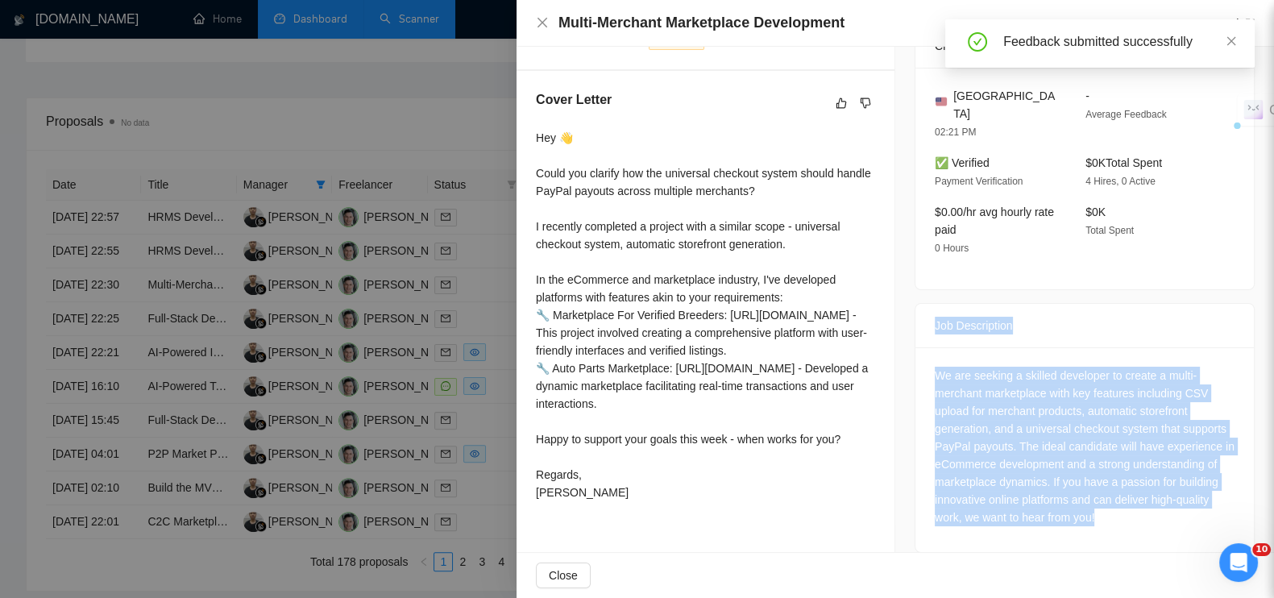
drag, startPoint x: 928, startPoint y: 304, endPoint x: 1141, endPoint y: 508, distance: 295.3
click at [1141, 508] on div "Job Description We are seeking a skilled developer to create a multi-merchant m…" at bounding box center [1085, 428] width 340 height 250
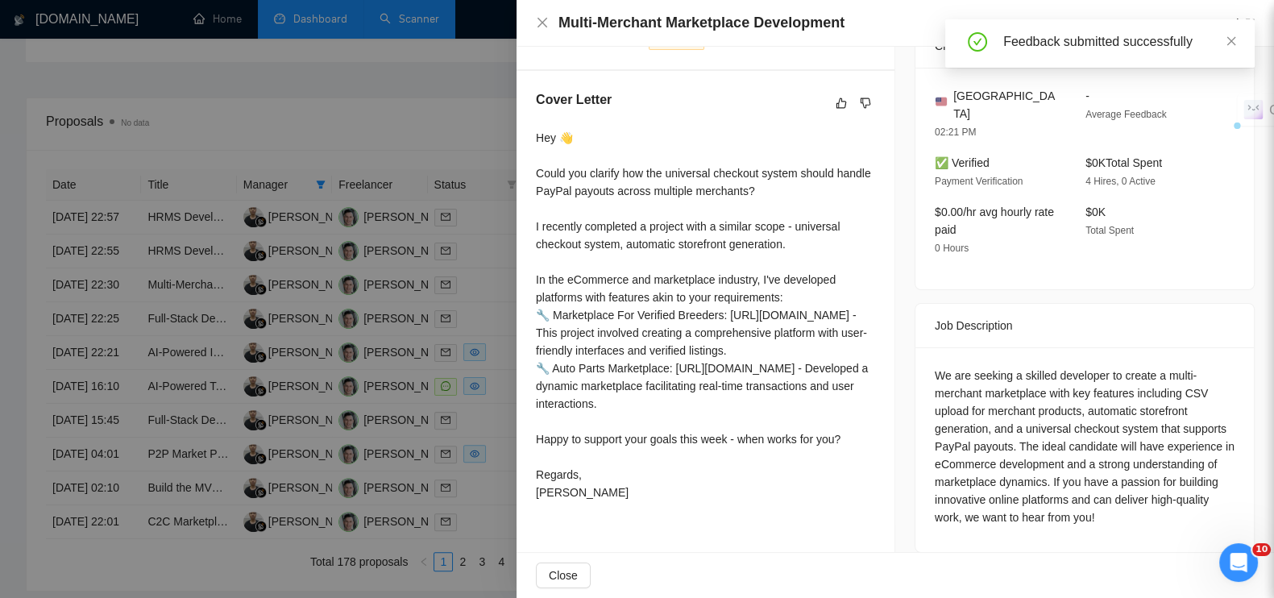
click at [376, 103] on div at bounding box center [637, 299] width 1274 height 598
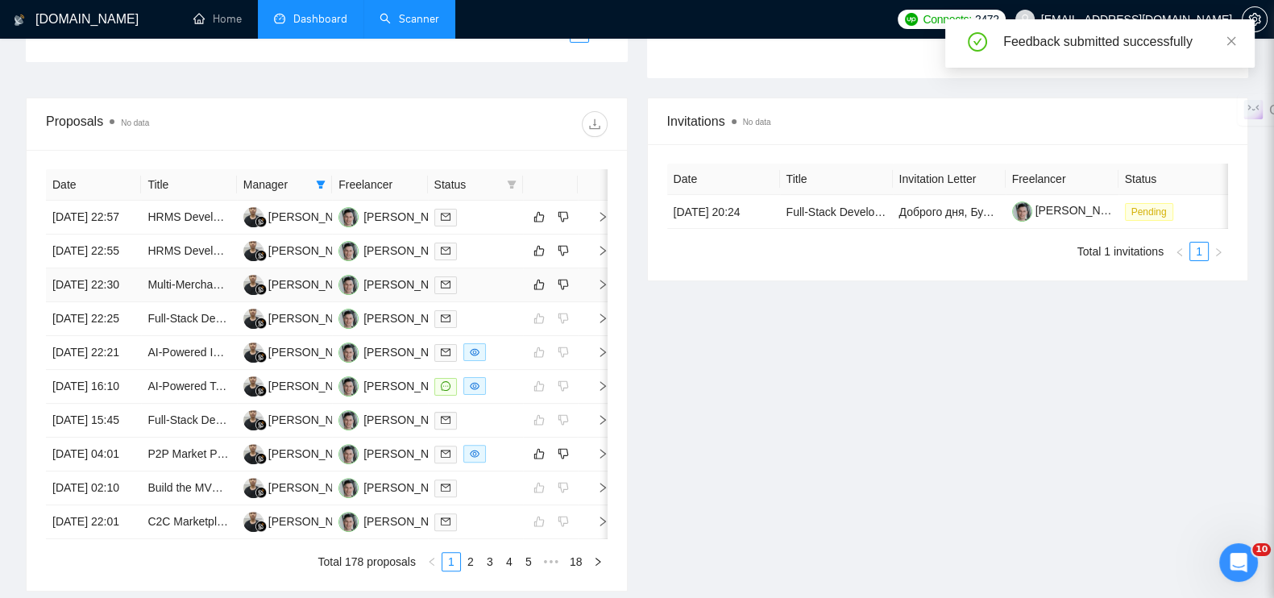
click at [606, 290] on icon "right" at bounding box center [602, 284] width 11 height 11
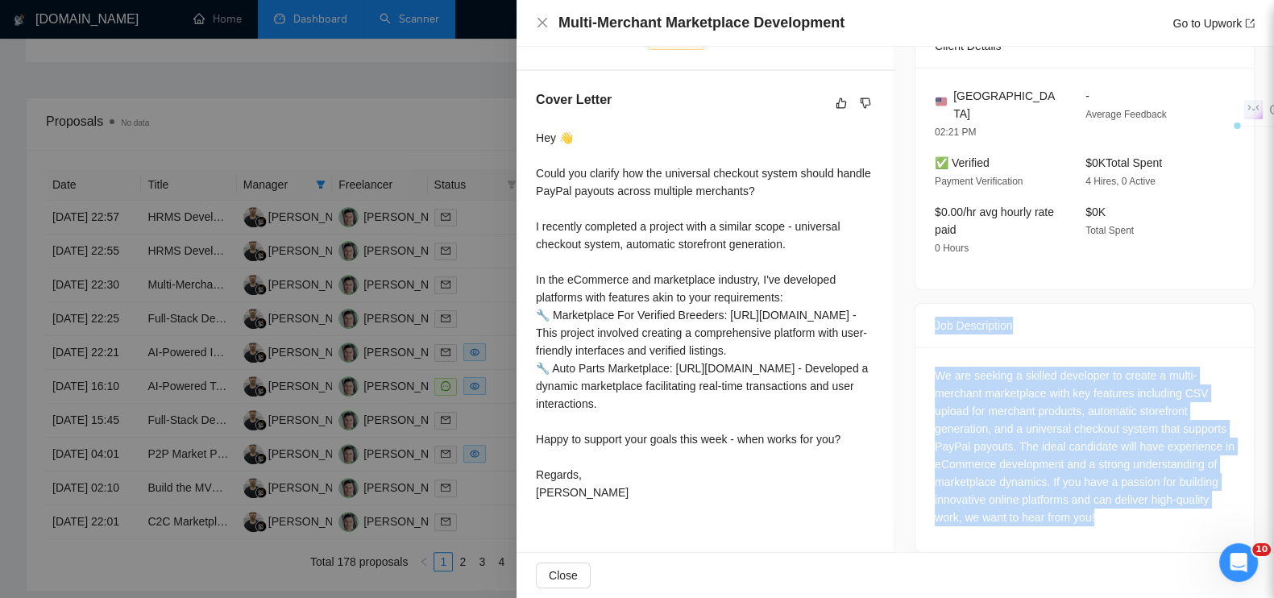
drag, startPoint x: 1011, startPoint y: 366, endPoint x: 1132, endPoint y: 513, distance: 190.6
click at [1132, 513] on div "Job Description We are seeking a skilled developer to create a multi-merchant m…" at bounding box center [1085, 428] width 340 height 250
copy div "Job Description We are seeking a skilled developer to create a multi-merchant m…"
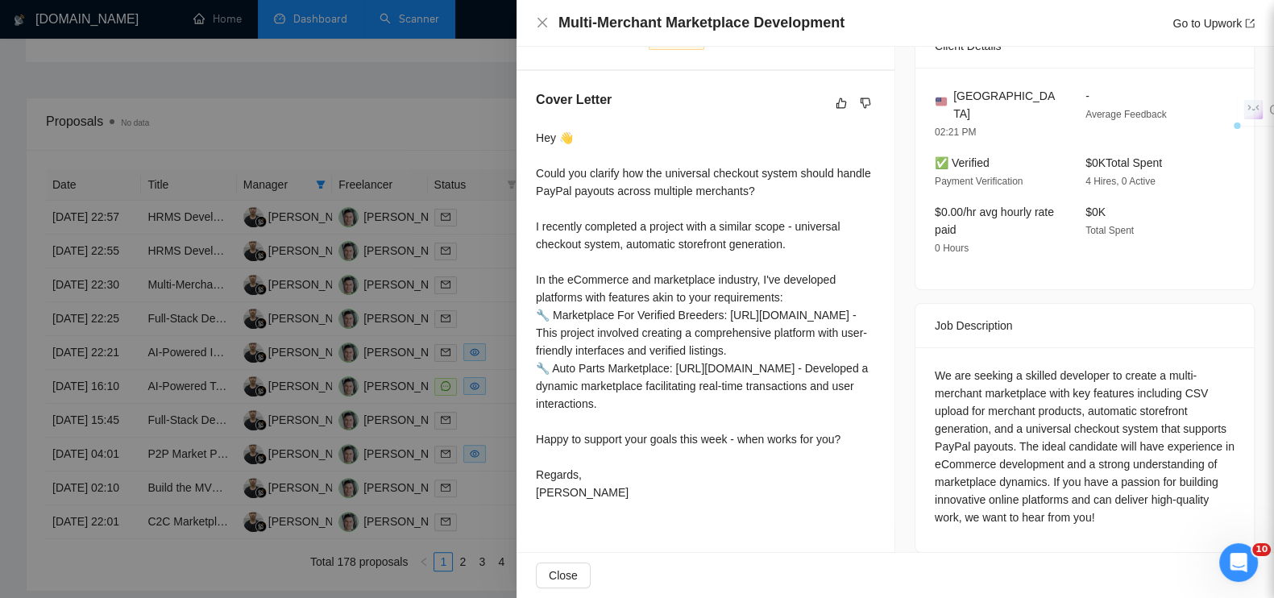
click at [365, 76] on div at bounding box center [637, 299] width 1274 height 598
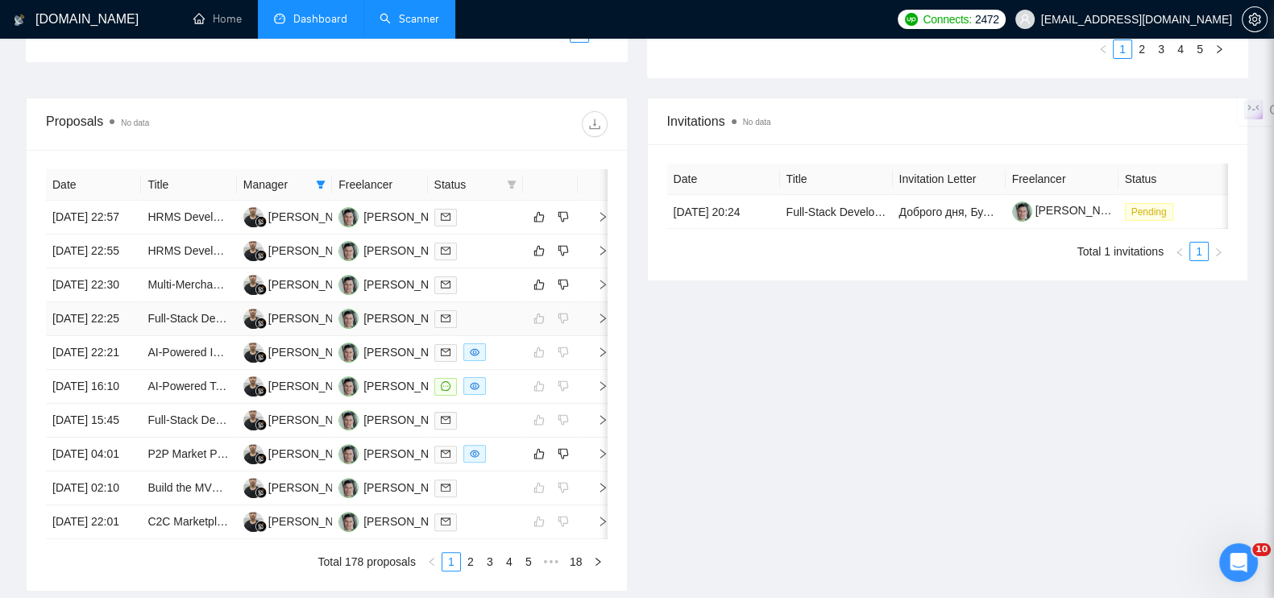
click at [602, 324] on icon "right" at bounding box center [602, 318] width 11 height 11
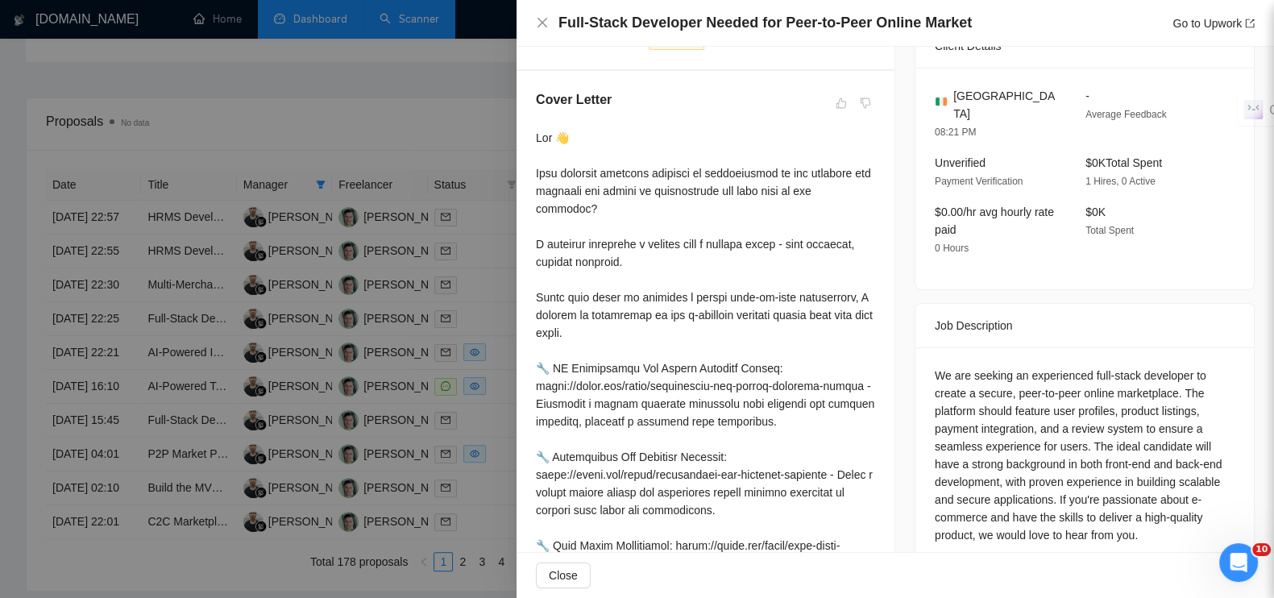
click at [388, 100] on div at bounding box center [637, 299] width 1274 height 598
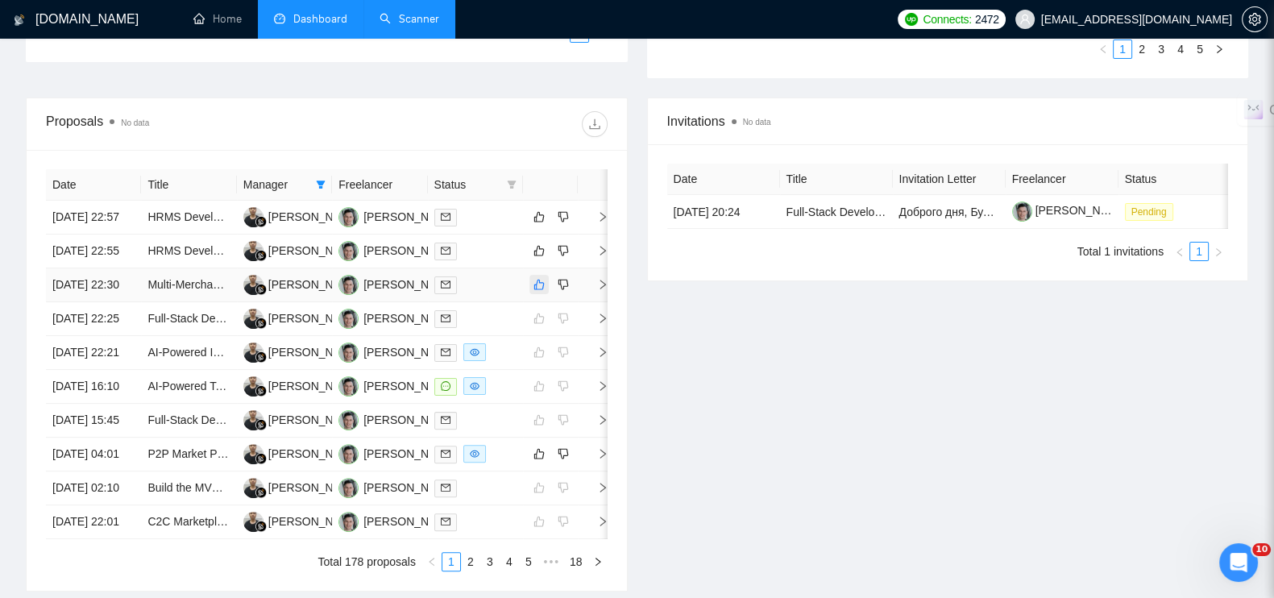
click at [539, 291] on icon "like" at bounding box center [539, 284] width 11 height 13
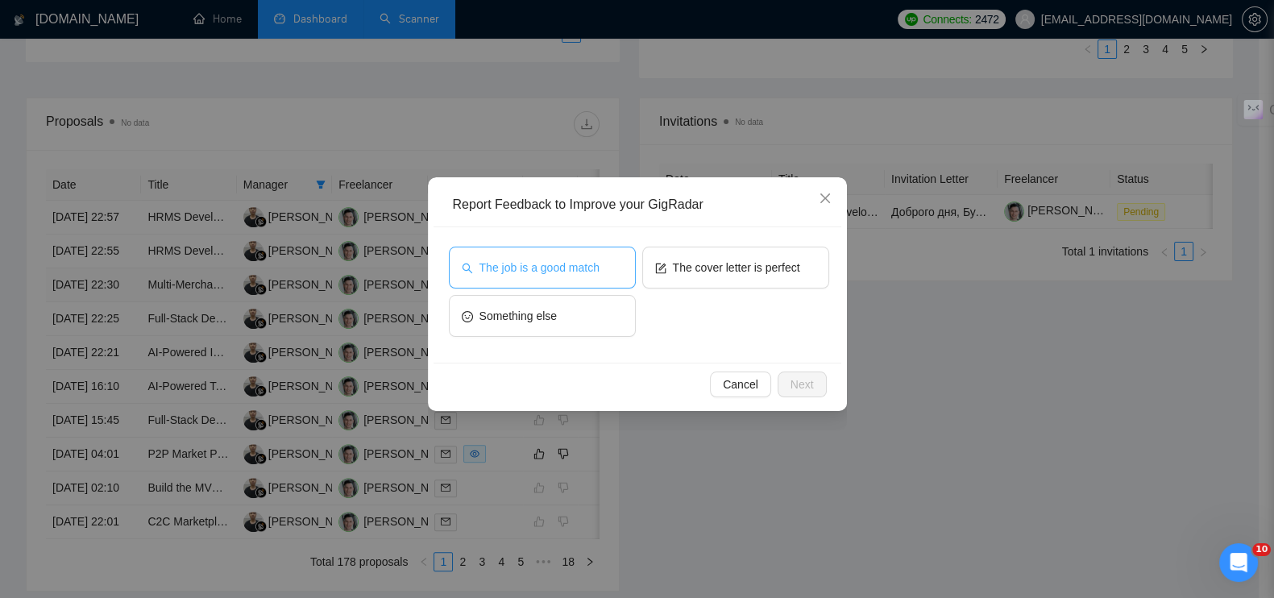
click at [534, 263] on span "The job is a good match" at bounding box center [540, 268] width 120 height 18
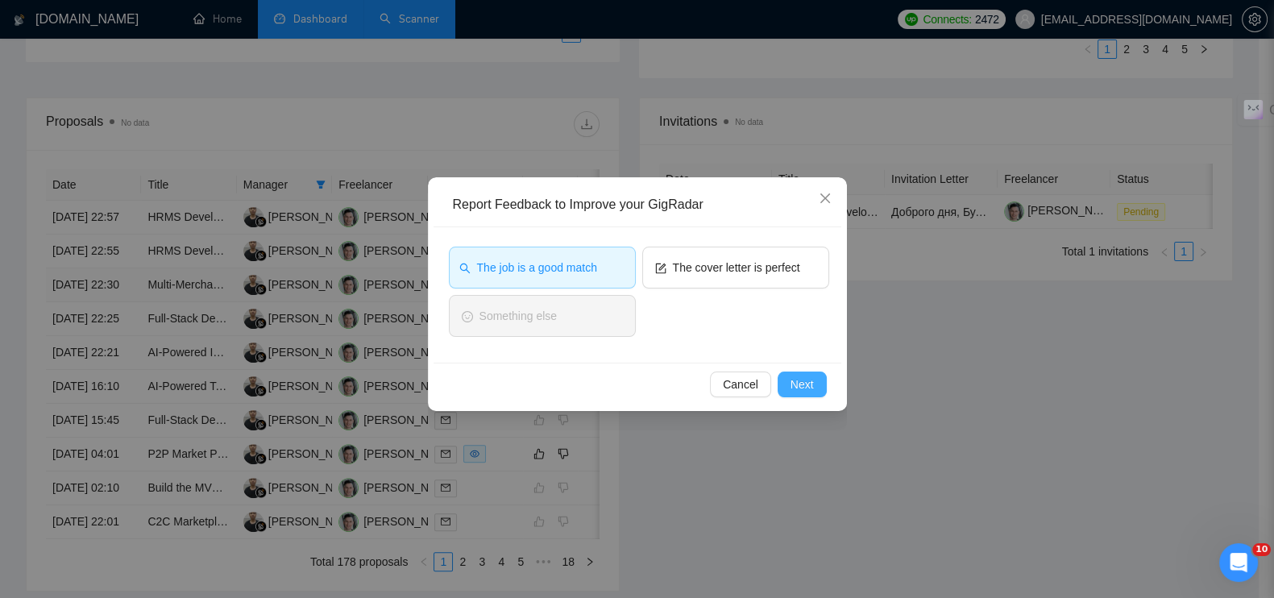
click at [796, 378] on span "Next" at bounding box center [802, 385] width 23 height 18
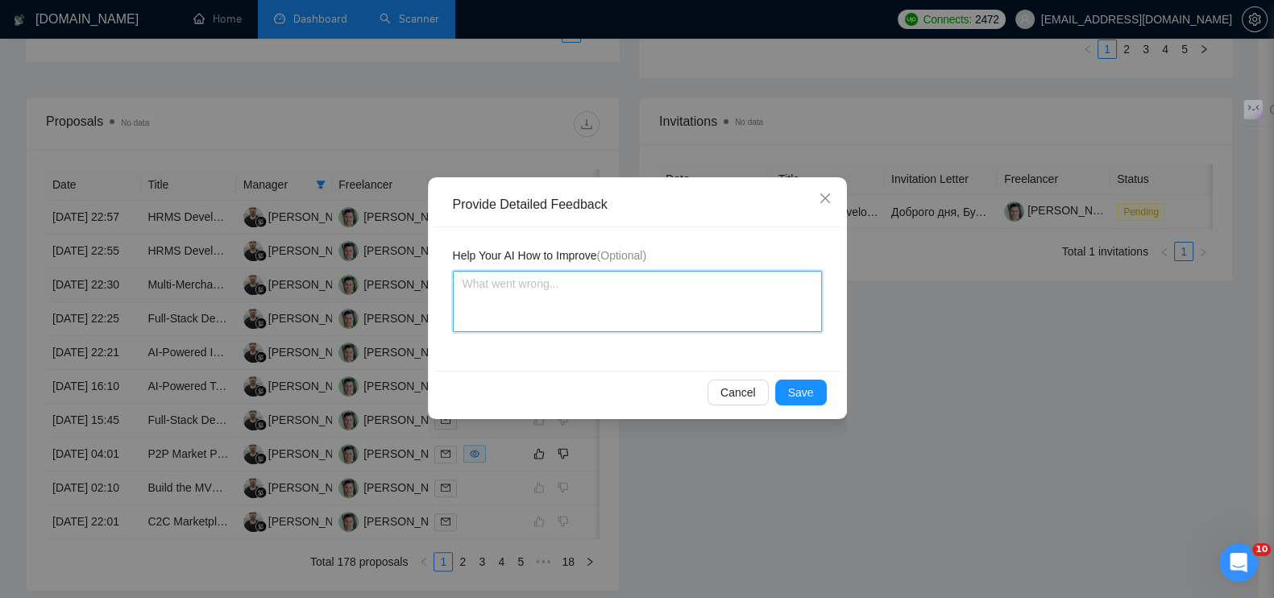
click at [538, 276] on textarea at bounding box center [637, 301] width 369 height 61
paste textarea "Это новая кастомная multi-merchant платформа с нуля"
type textarea "Это новая кастомная multi-merchant платформа с нуля"
type textarea "Это новая кастомная multi-merchant платформа с нуля."
click at [805, 389] on span "Save" at bounding box center [801, 393] width 26 height 18
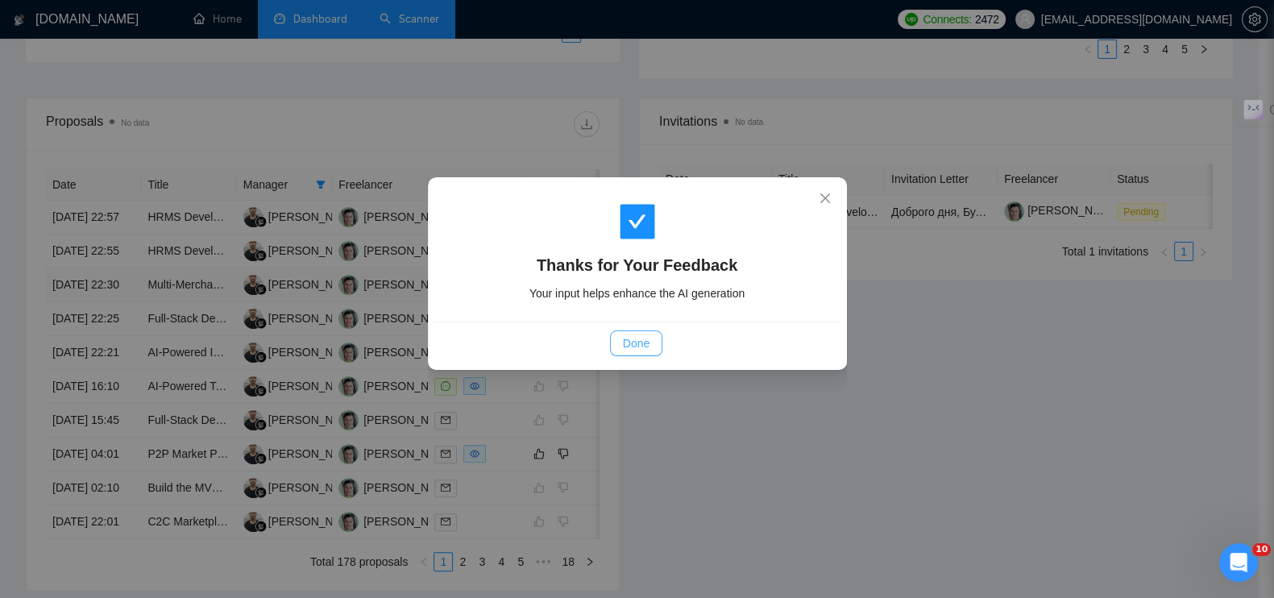
click at [644, 338] on span "Done" at bounding box center [636, 343] width 27 height 18
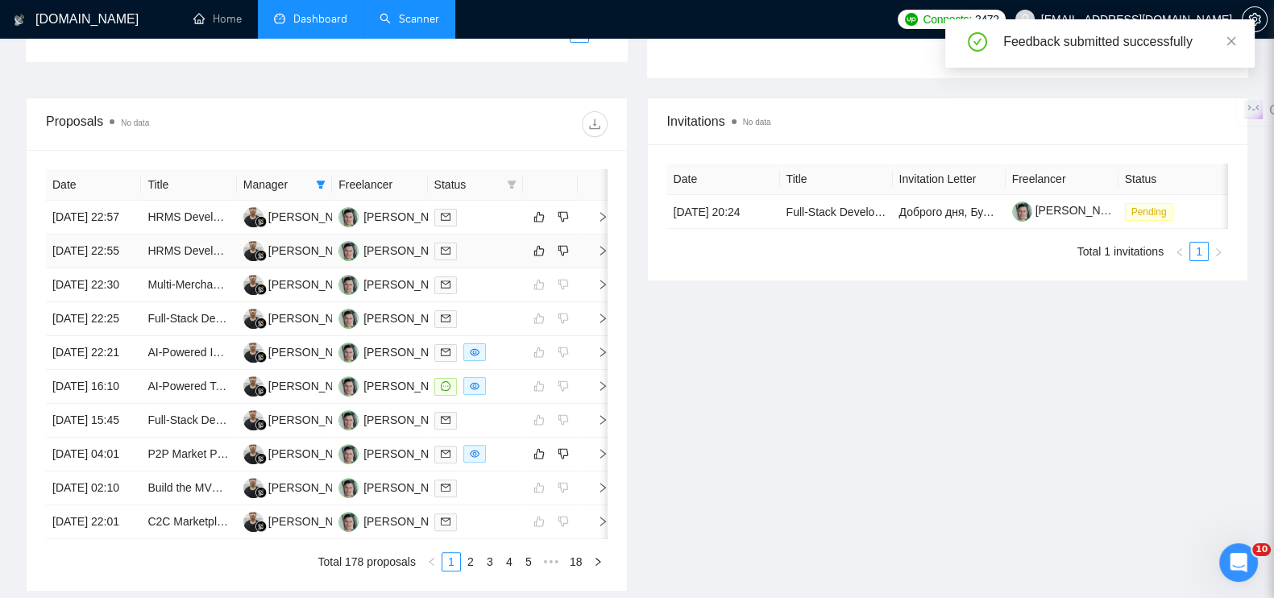
click at [599, 256] on icon "right" at bounding box center [602, 250] width 11 height 11
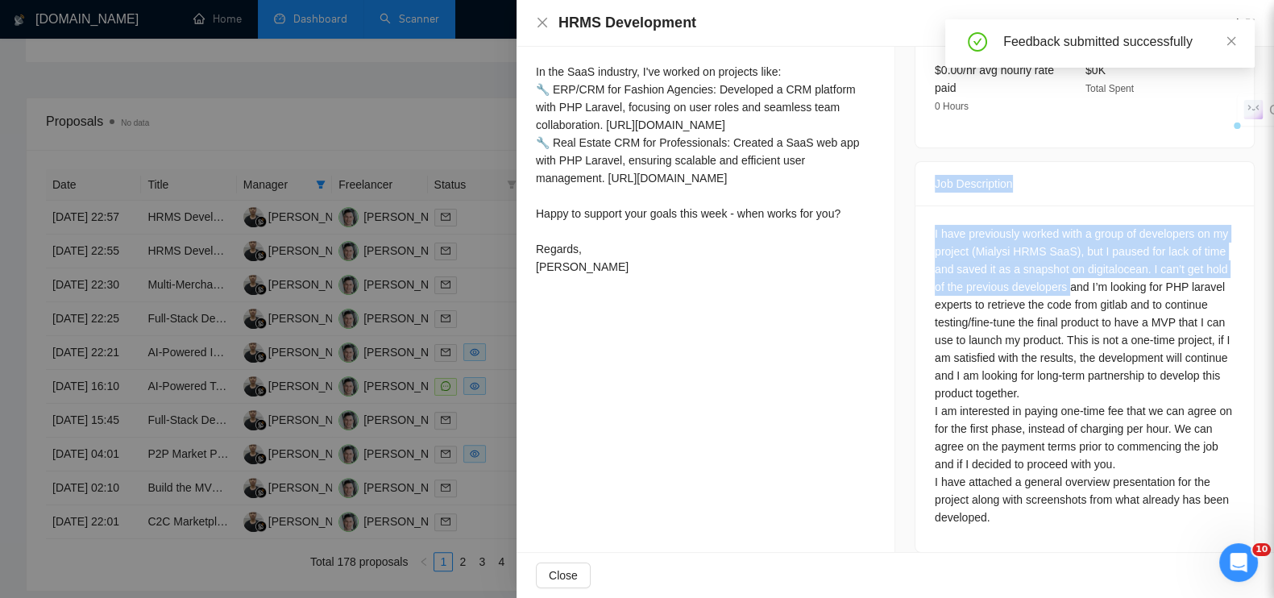
scroll to position [845, 0]
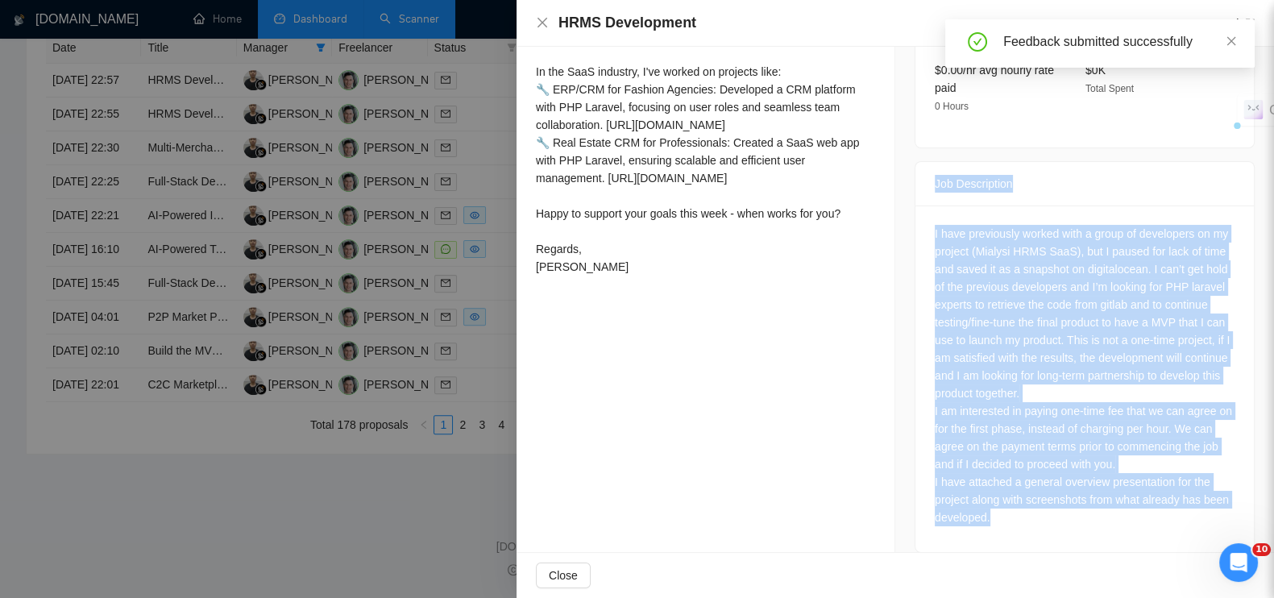
drag, startPoint x: 917, startPoint y: 163, endPoint x: 1068, endPoint y: 493, distance: 363.2
click at [1087, 508] on div "Job Description I have previously worked with a group of developers on my proje…" at bounding box center [1085, 357] width 340 height 392
copy div "Job Description I have previously worked with a group of developers on my proje…"
click at [1024, 338] on div "I have previously worked with a group of developers on my project (Mialysi HRMS…" at bounding box center [1085, 375] width 300 height 301
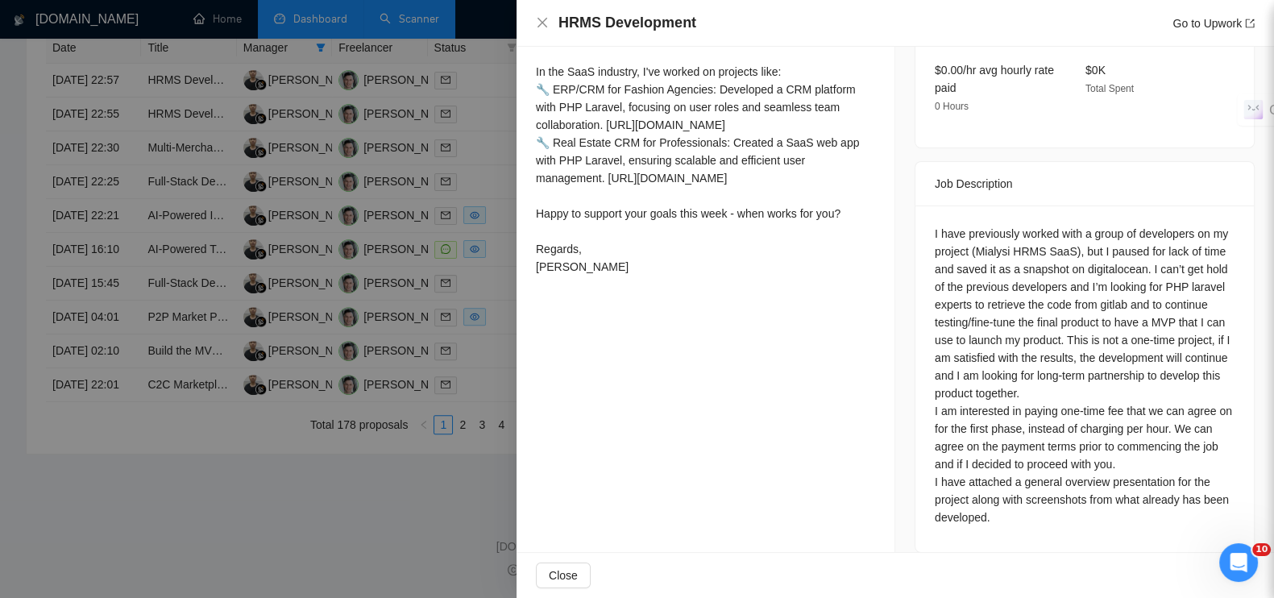
click at [265, 453] on div at bounding box center [637, 299] width 1274 height 598
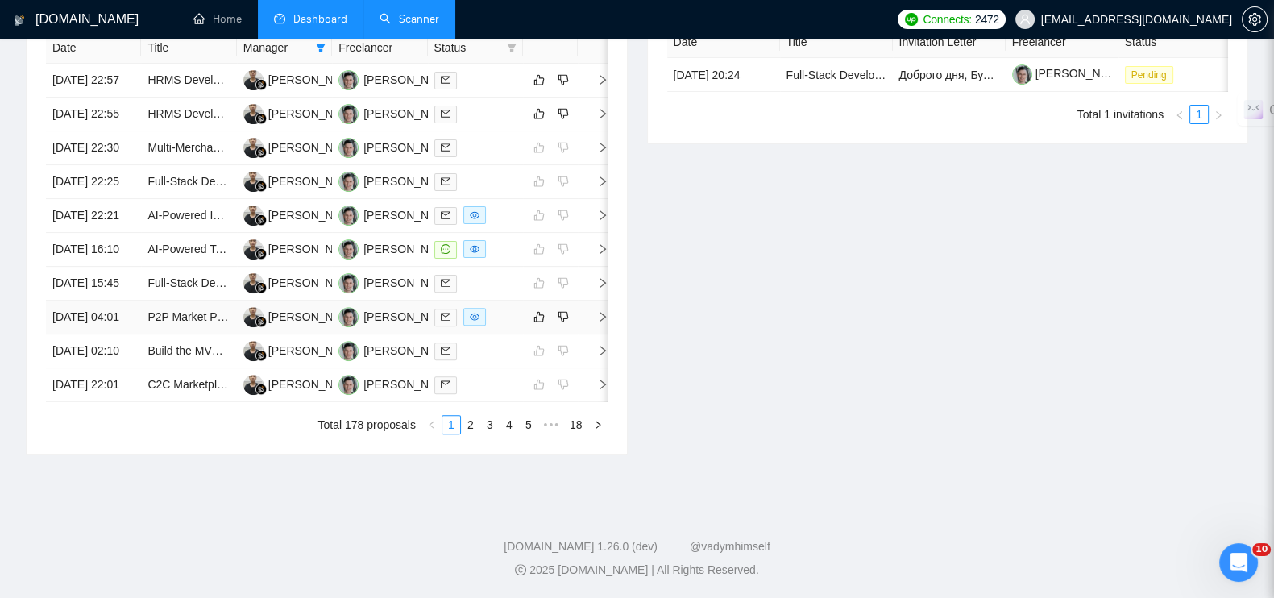
scroll to position [542, 0]
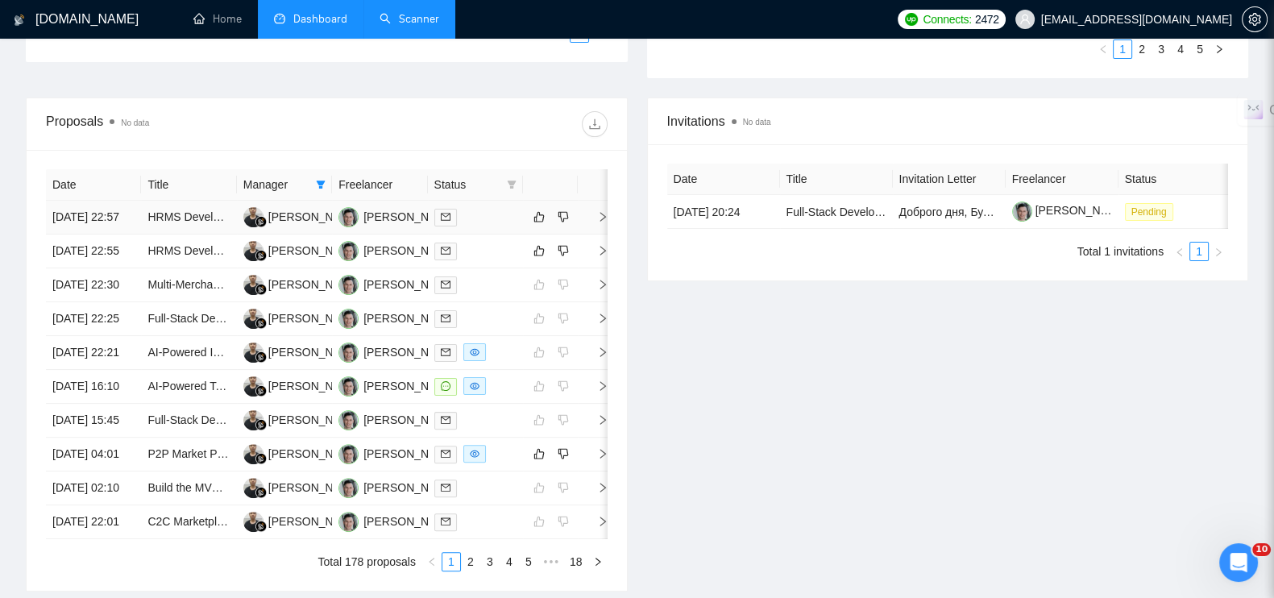
click at [604, 222] on icon "right" at bounding box center [602, 216] width 11 height 11
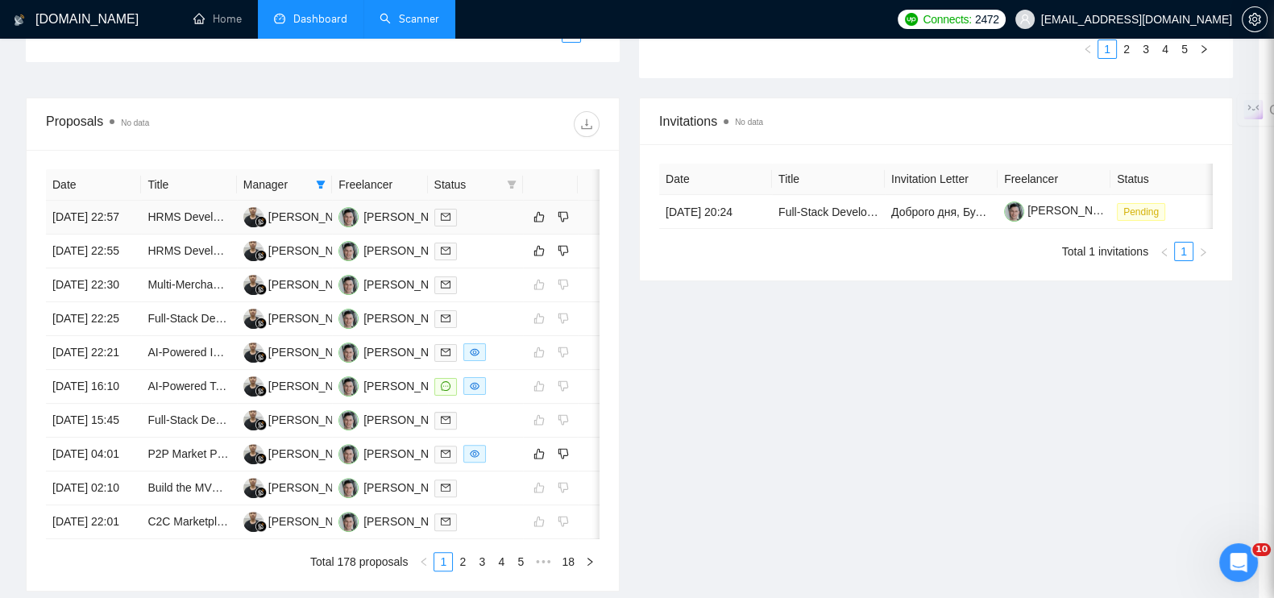
scroll to position [603, 0]
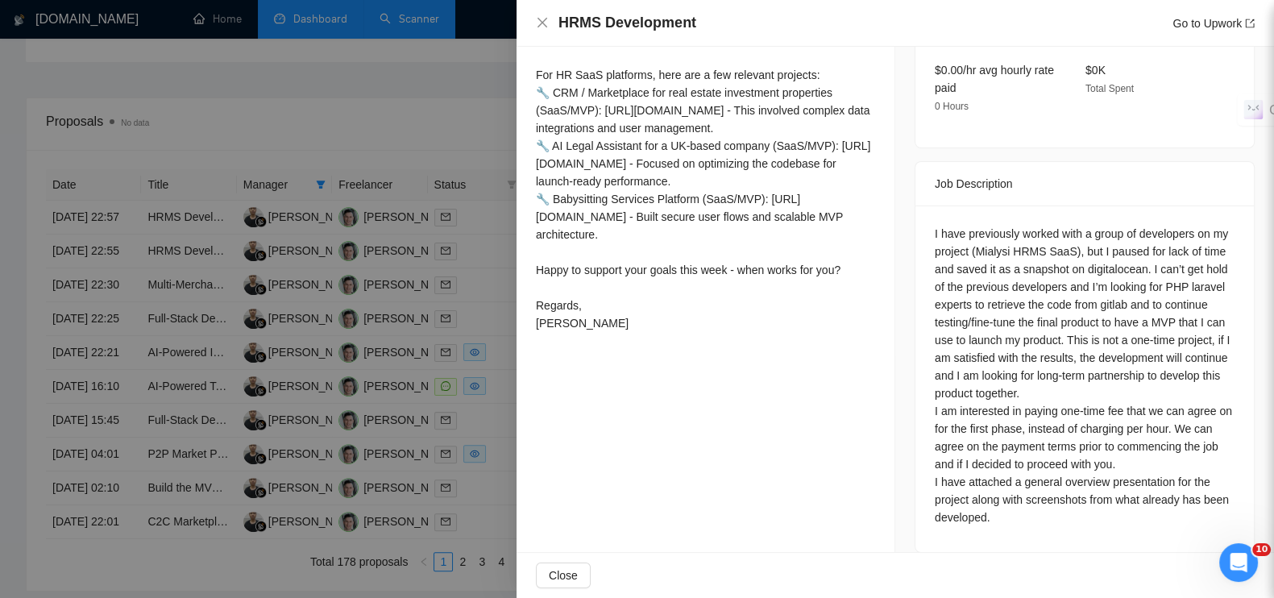
click at [465, 94] on div at bounding box center [637, 299] width 1274 height 598
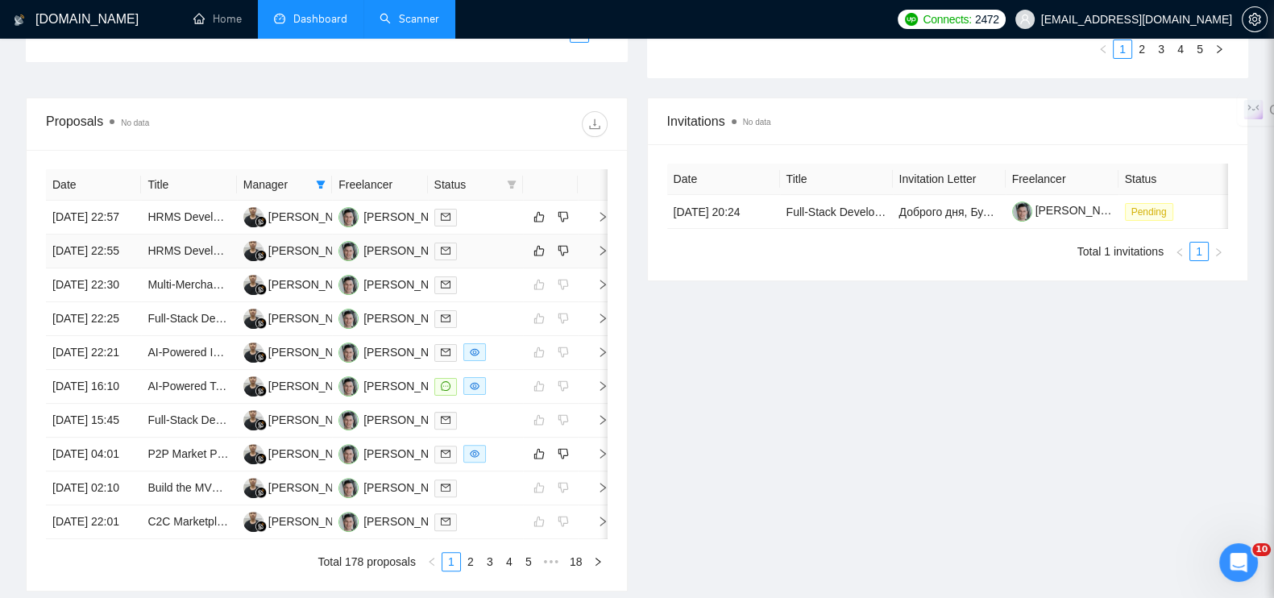
click at [590, 256] on span "right" at bounding box center [596, 250] width 24 height 11
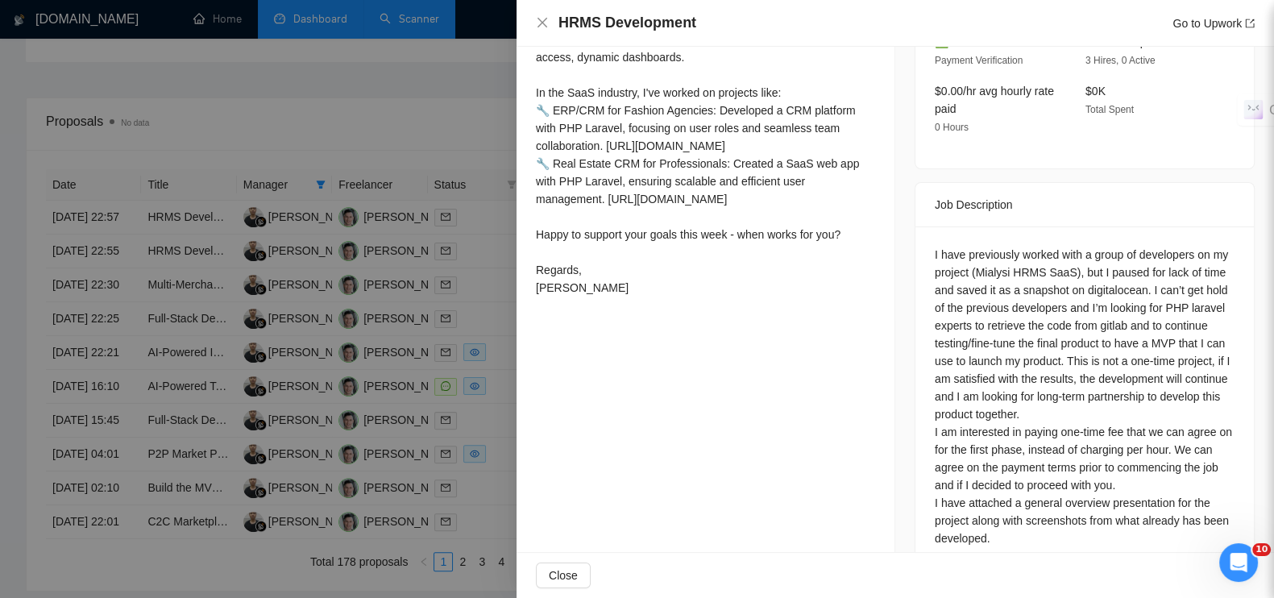
scroll to position [200, 0]
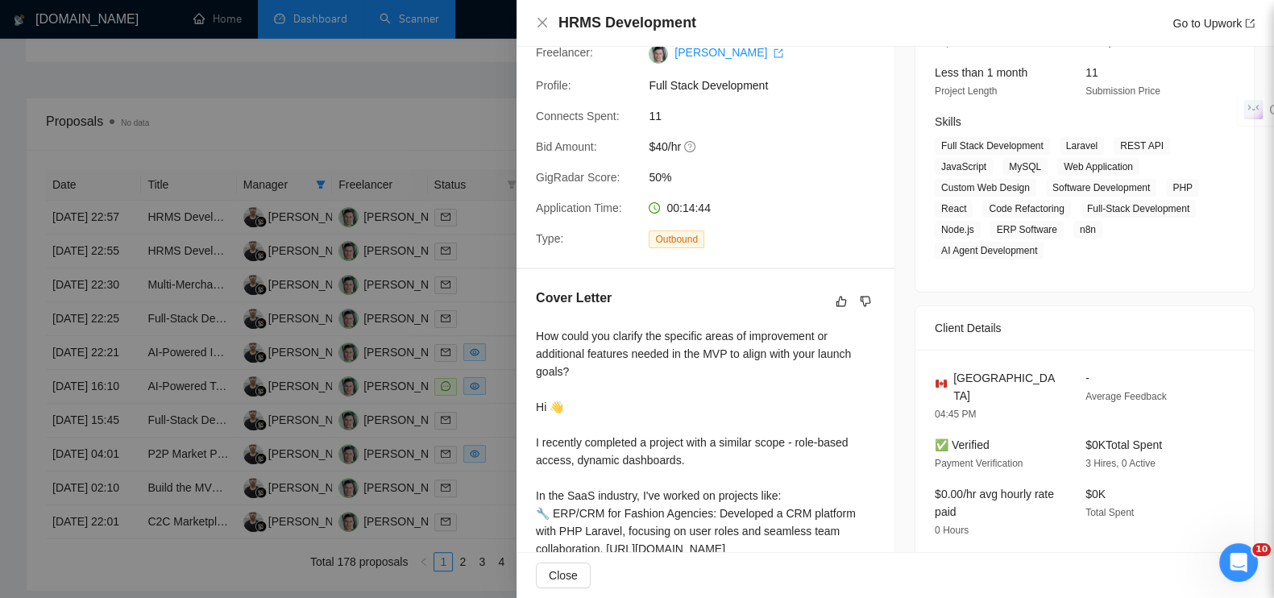
click at [418, 75] on div at bounding box center [637, 299] width 1274 height 598
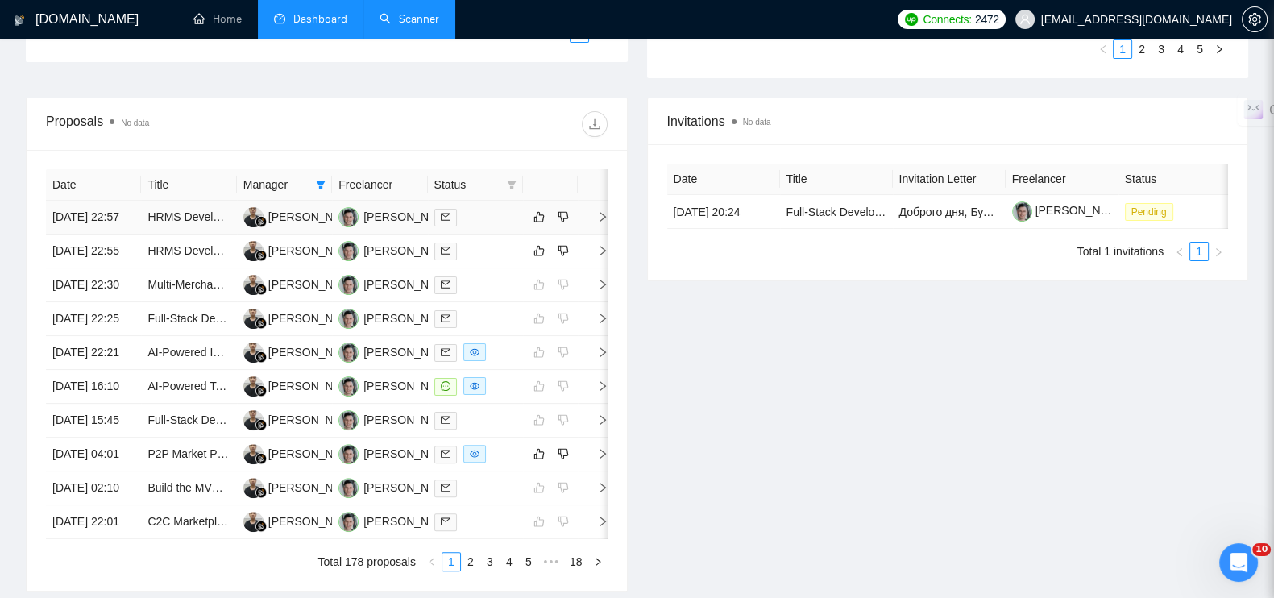
click at [597, 222] on icon "right" at bounding box center [602, 216] width 11 height 11
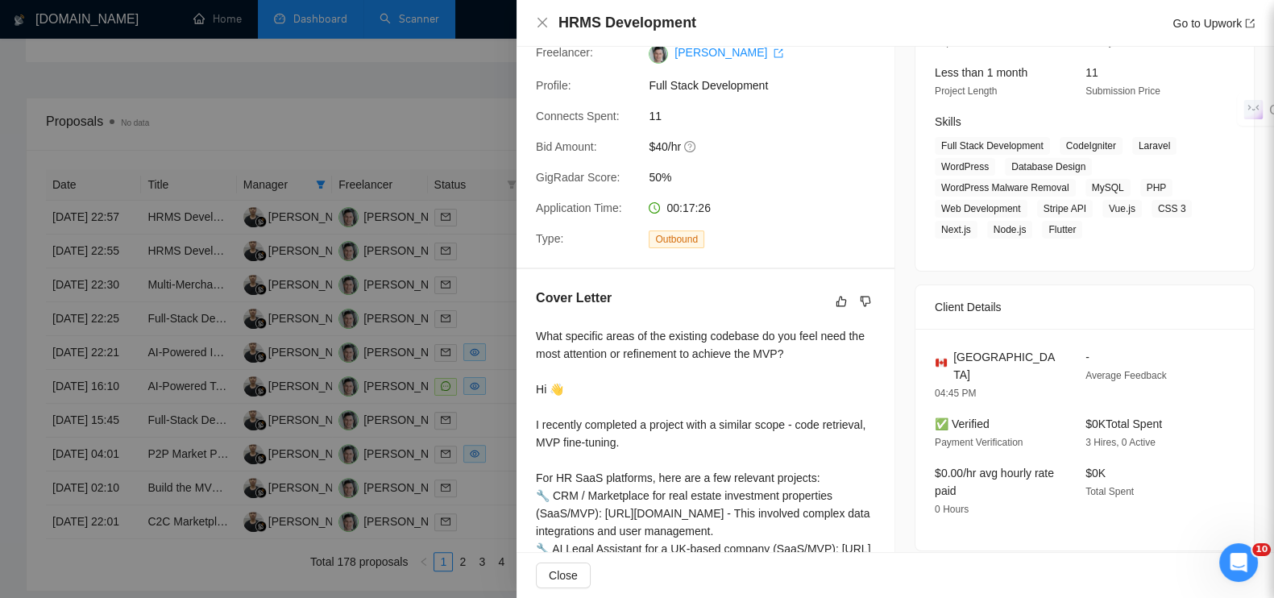
click at [483, 86] on div at bounding box center [637, 299] width 1274 height 598
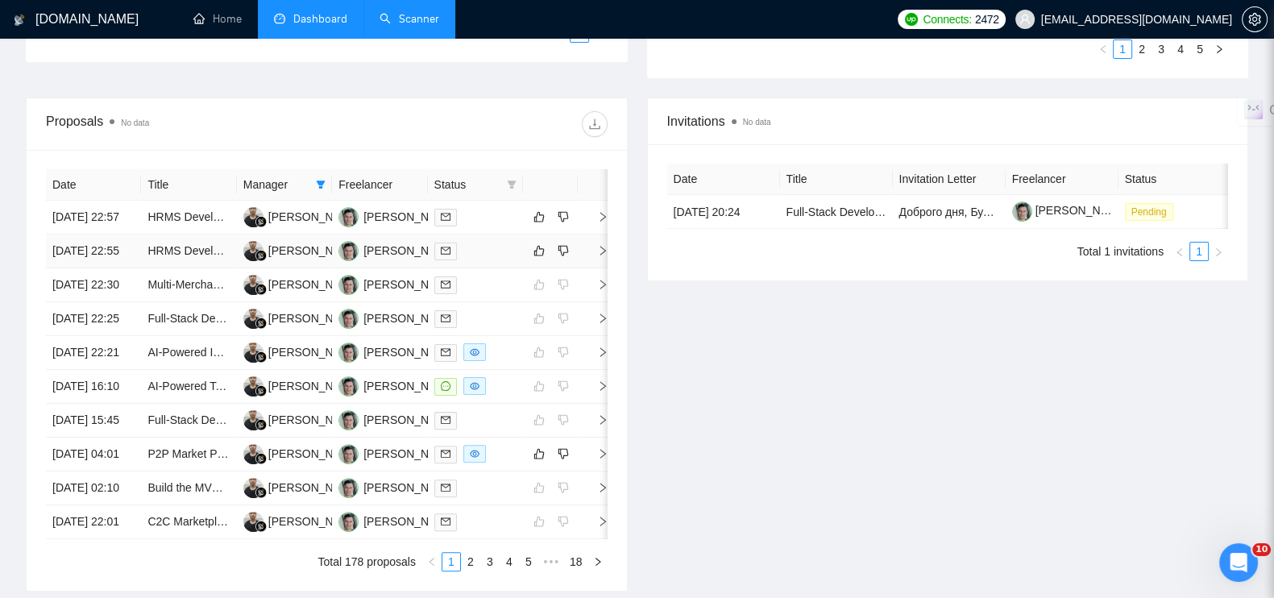
click at [603, 256] on icon "right" at bounding box center [602, 250] width 11 height 11
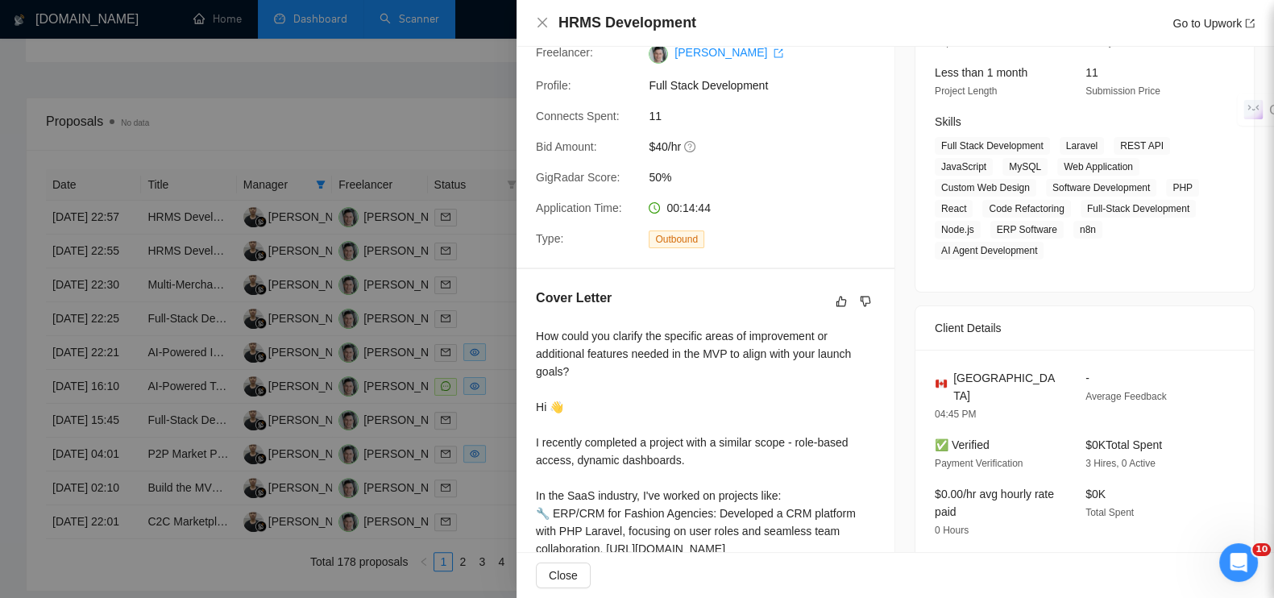
click at [476, 106] on div at bounding box center [637, 299] width 1274 height 598
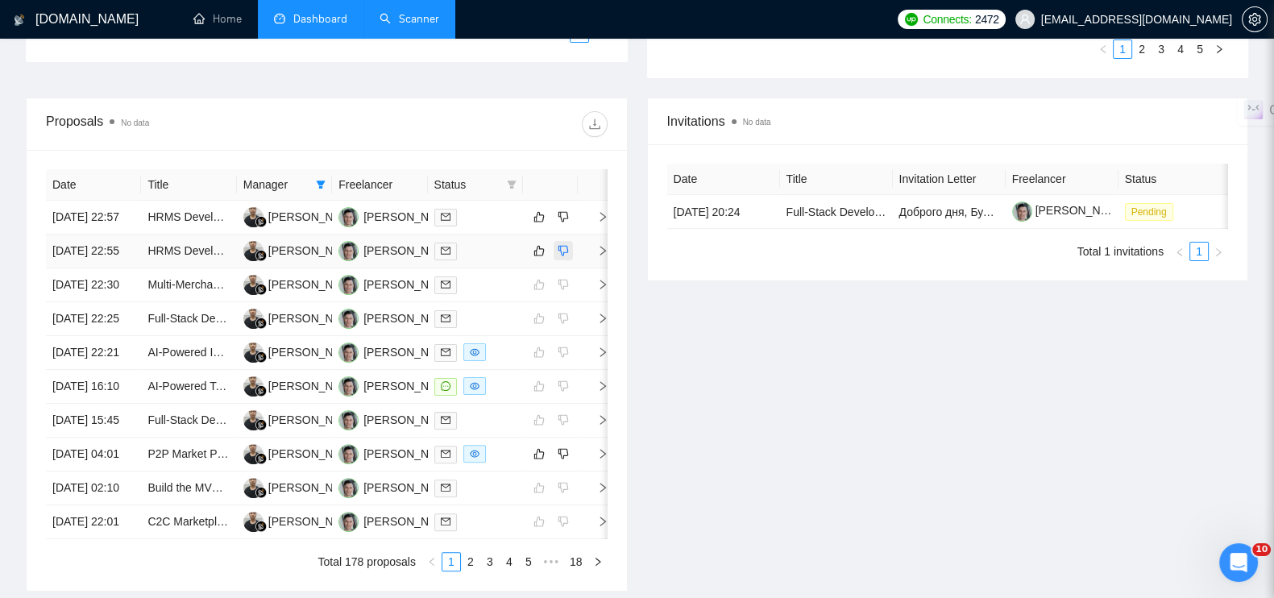
click at [567, 260] on button "button" at bounding box center [563, 250] width 19 height 19
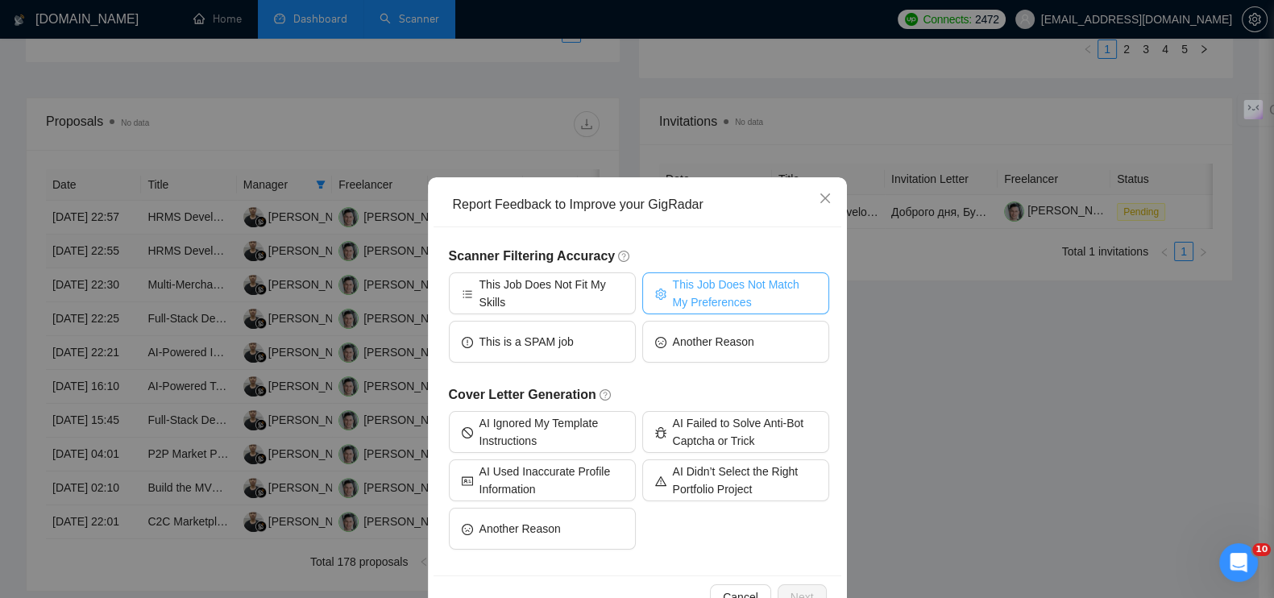
click at [705, 293] on span "This Job Does Not Match My Preferences" at bounding box center [744, 293] width 143 height 35
click at [810, 591] on button "Next" at bounding box center [802, 597] width 49 height 26
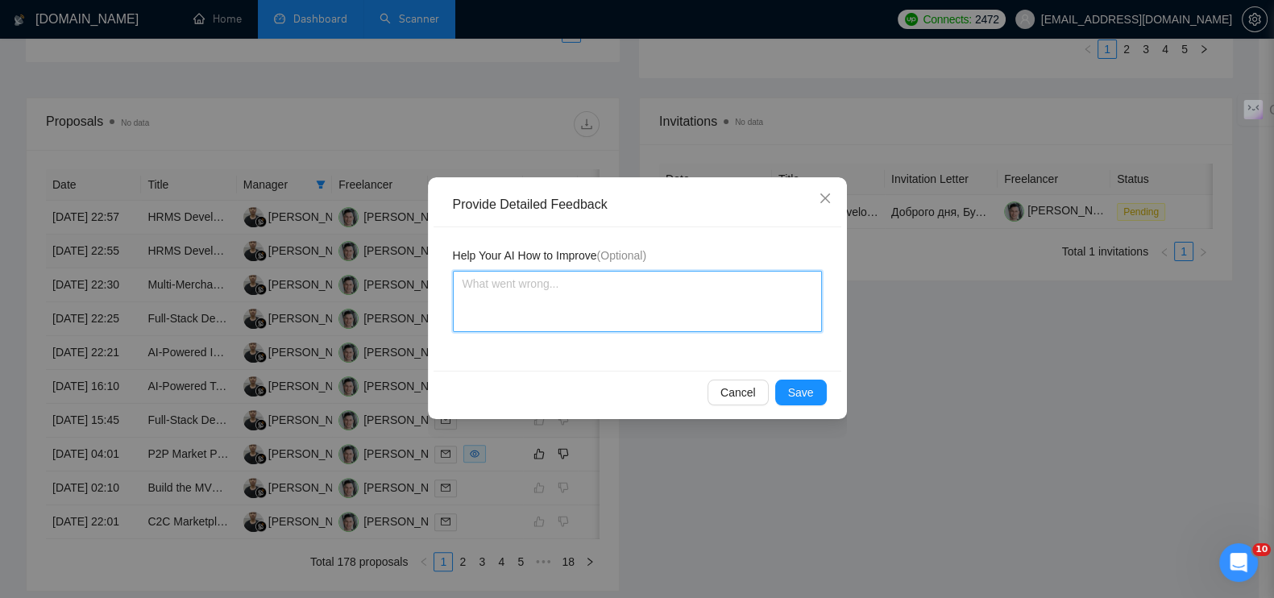
drag, startPoint x: 632, startPoint y: 321, endPoint x: 639, endPoint y: 314, distance: 10.3
click at [632, 320] on textarea at bounding box center [637, 301] width 369 height 61
paste textarea "доводка и восстановление существующего проекта"
type textarea "доводка и восстановление существующего проекта"
type textarea "доводка и восстановление существующего проекта,"
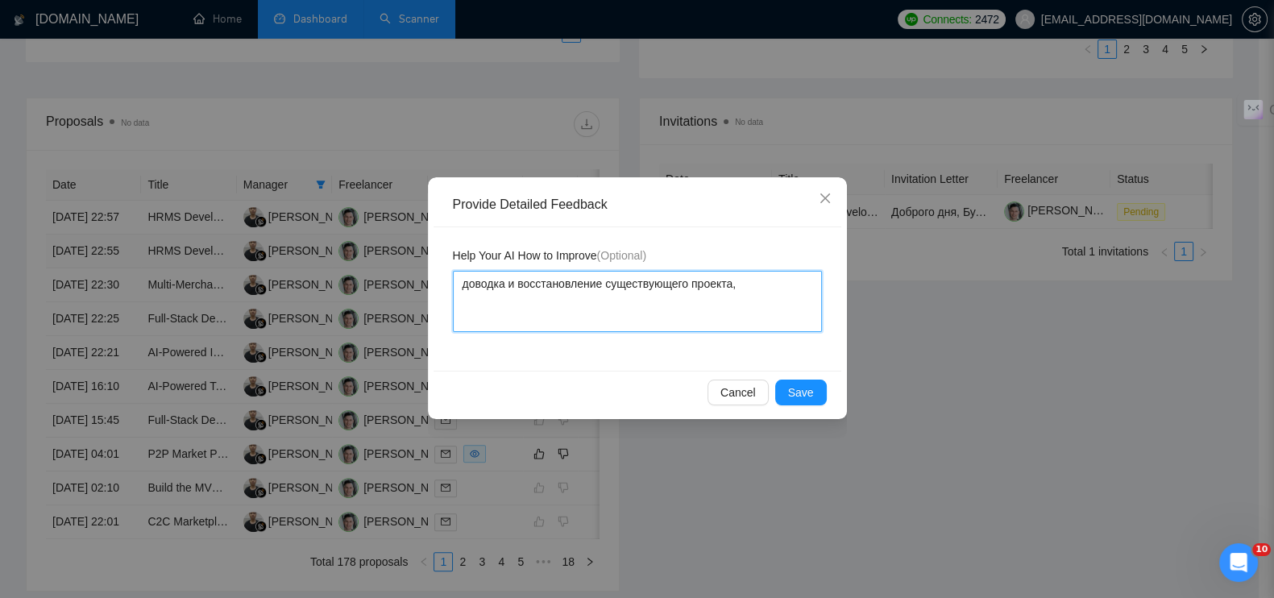
type textarea "доводка и восстановление существующего проекта,"
type textarea "доводка и восстановление существующего проекта, н"
type textarea "доводка и восстановление существующего проекта, не"
type textarea "доводка и восстановление существующего проекта, не п"
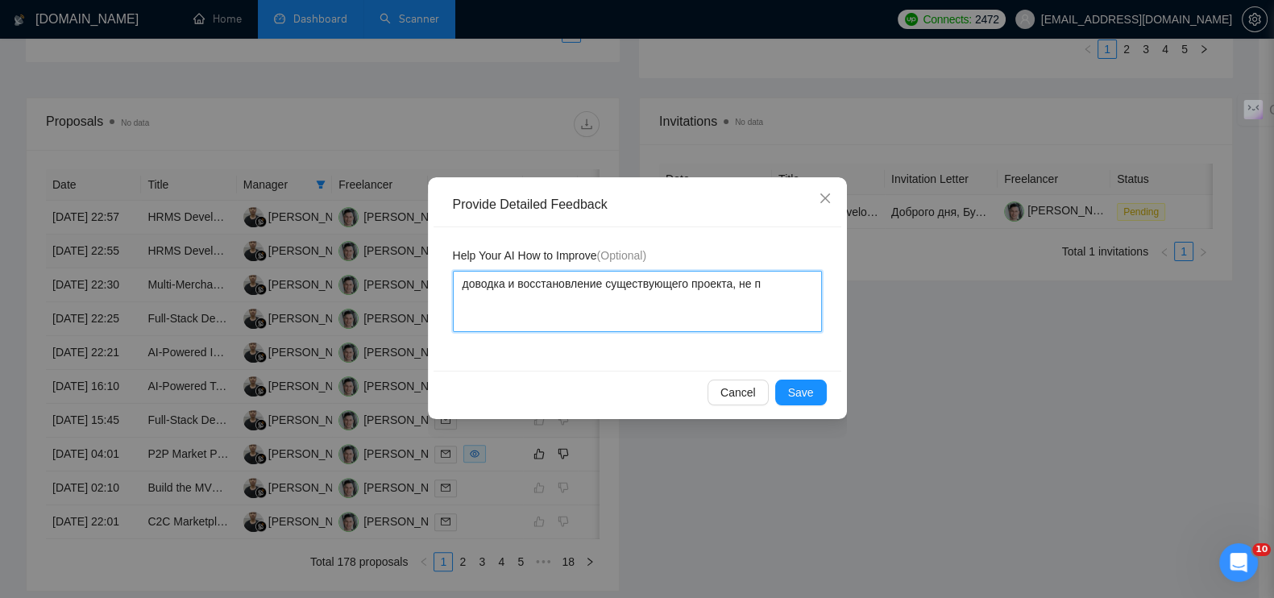
type textarea "доводка и восстановление существующего проекта, не пр"
type textarea "доводка и восстановление существующего проекта, не про"
type textarea "доводка и восстановление существующего проекта, не прое"
type textarea "доводка и восстановление существующего проекта, не проек"
type textarea "доводка и восстановление существующего проекта, не проект"
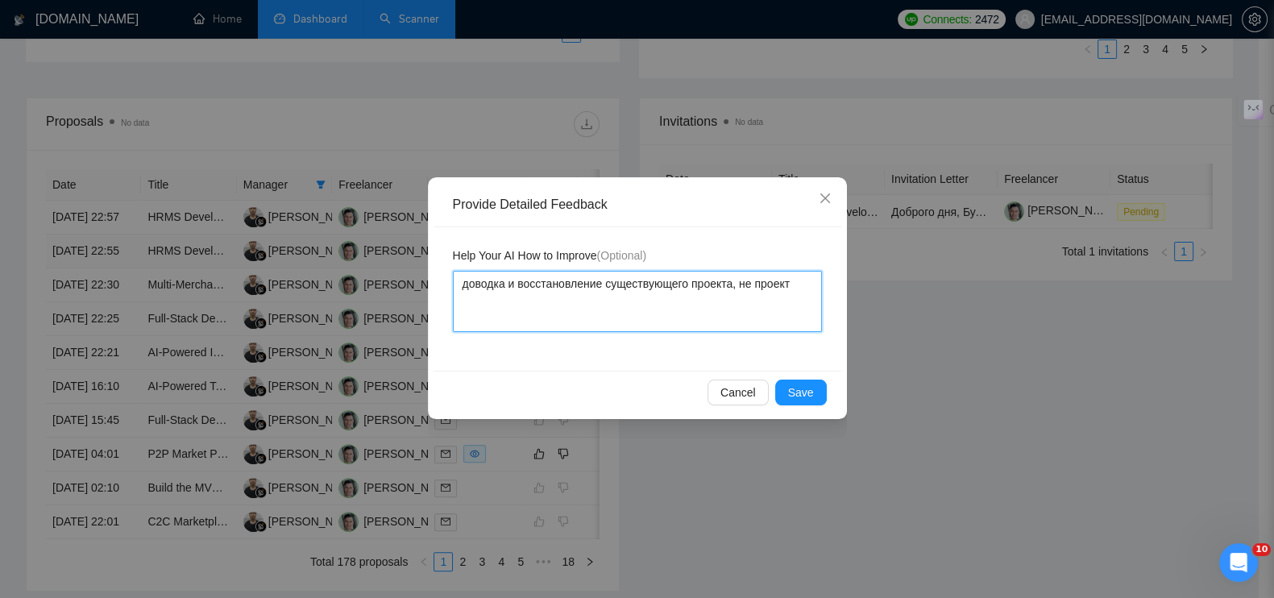
type textarea "доводка и восстановление существующего проекта, не проект"
type textarea "доводка и восстановление существующего проекта, не проект с"
type textarea "доводка и восстановление существующего проекта, не проект с [PERSON_NAME]"
type textarea "доводка и восстановление существующего проекта, не проект с ну"
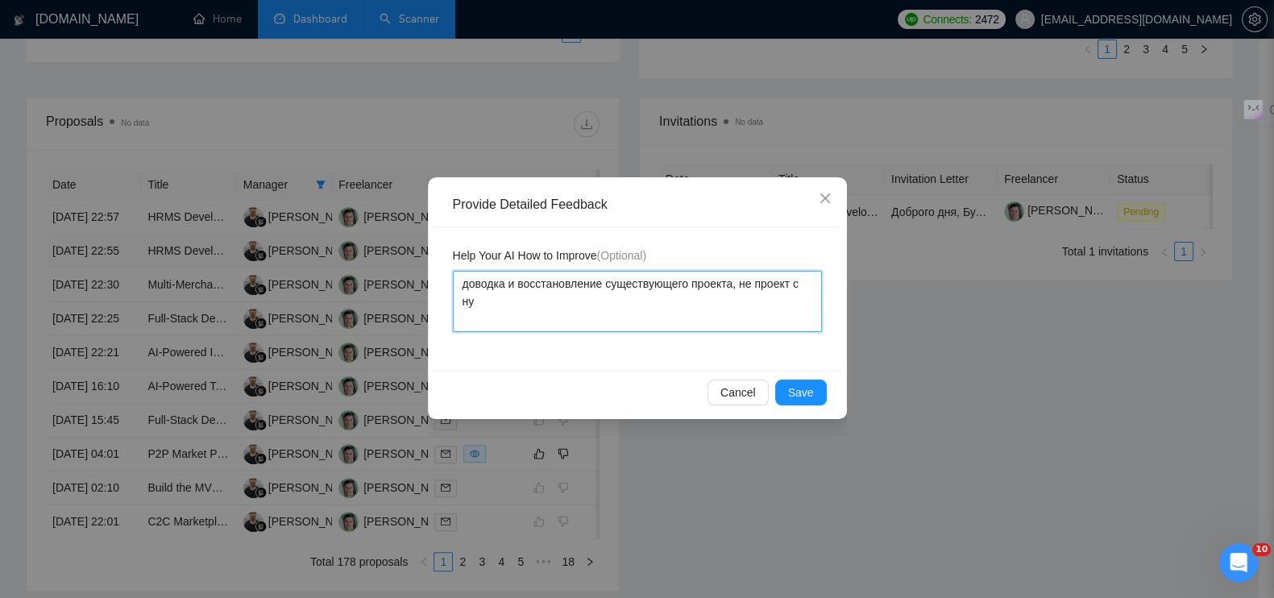
type textarea "доводка и восстановление существующего проекта, не проект с нул"
type textarea "доводка и восстановление существующего проекта, не проект с нуля"
type textarea "доводка и восстановление существующего проекта, не проект с нуля."
click at [467, 283] on textarea "доводка и восстановление существующего проекта, не проект с нуля." at bounding box center [637, 301] width 369 height 61
type textarea "оводка и восстановление существующего проекта, не проект с нуля."
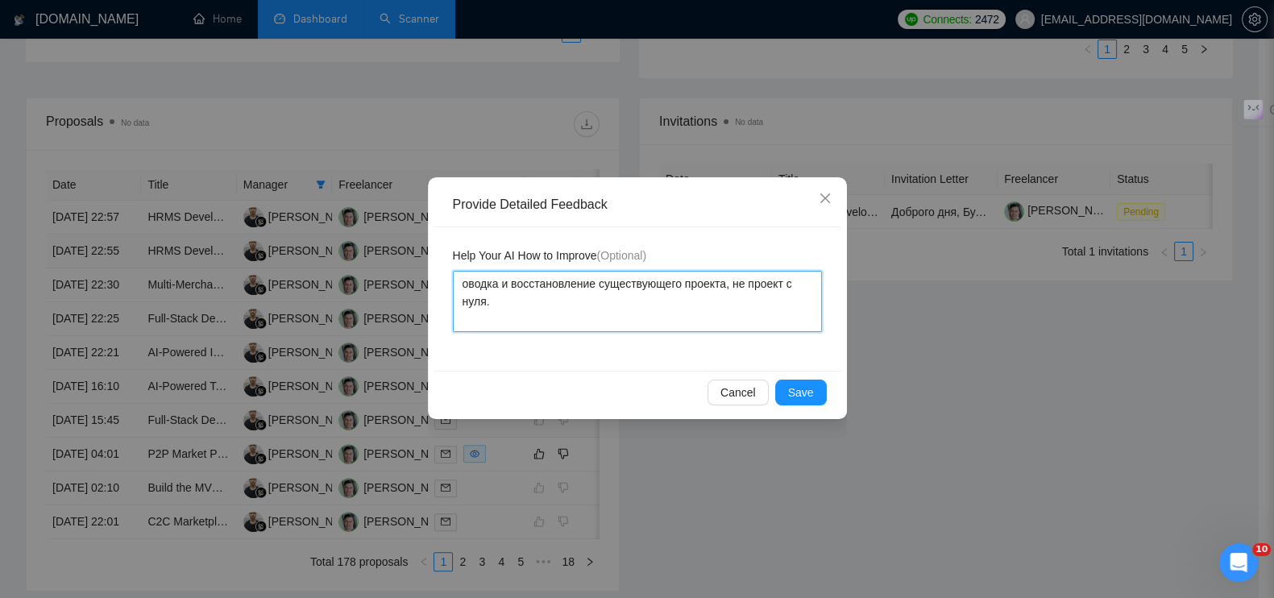
type textarea "Доводка и восстановление существующего проекта, не проект с нуля."
drag, startPoint x: 514, startPoint y: 318, endPoint x: 416, endPoint y: 278, distance: 106.0
click at [416, 278] on div "Provide Detailed Feedback Help Your AI How to Improve (Optional) Доводка и восс…" at bounding box center [637, 299] width 1274 height 598
click at [820, 403] on button "Save" at bounding box center [801, 393] width 52 height 26
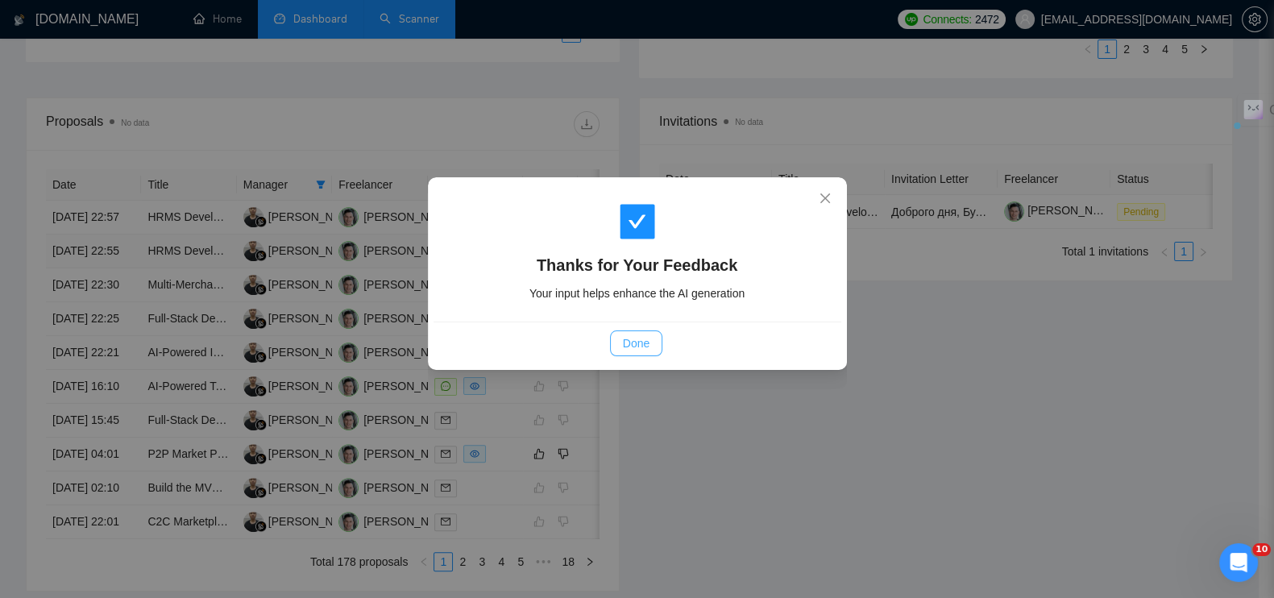
click at [658, 348] on button "Done" at bounding box center [636, 343] width 52 height 26
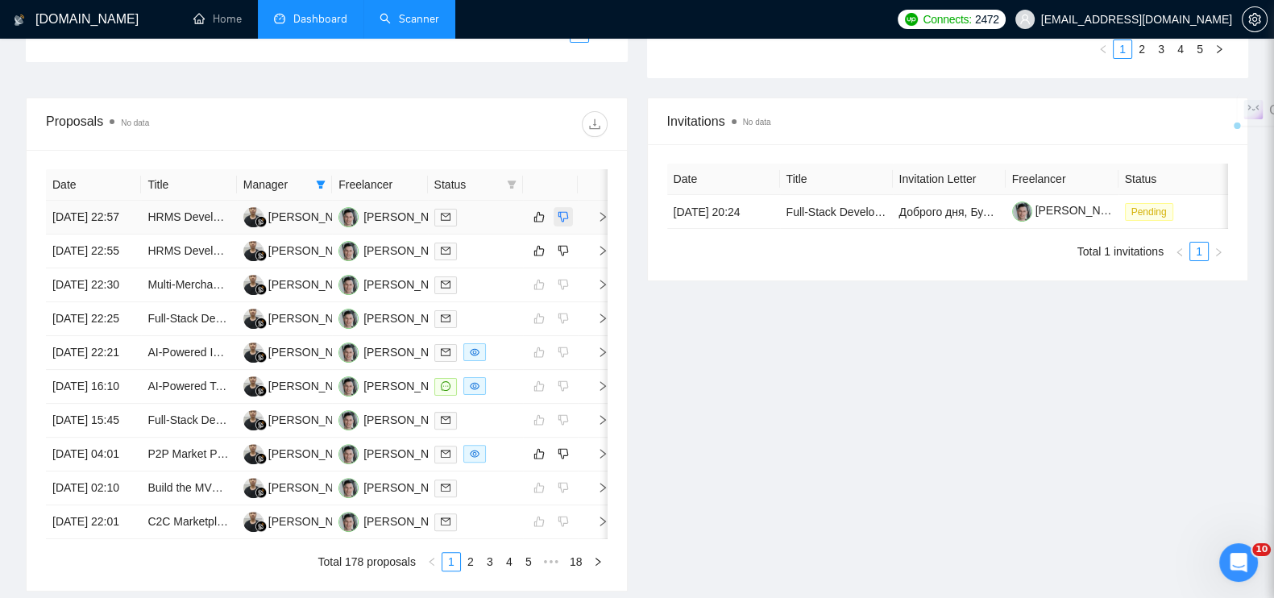
click at [564, 220] on icon "dislike" at bounding box center [563, 216] width 11 height 13
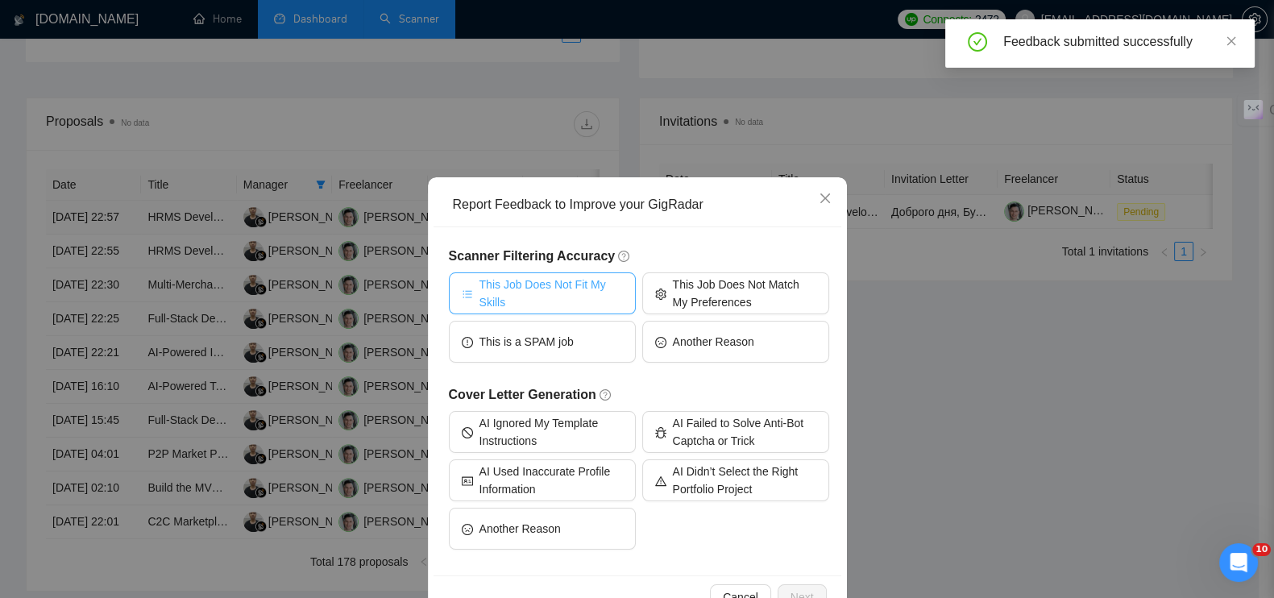
click at [528, 289] on span "This Job Does Not Fit My Skills" at bounding box center [551, 293] width 143 height 35
click at [791, 592] on span "Next" at bounding box center [802, 597] width 23 height 18
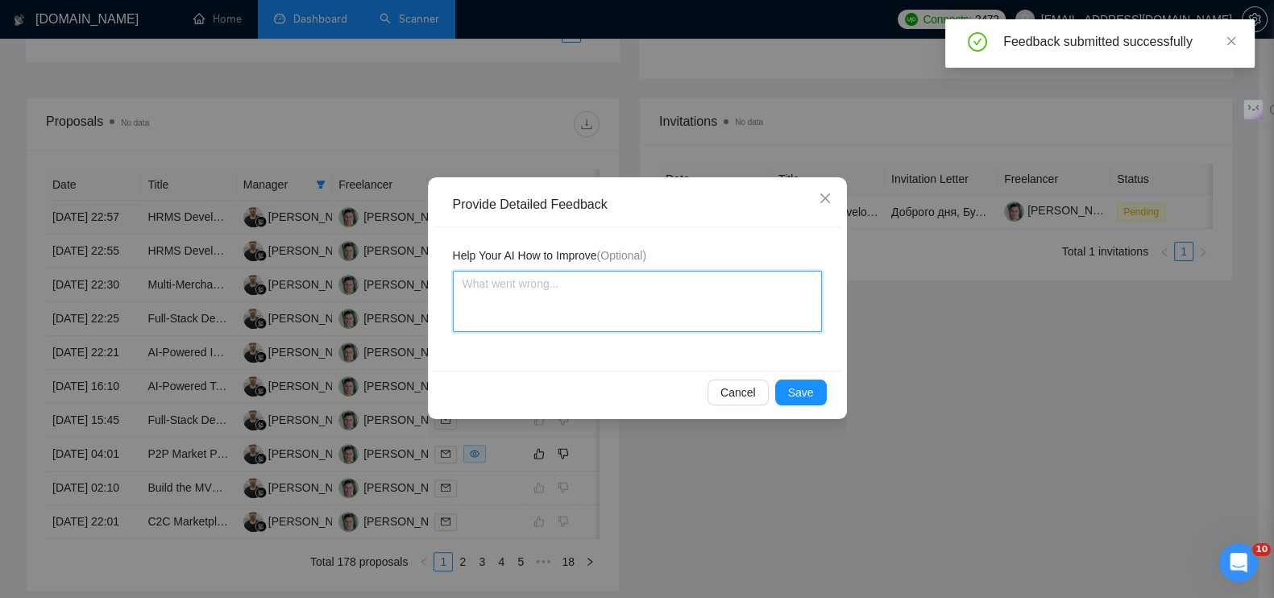
click at [570, 304] on textarea at bounding box center [637, 301] width 369 height 61
paste textarea "Доводка и восстановление существующего проекта, не проект с нуля."
type textarea "Доводка и восстановление существующего проекта, не проект с нуля."
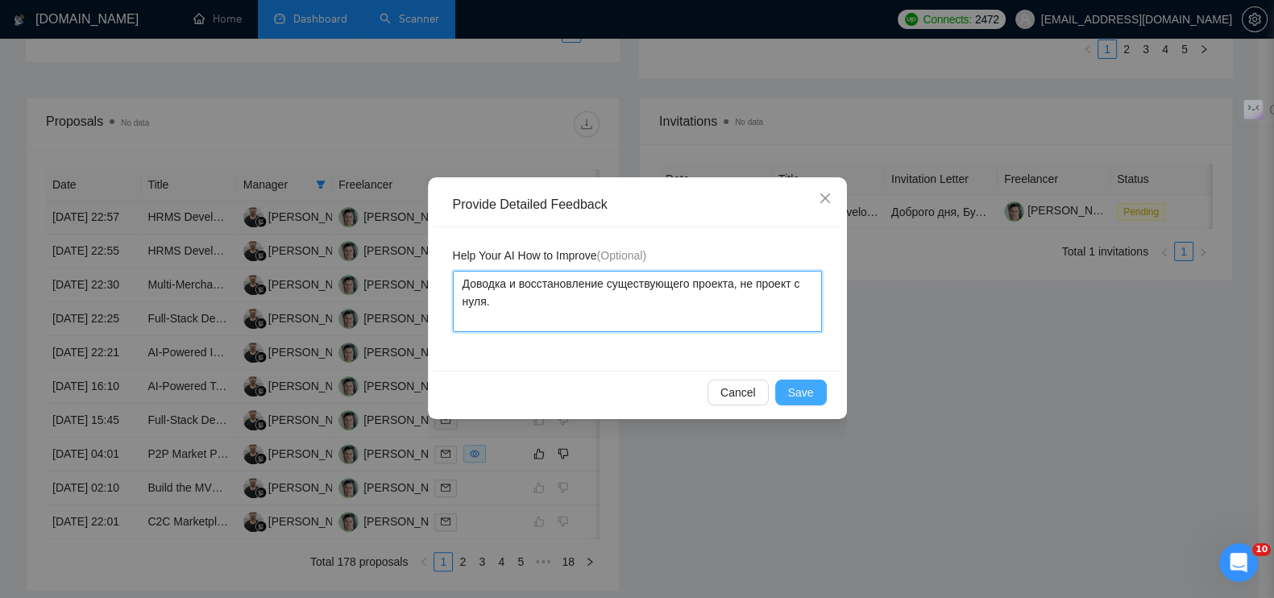
type textarea "Доводка и восстановление существующего проекта, не проект с нуля."
click at [802, 390] on span "Save" at bounding box center [801, 393] width 26 height 18
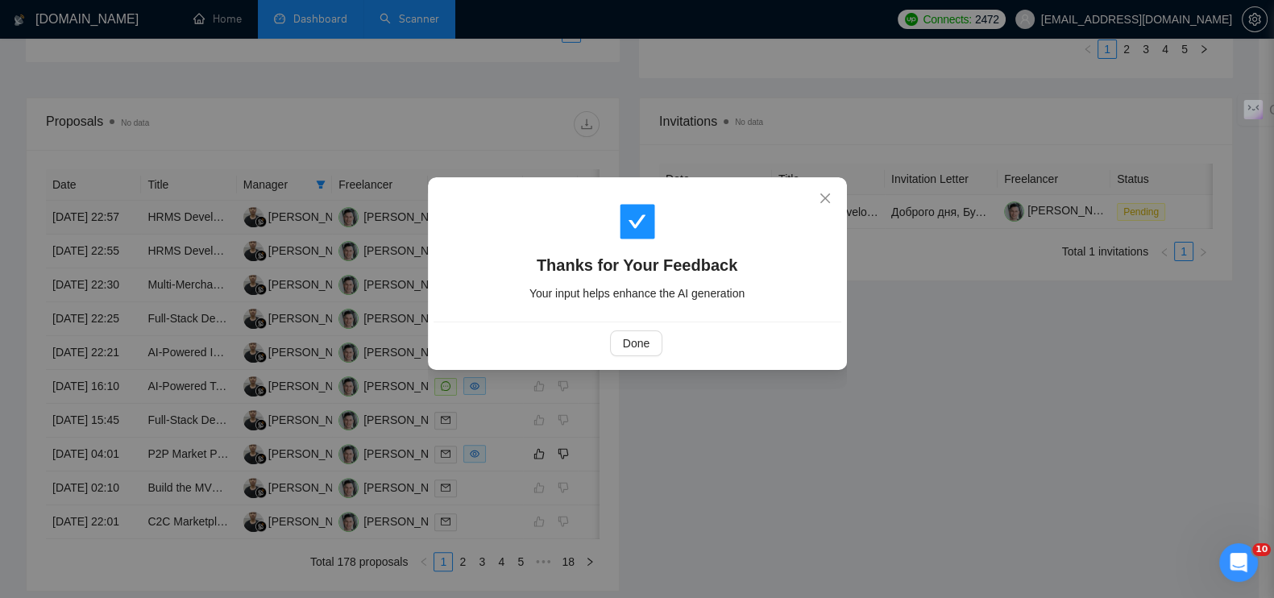
click at [600, 335] on div "Done" at bounding box center [636, 343] width 380 height 26
click at [642, 345] on span "Done" at bounding box center [636, 343] width 27 height 18
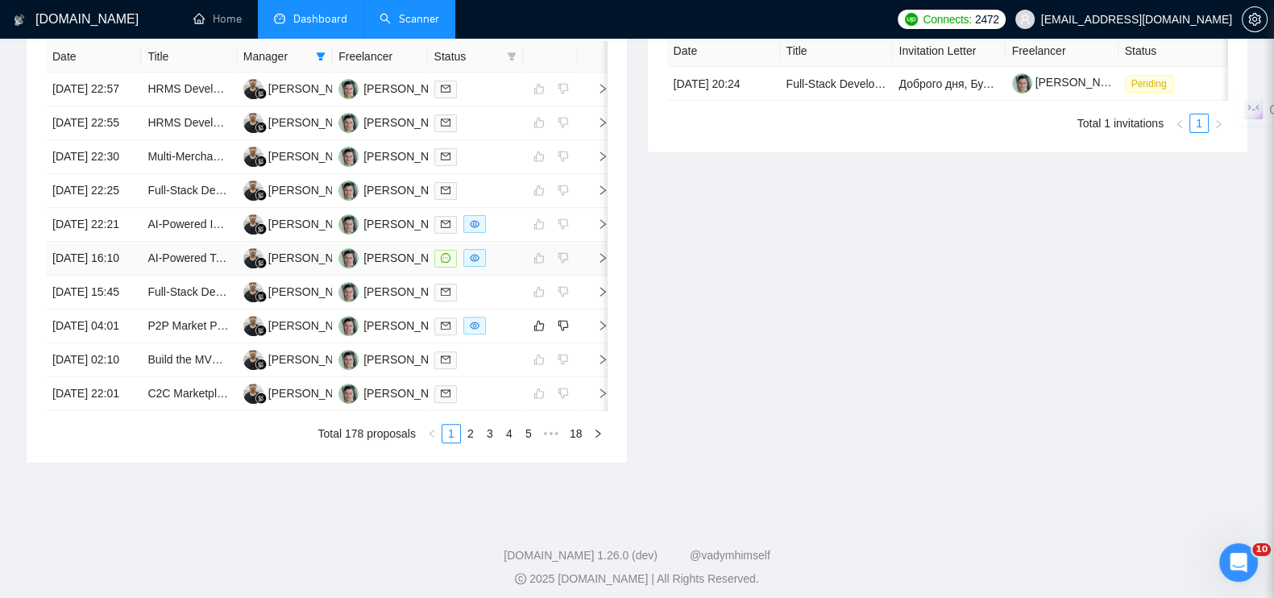
scroll to position [744, 0]
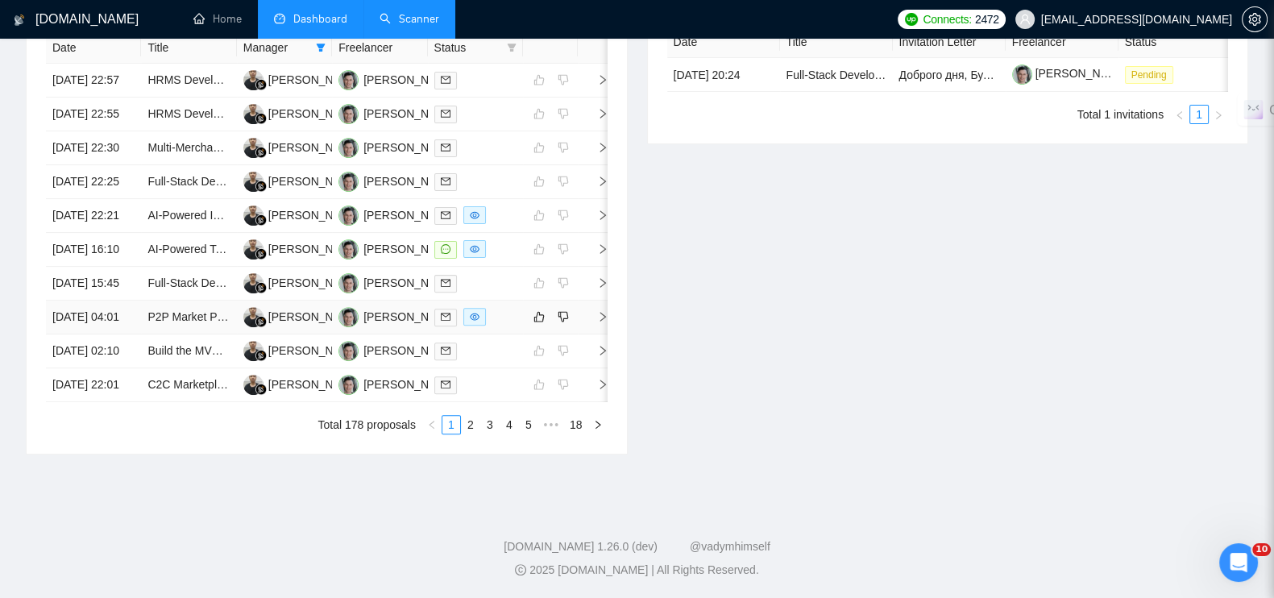
click at [600, 322] on icon "right" at bounding box center [602, 316] width 11 height 11
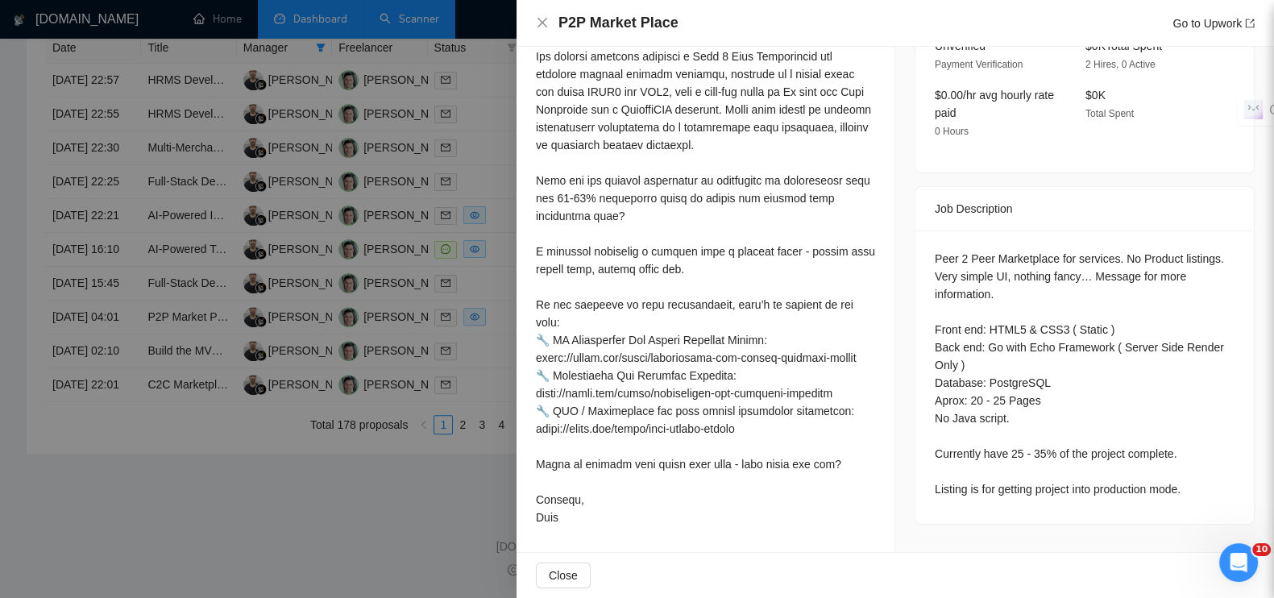
scroll to position [845, 0]
click at [443, 519] on div at bounding box center [637, 299] width 1274 height 598
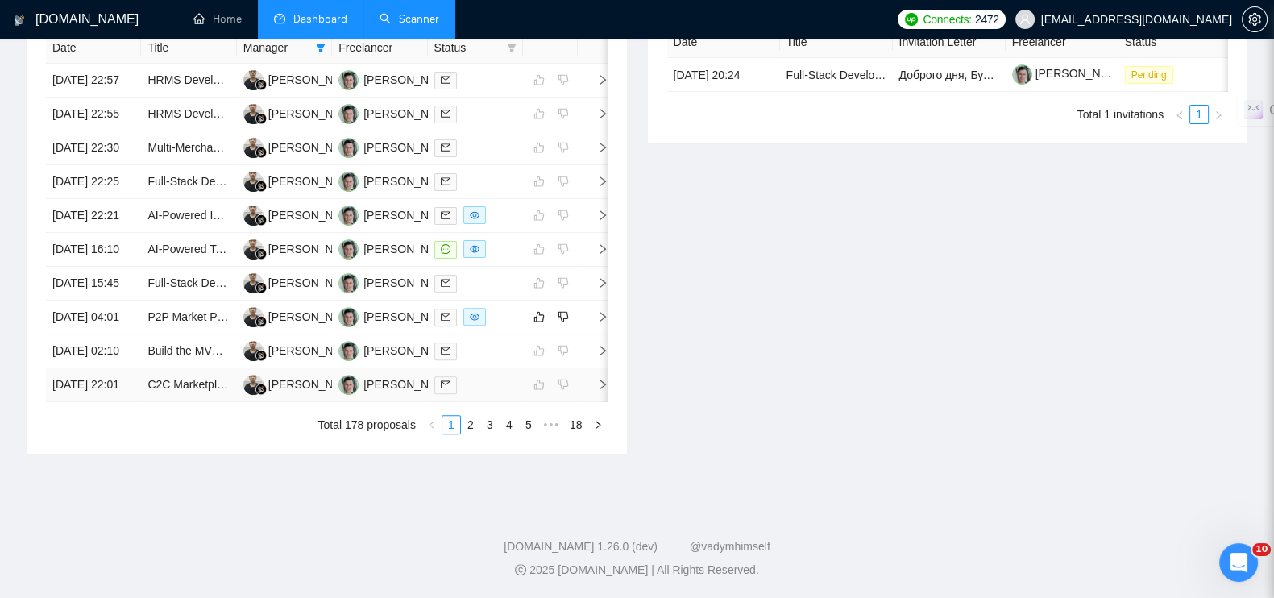
scroll to position [744, 0]
click at [566, 323] on icon "dislike" at bounding box center [563, 316] width 11 height 13
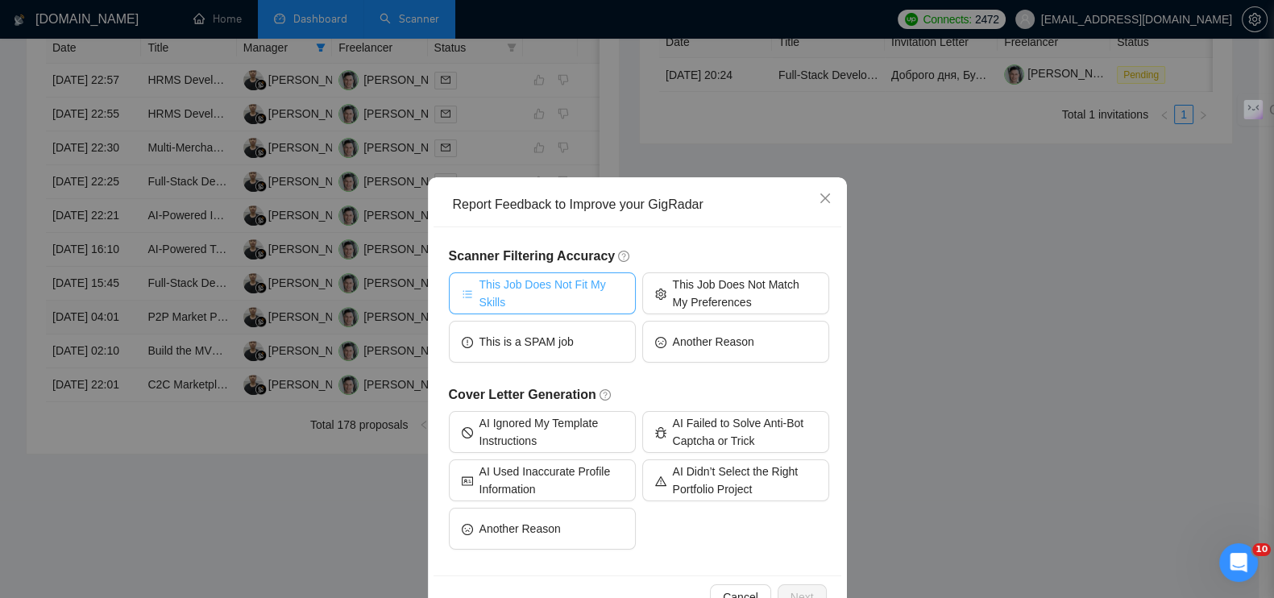
click at [570, 288] on span "This Job Does Not Fit My Skills" at bounding box center [551, 293] width 143 height 35
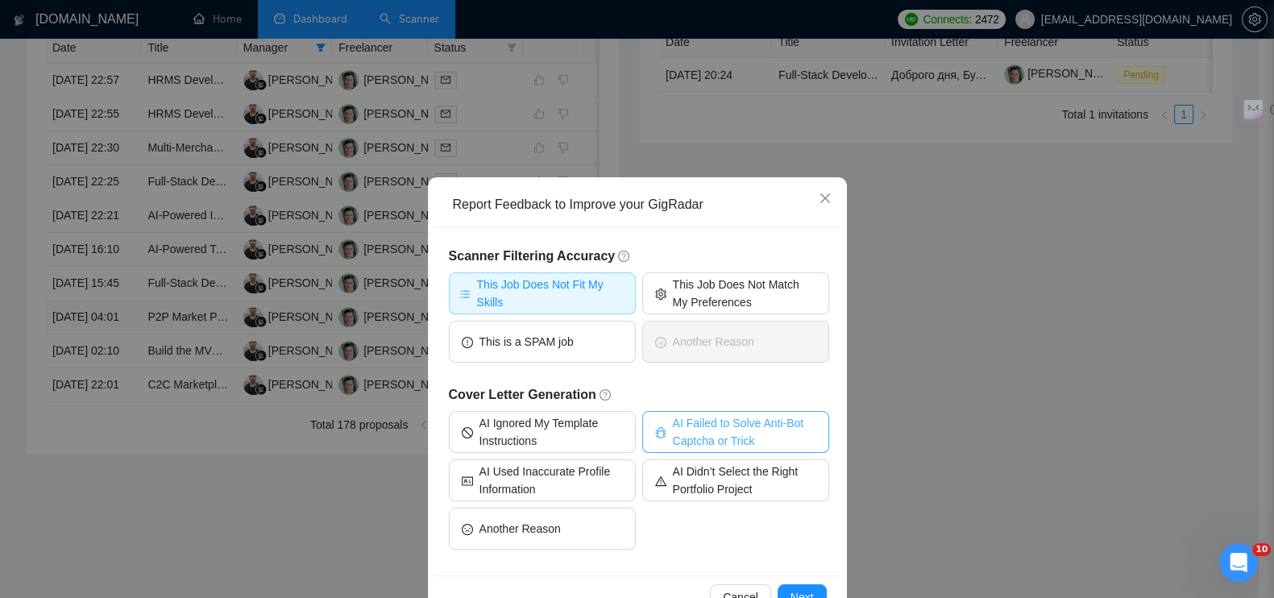
scroll to position [44, 0]
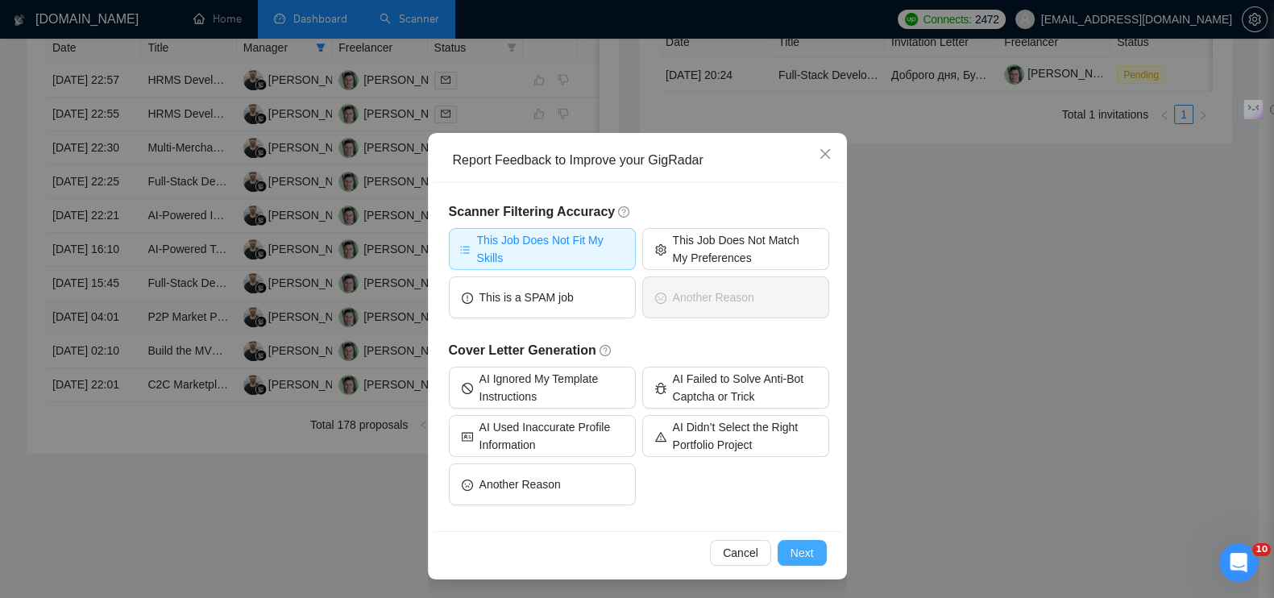
click at [802, 550] on span "Next" at bounding box center [802, 553] width 23 height 18
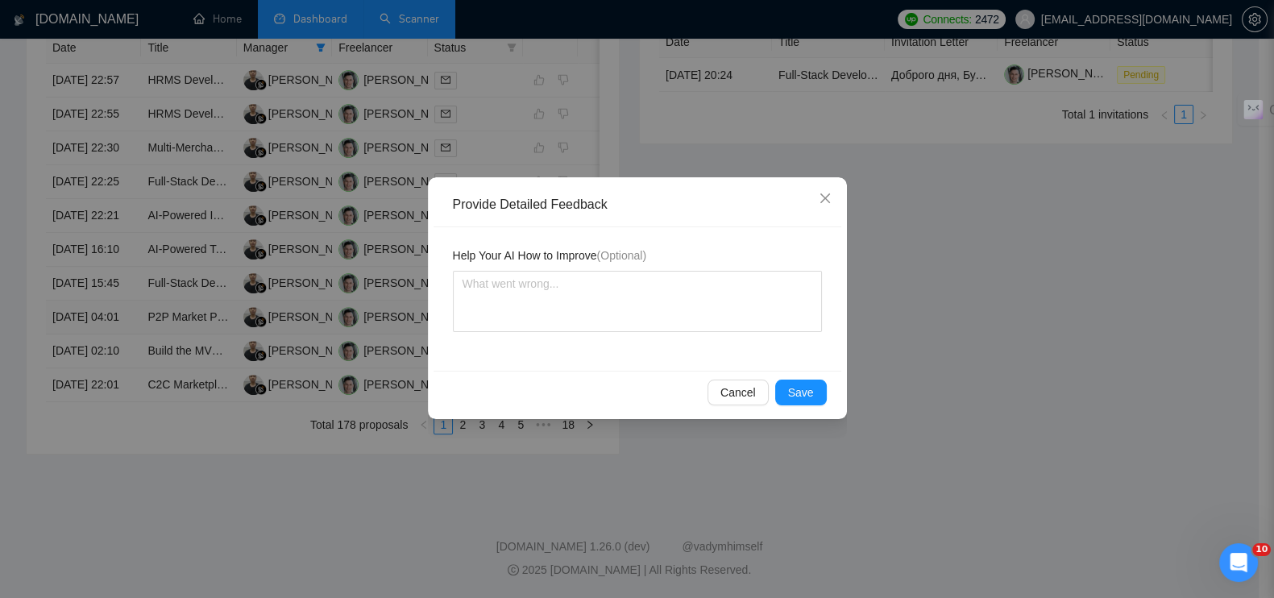
scroll to position [0, 0]
click at [613, 320] on textarea at bounding box center [637, 301] width 369 height 61
paste textarea "маленький проект и около 30% уже готово"
type textarea "маленький проект и около 30% уже готово"
click at [465, 280] on textarea "маленький проект и около 30% уже готово" at bounding box center [637, 301] width 369 height 61
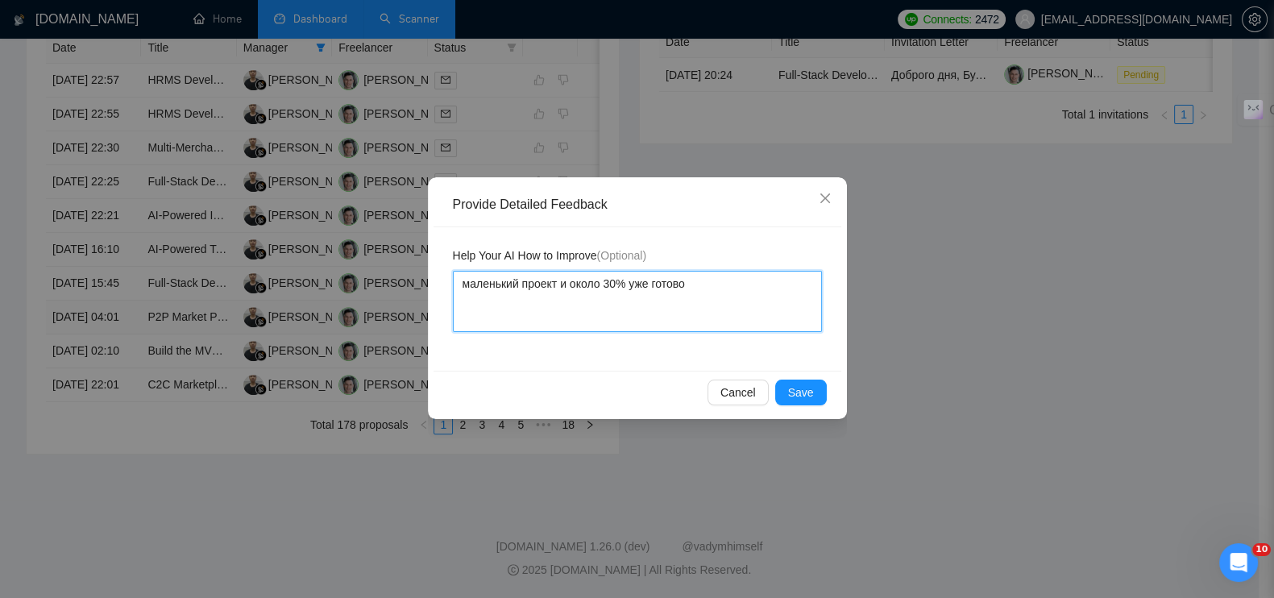
type textarea "аленький проект и около 30% уже готово"
type textarea "Маленький проект и около 30% уже готово"
click at [689, 284] on textarea "Маленький проект и около 30% уже готово" at bounding box center [637, 301] width 369 height 61
type textarea "Маленький проект и около 30% уже готово."
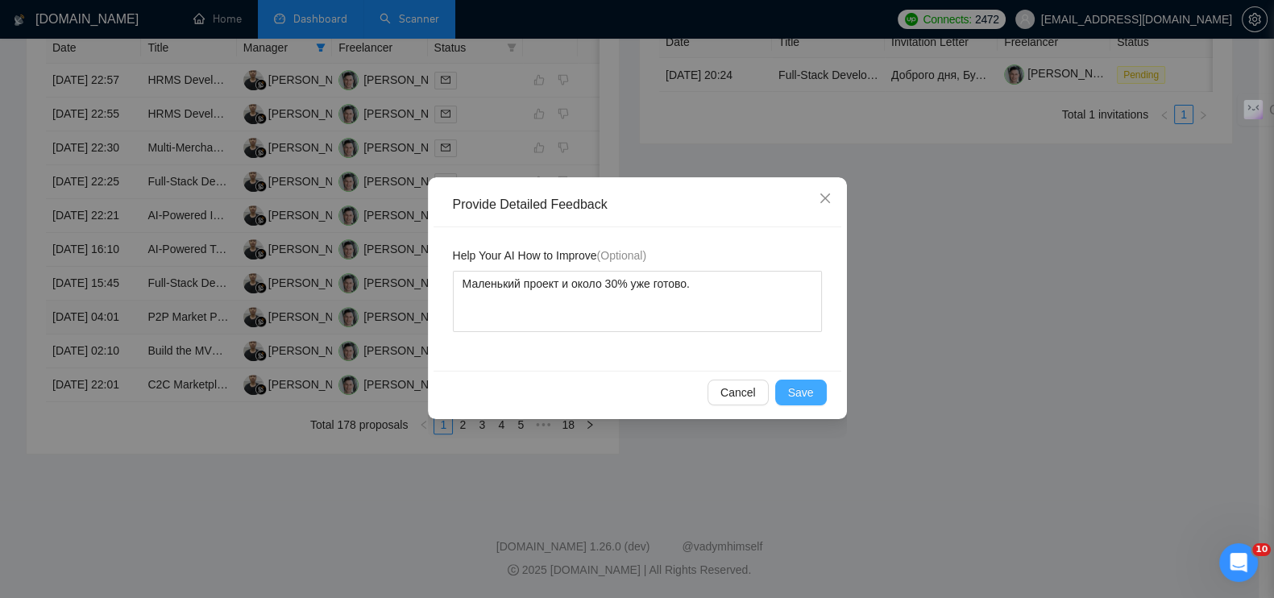
click at [798, 396] on span "Save" at bounding box center [801, 393] width 26 height 18
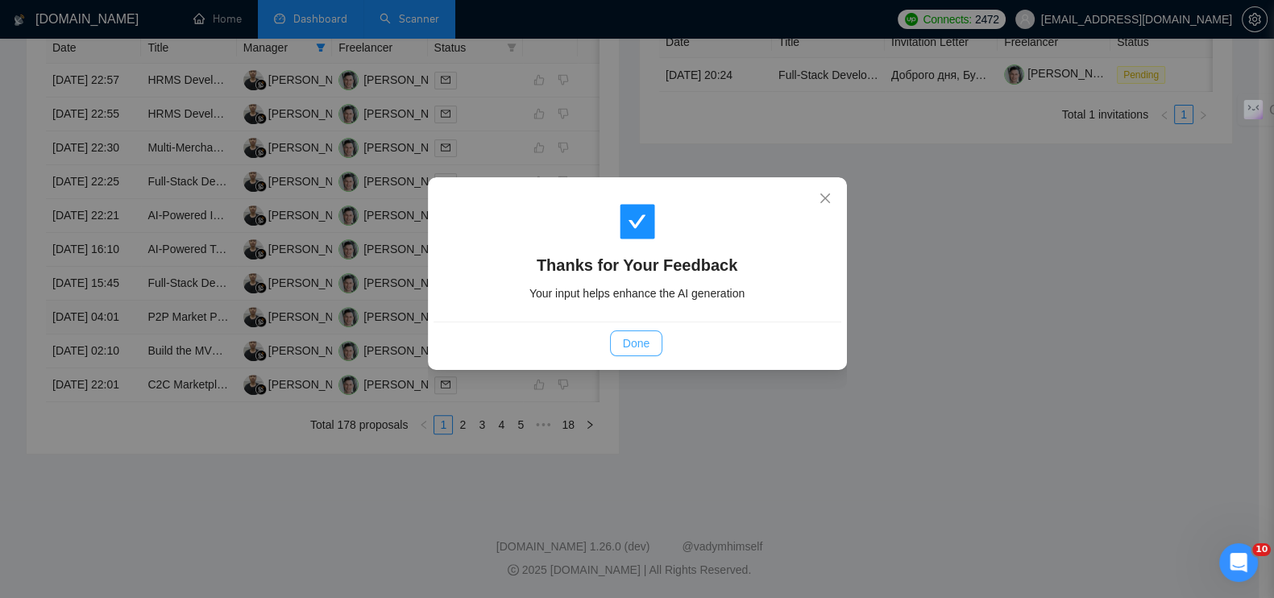
click at [640, 347] on span "Done" at bounding box center [636, 343] width 27 height 18
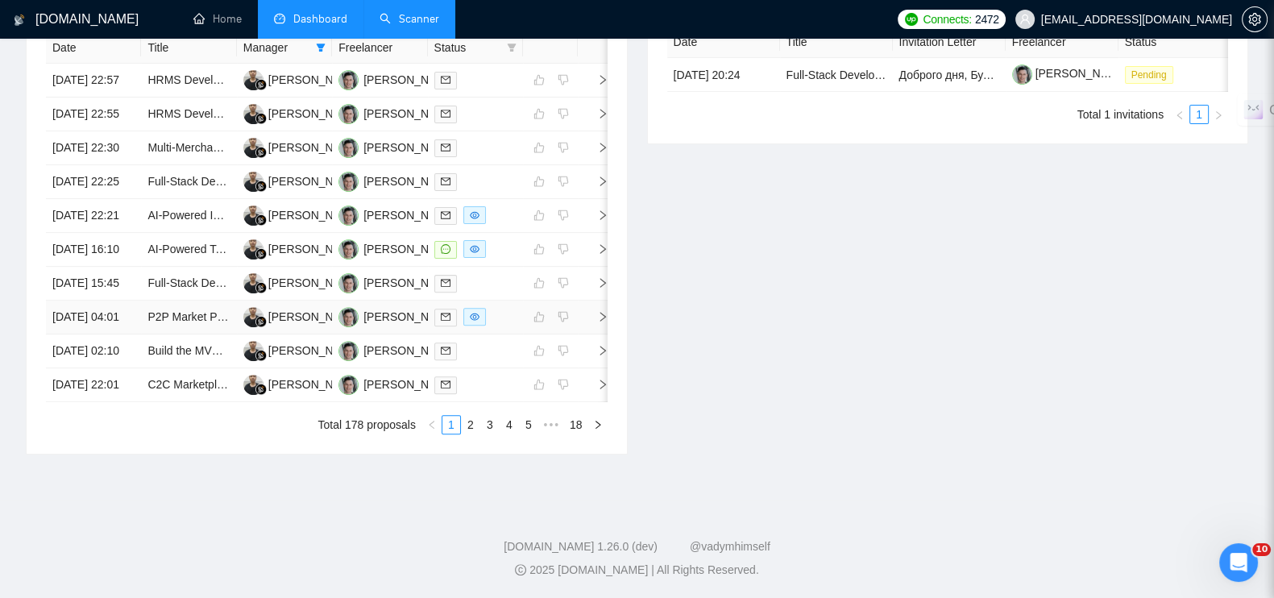
scroll to position [643, 0]
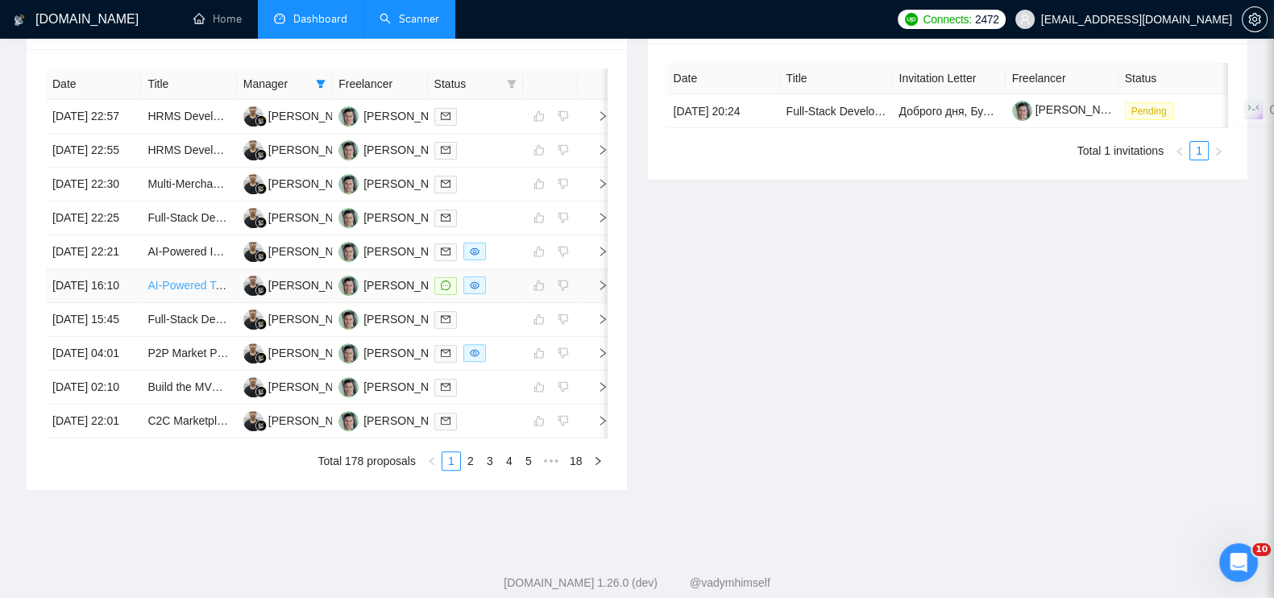
click at [168, 292] on link "AI-Powered Technical Analyst System for Stock Market" at bounding box center [284, 285] width 275 height 13
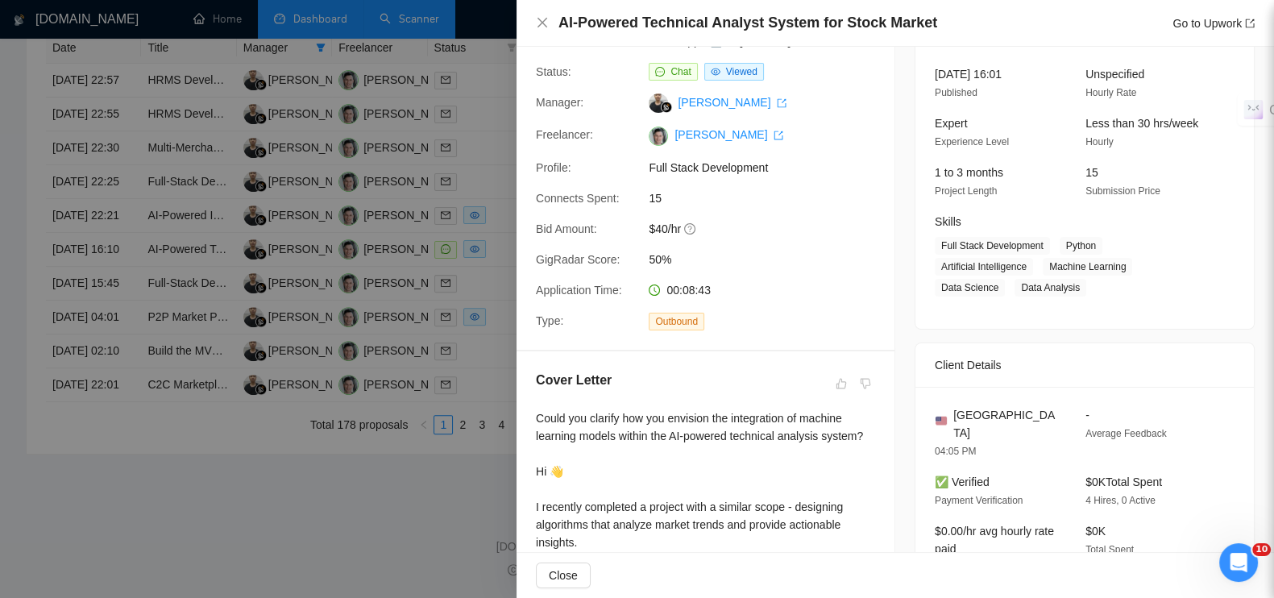
scroll to position [201, 0]
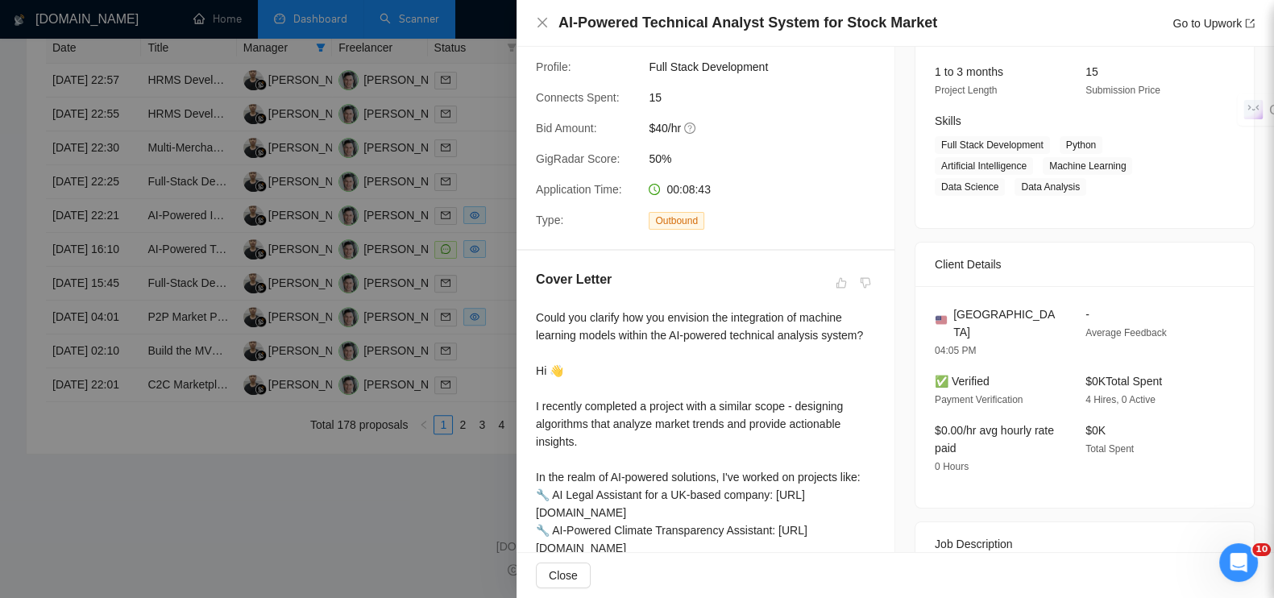
click at [415, 511] on div at bounding box center [637, 299] width 1274 height 598
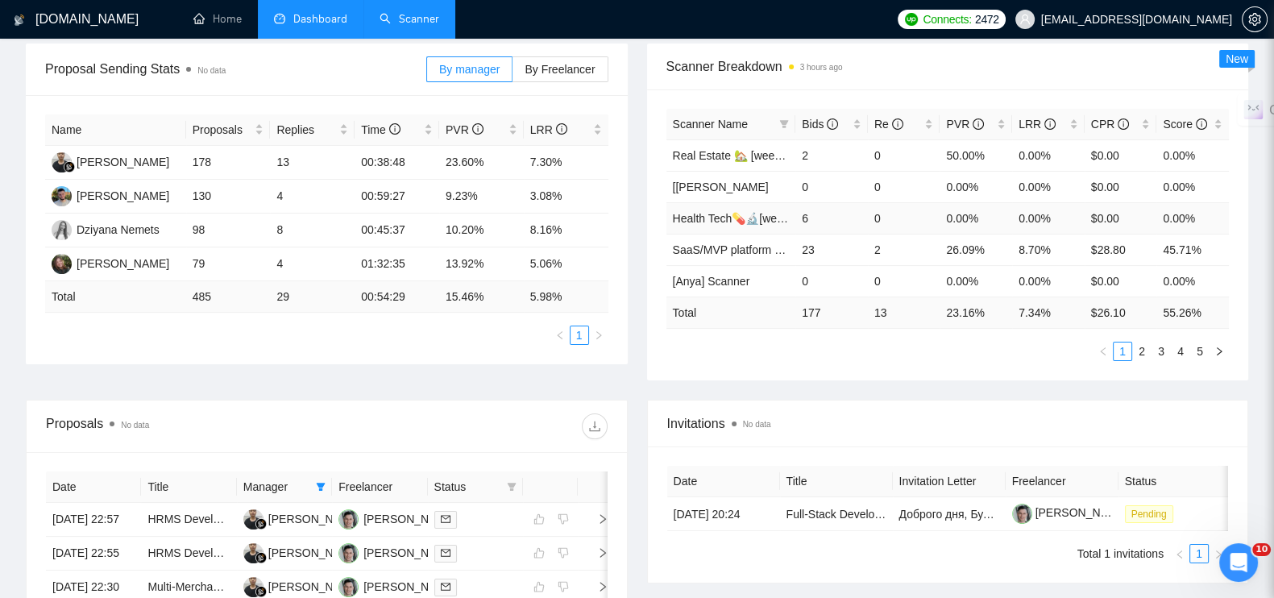
scroll to position [0, 0]
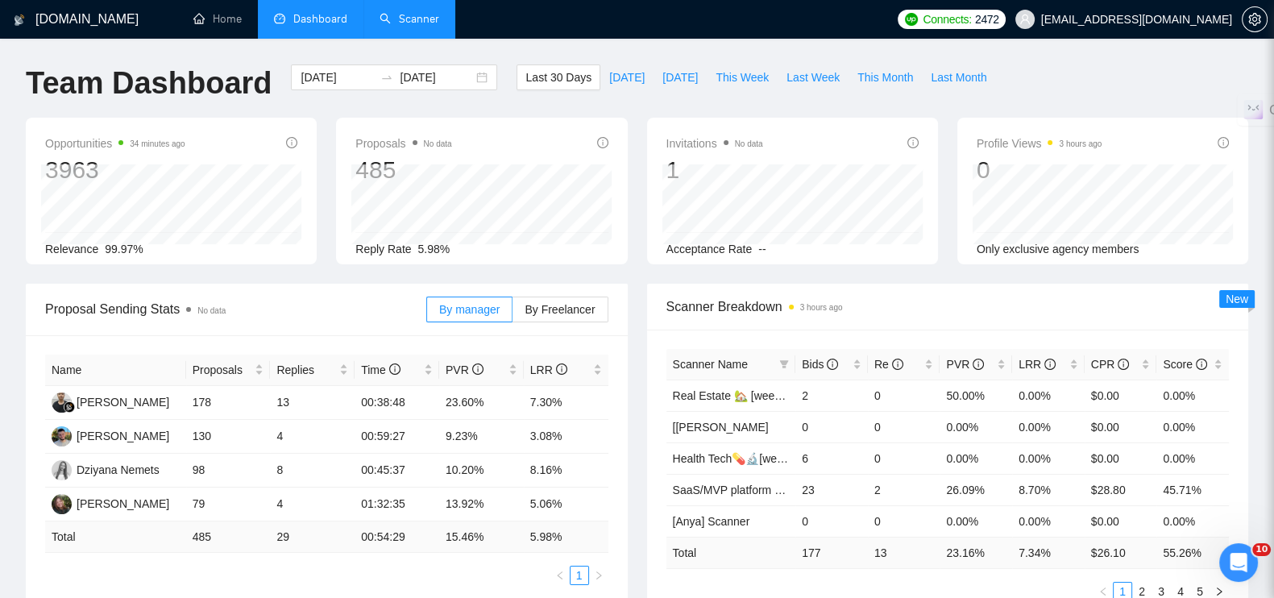
click at [401, 12] on link "Scanner" at bounding box center [410, 19] width 60 height 14
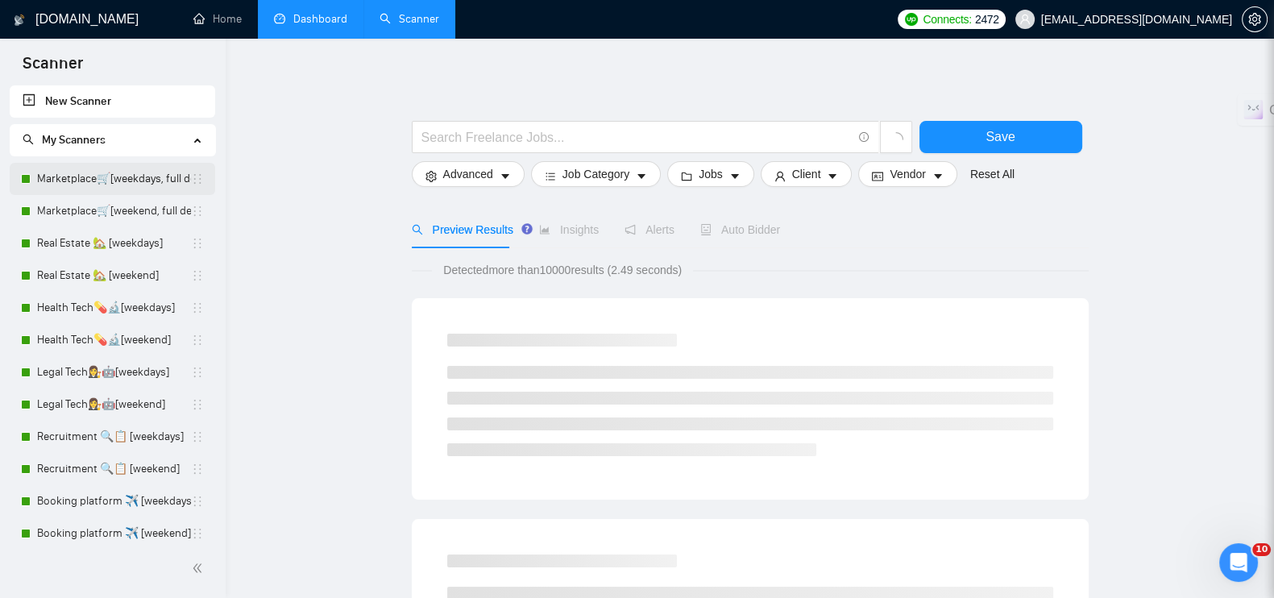
click at [126, 180] on link "Marketplace🛒[weekdays, full description]" at bounding box center [114, 179] width 154 height 32
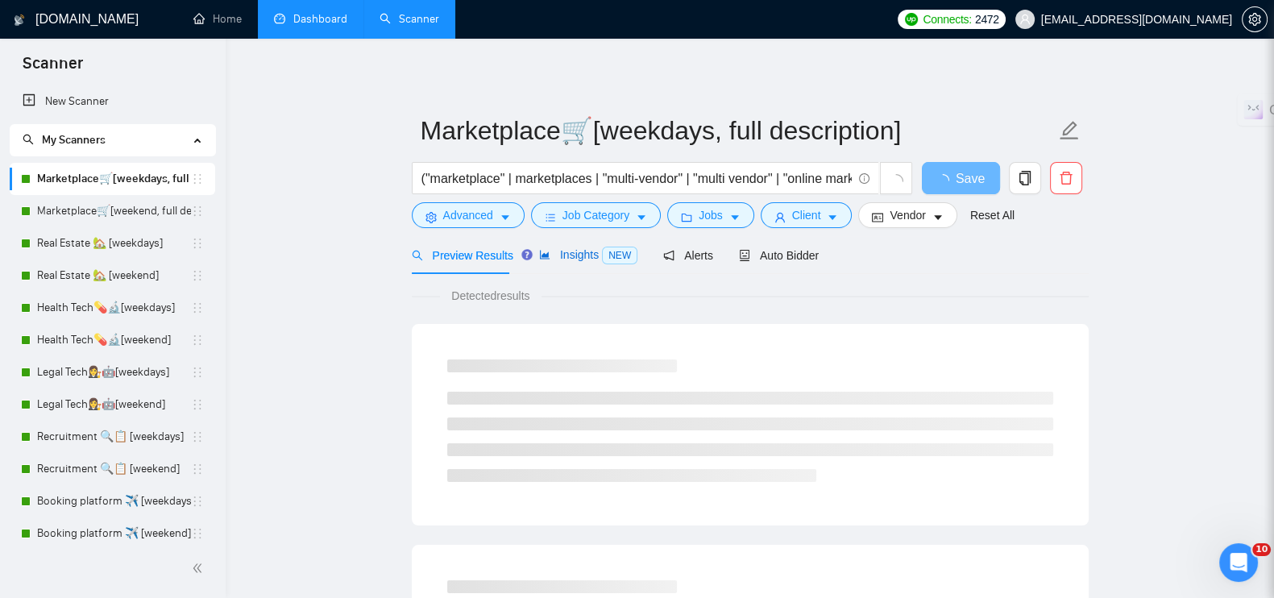
click at [564, 248] on span "Insights NEW" at bounding box center [588, 254] width 98 height 13
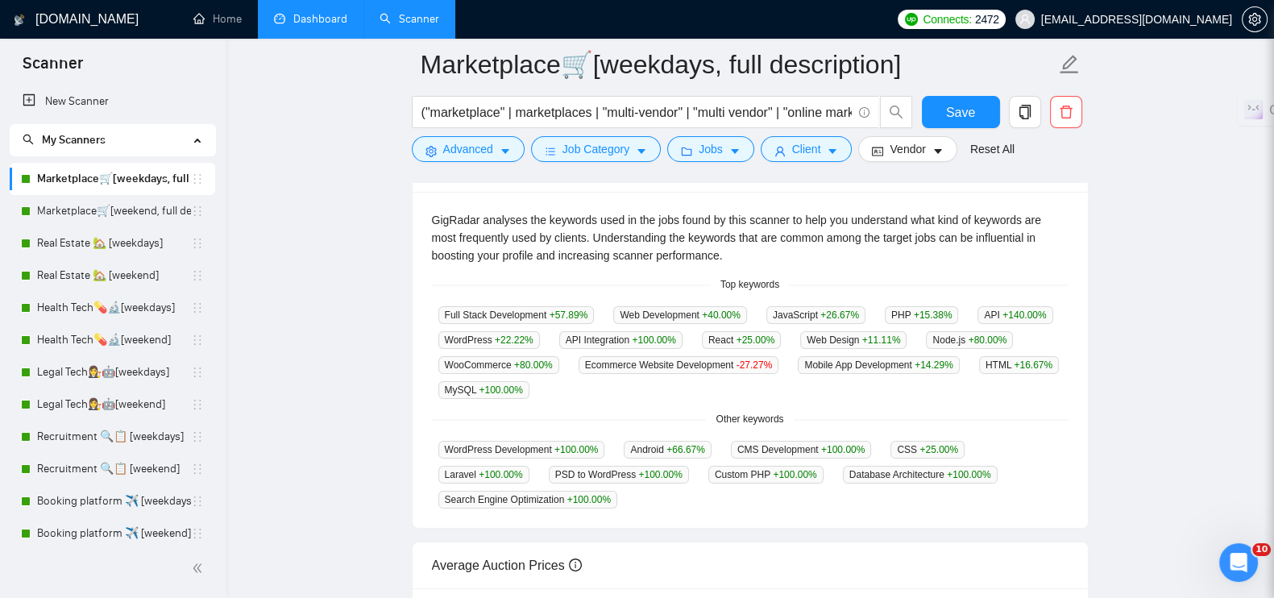
scroll to position [302, 0]
